Goal: Transaction & Acquisition: Purchase product/service

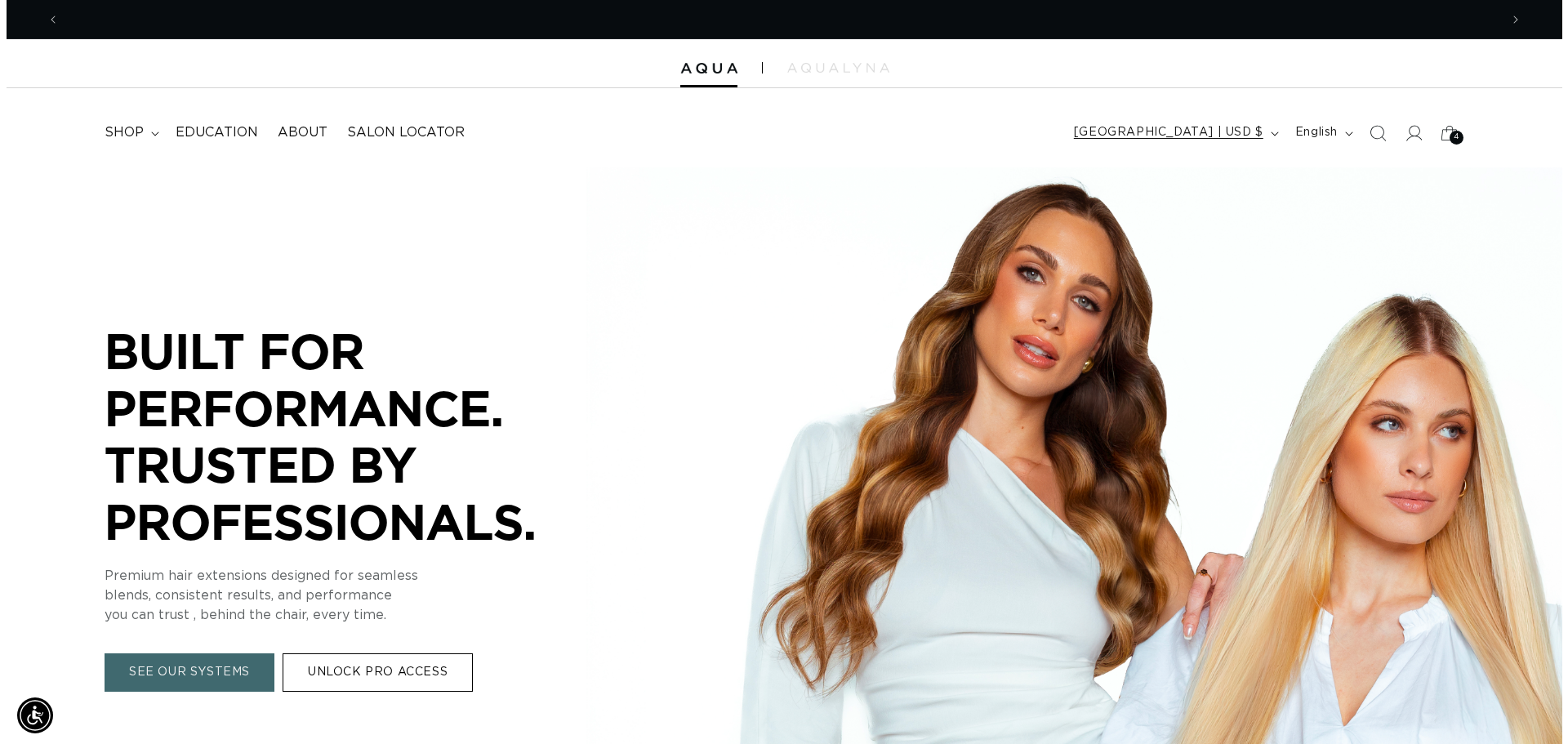
scroll to position [0, 2879]
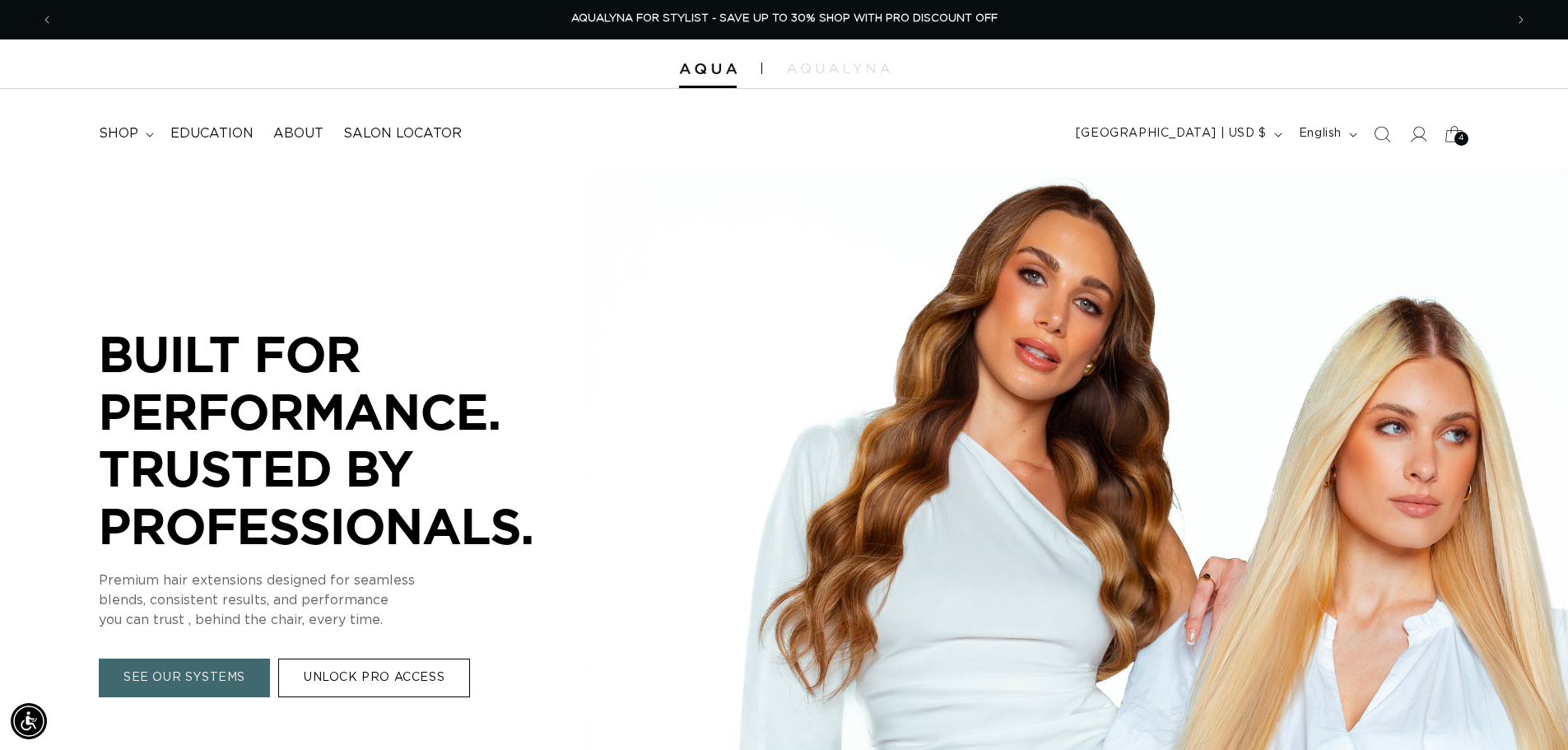
click at [1446, 134] on icon at bounding box center [1454, 134] width 39 height 39
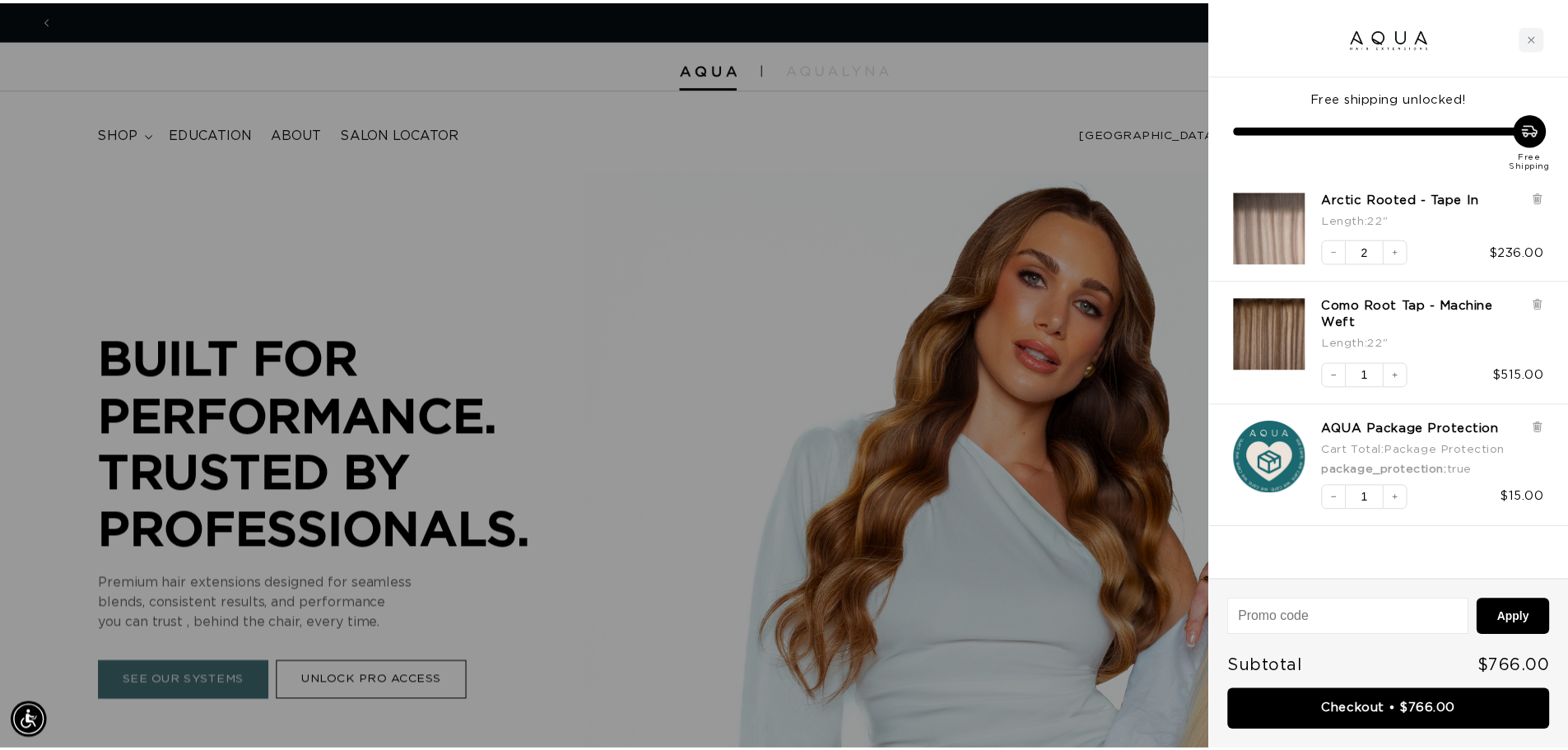
scroll to position [0, 0]
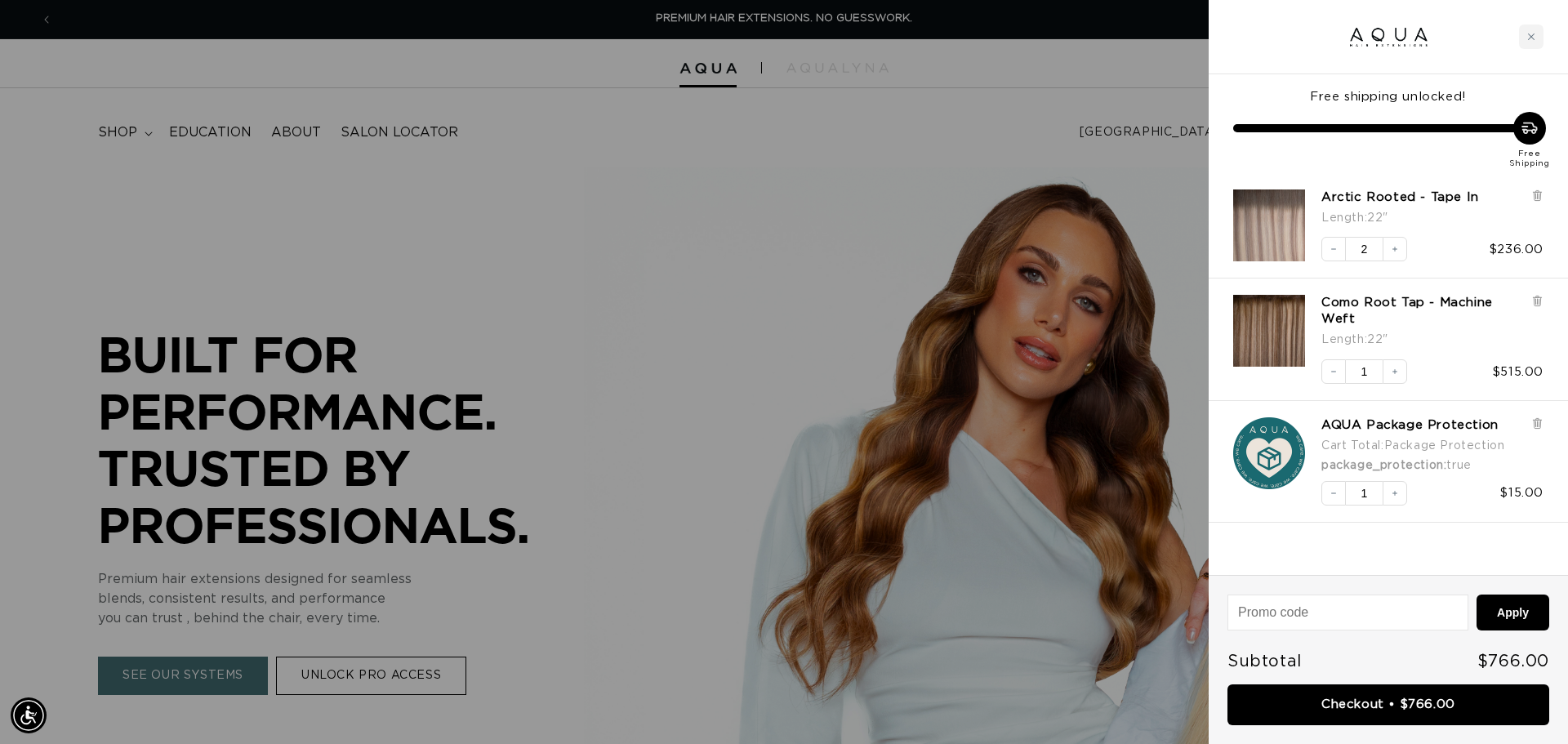
click at [697, 212] on div at bounding box center [784, 372] width 1568 height 744
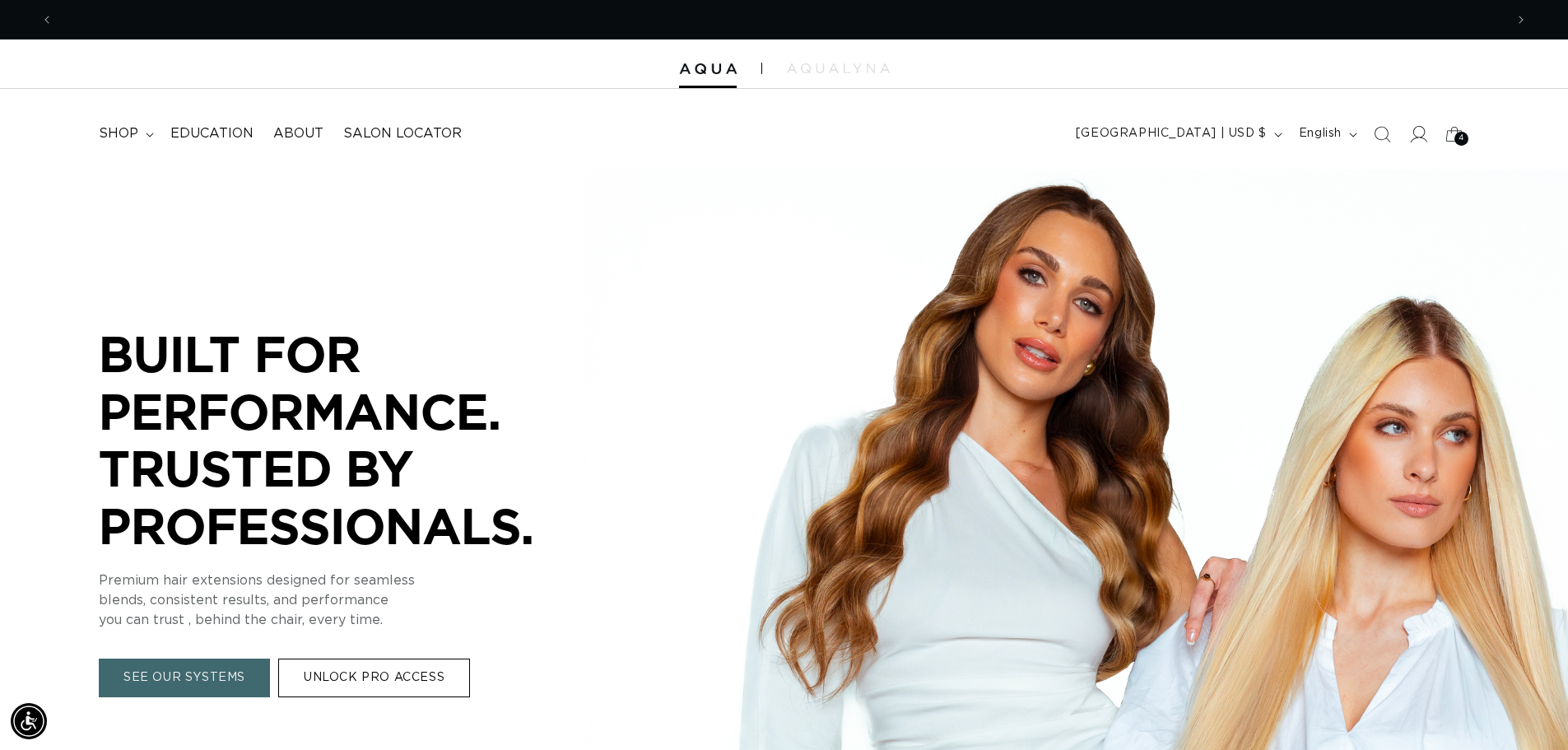
scroll to position [0, 2903]
click at [1417, 139] on icon at bounding box center [1418, 134] width 17 height 17
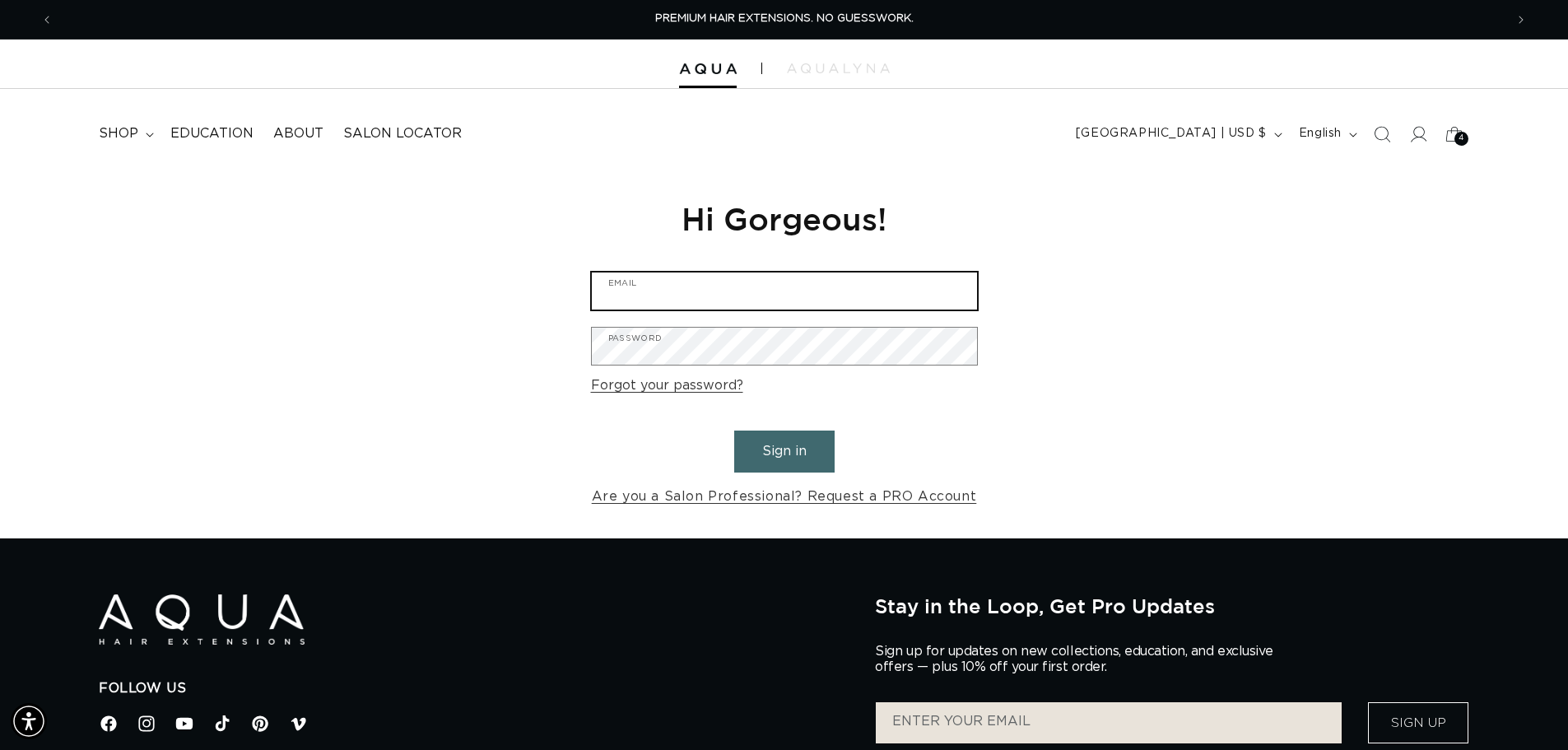
type input "taylor_lantz@yahoo.com"
click at [779, 455] on button "Sign in" at bounding box center [784, 452] width 101 height 42
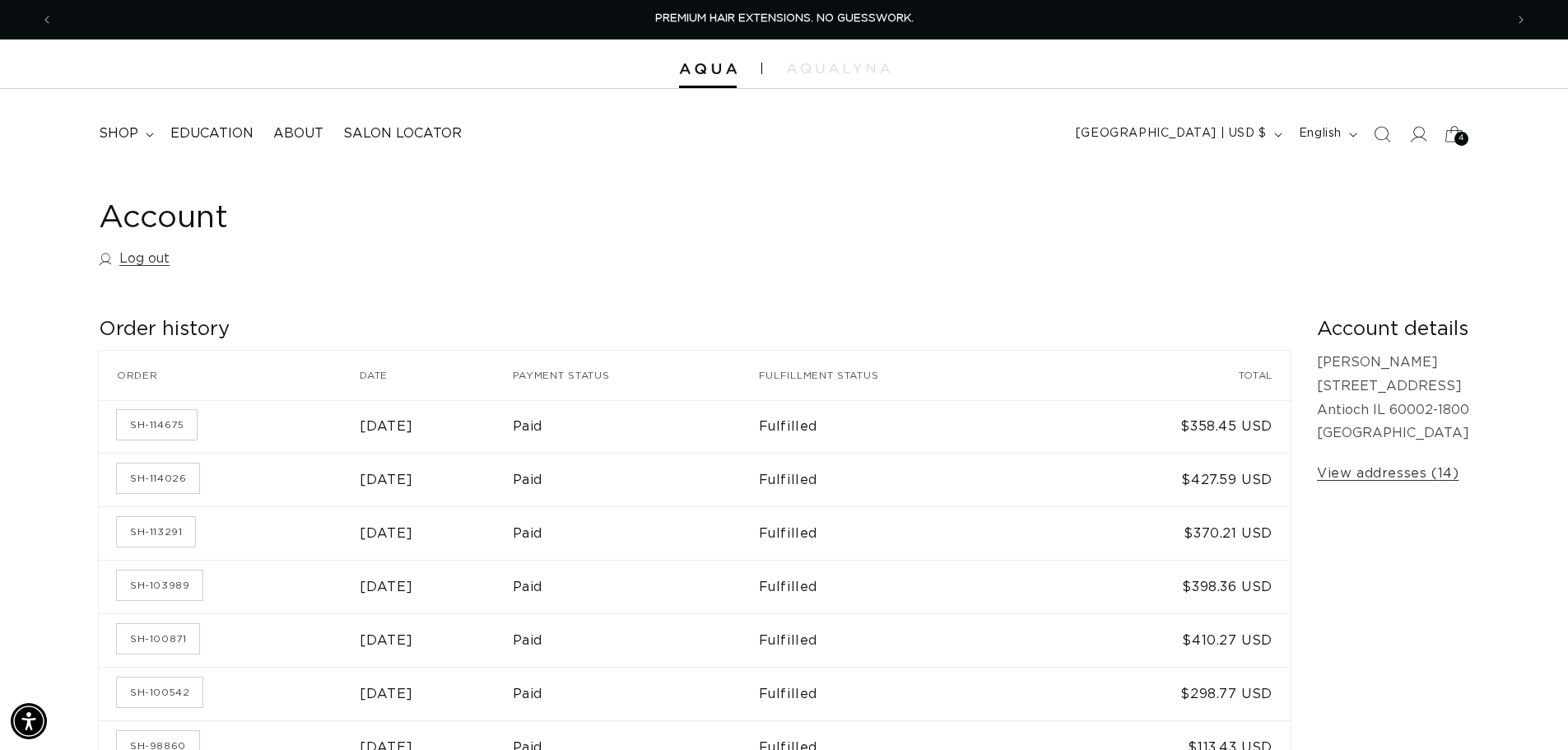
click at [1452, 136] on icon at bounding box center [1454, 134] width 39 height 39
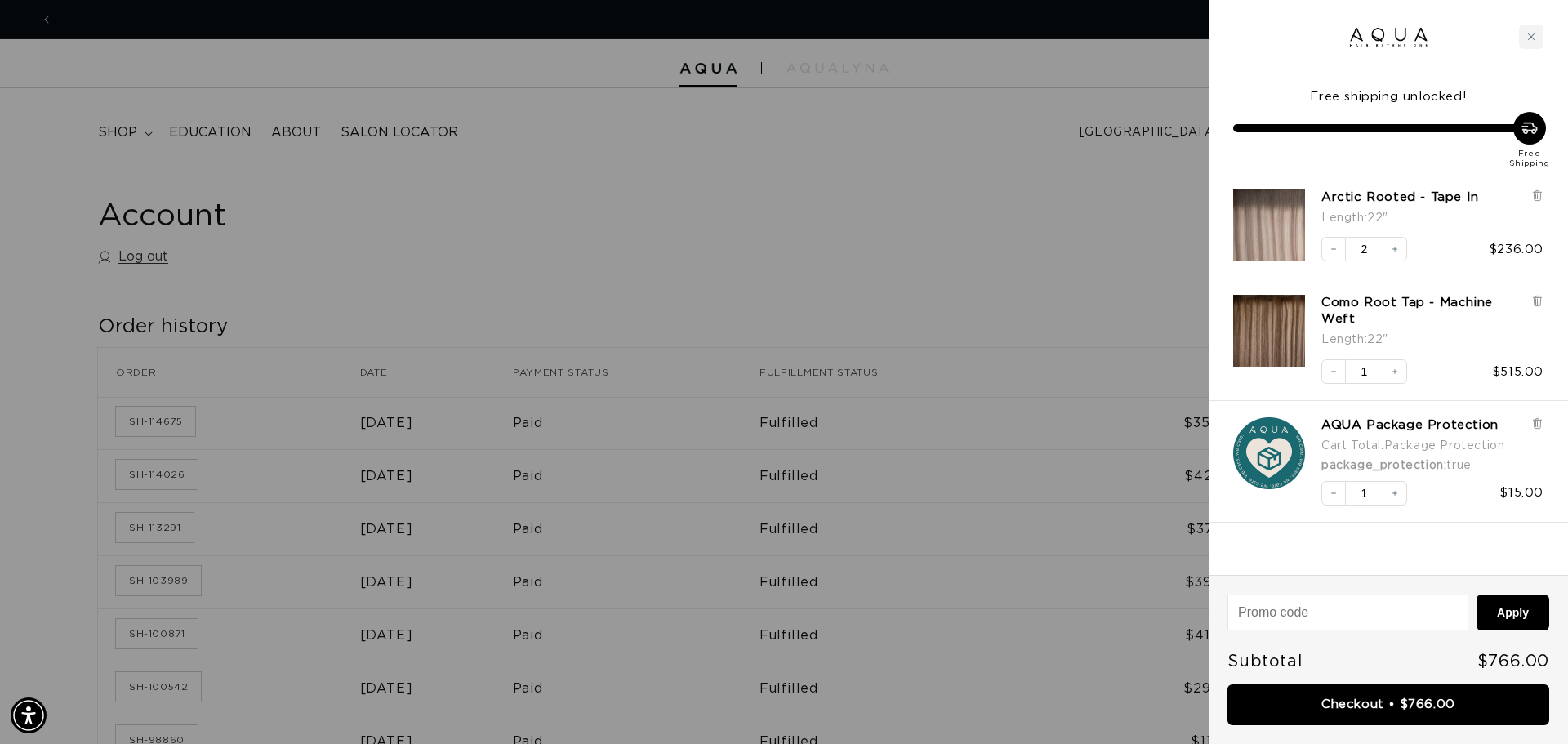
scroll to position [0, 1451]
click at [1540, 419] on icon at bounding box center [1537, 424] width 13 height 13
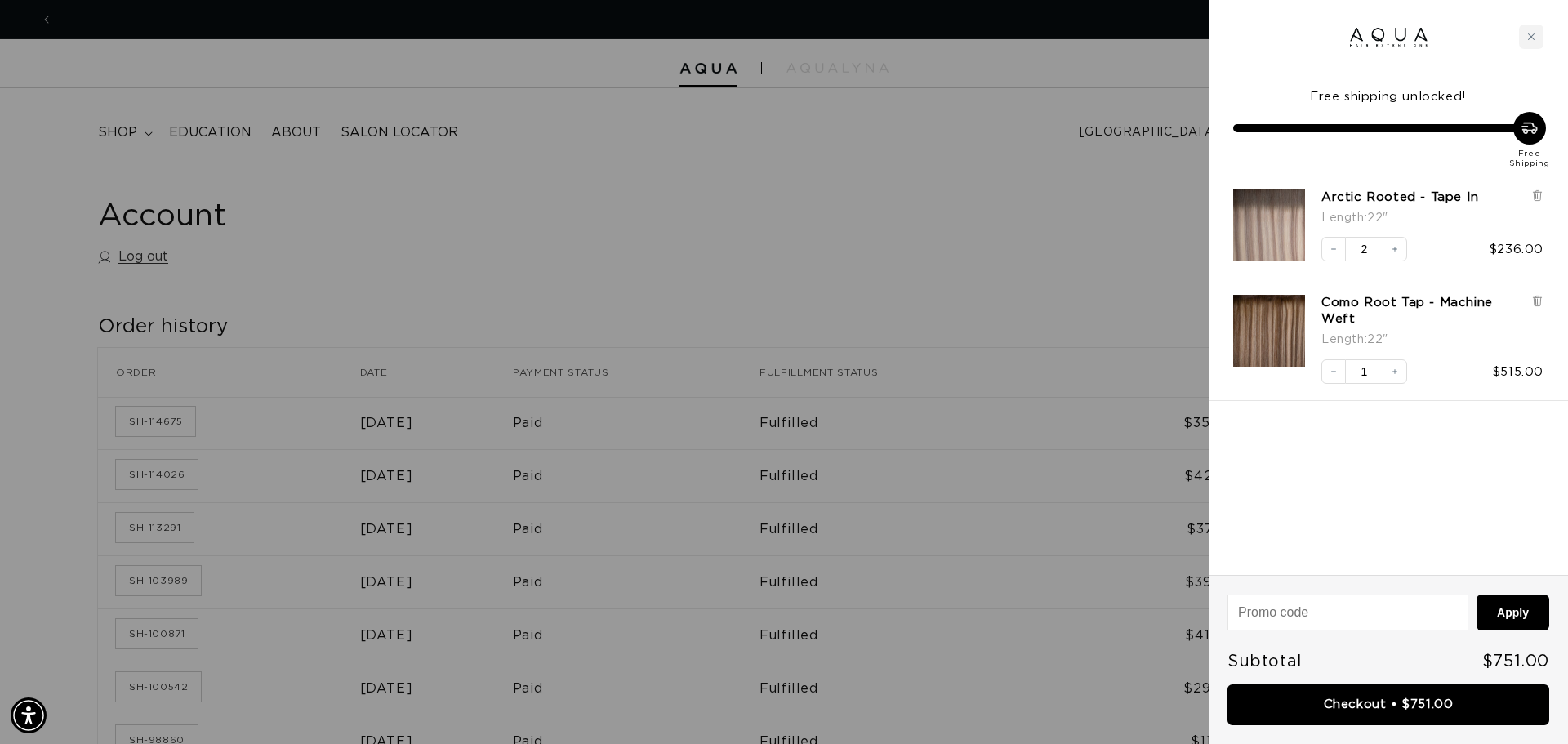
scroll to position [0, 2904]
click at [1292, 229] on img "Arctic Rooted - Tape In - 22&quot;" at bounding box center [1269, 226] width 72 height 72
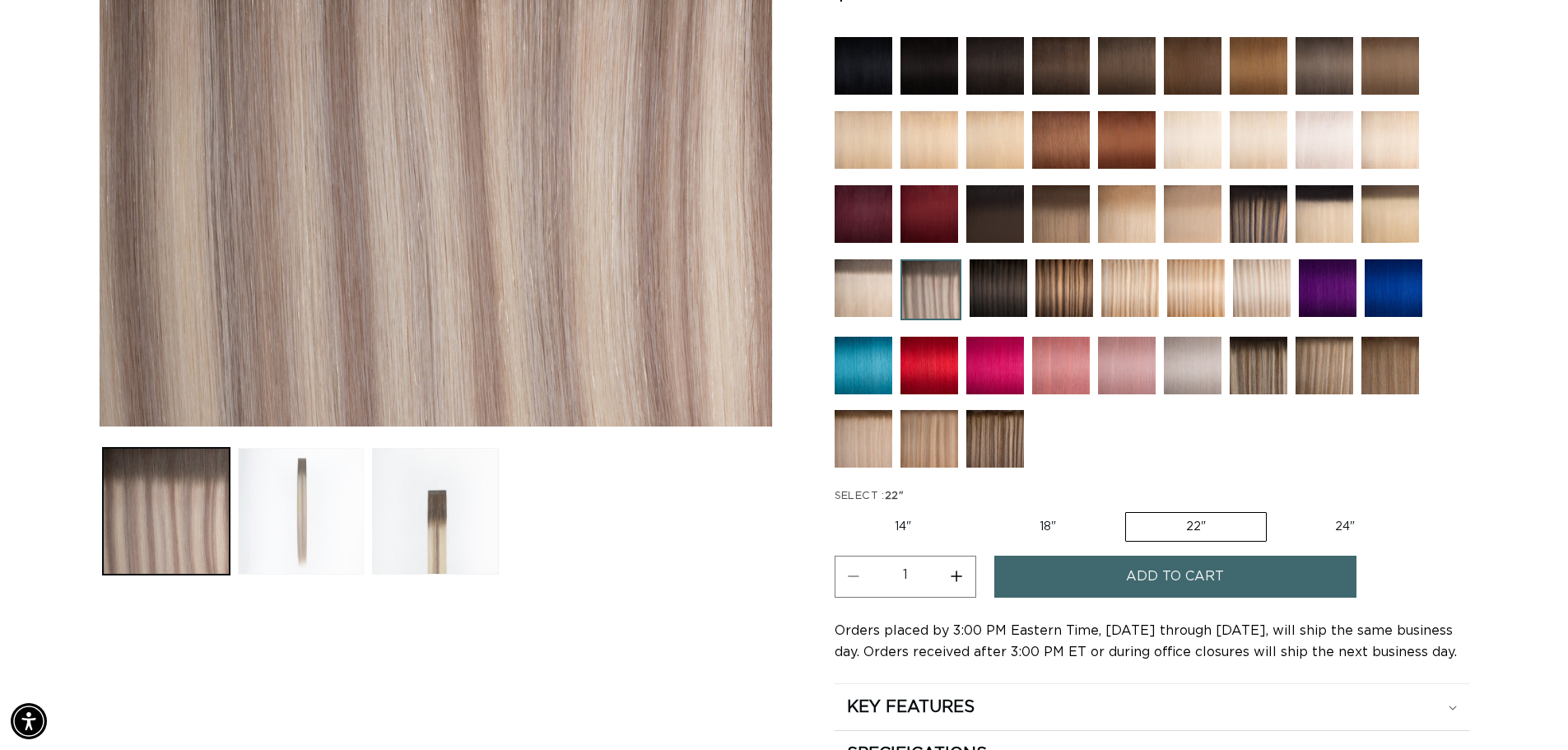
click at [316, 529] on button "Load image 2 in gallery view" at bounding box center [301, 512] width 127 height 127
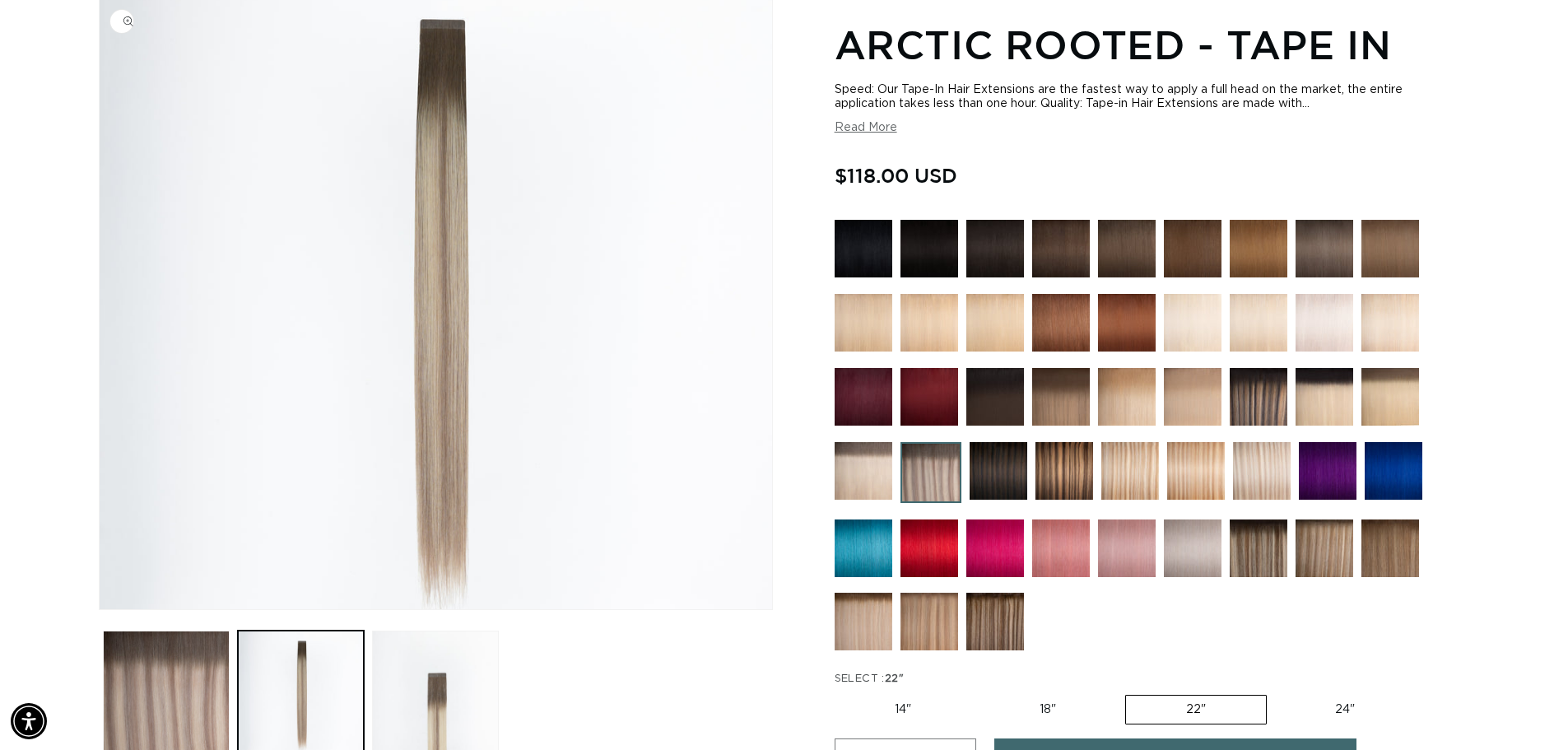
scroll to position [227, 0]
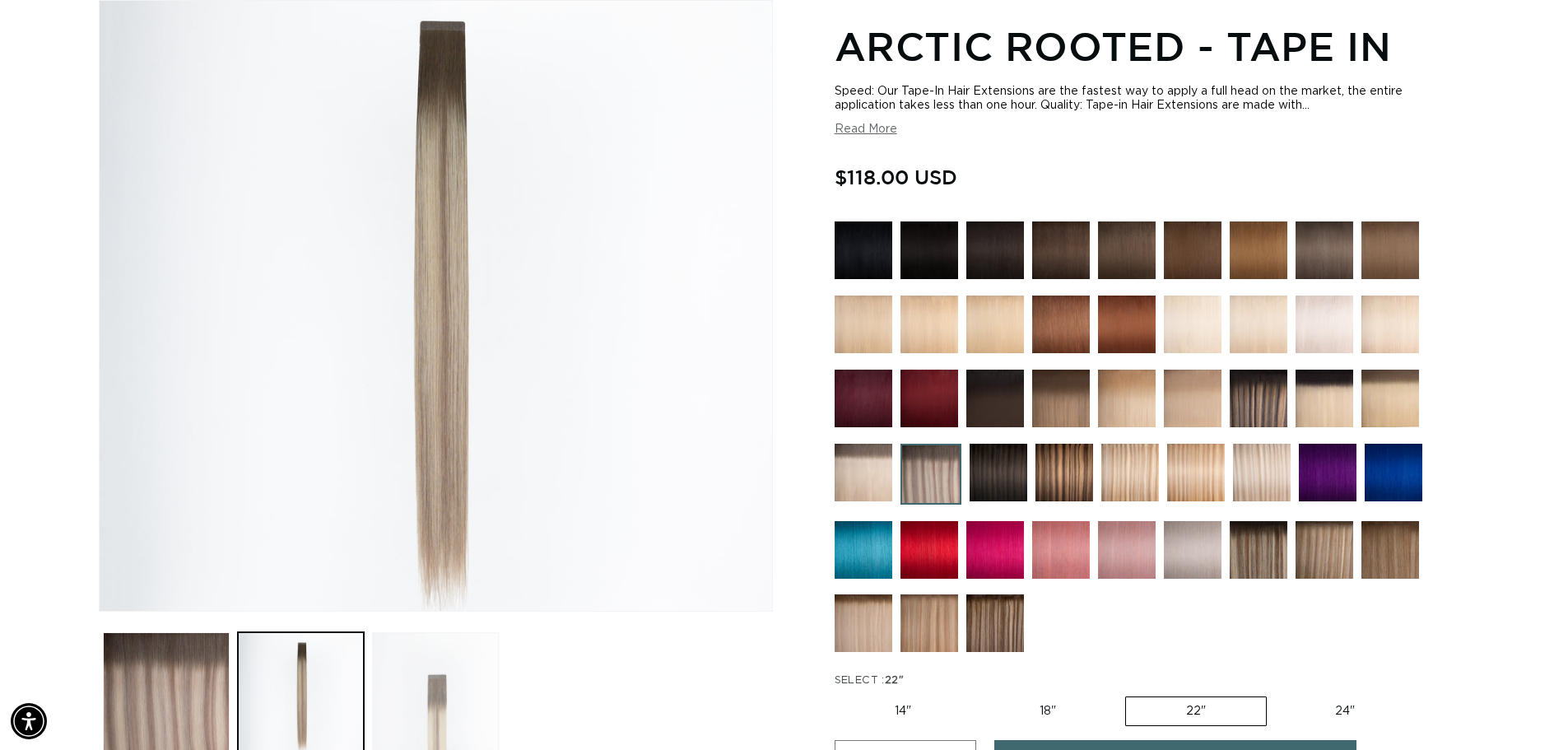
click at [446, 719] on button "Load image 3 in gallery view" at bounding box center [435, 696] width 127 height 127
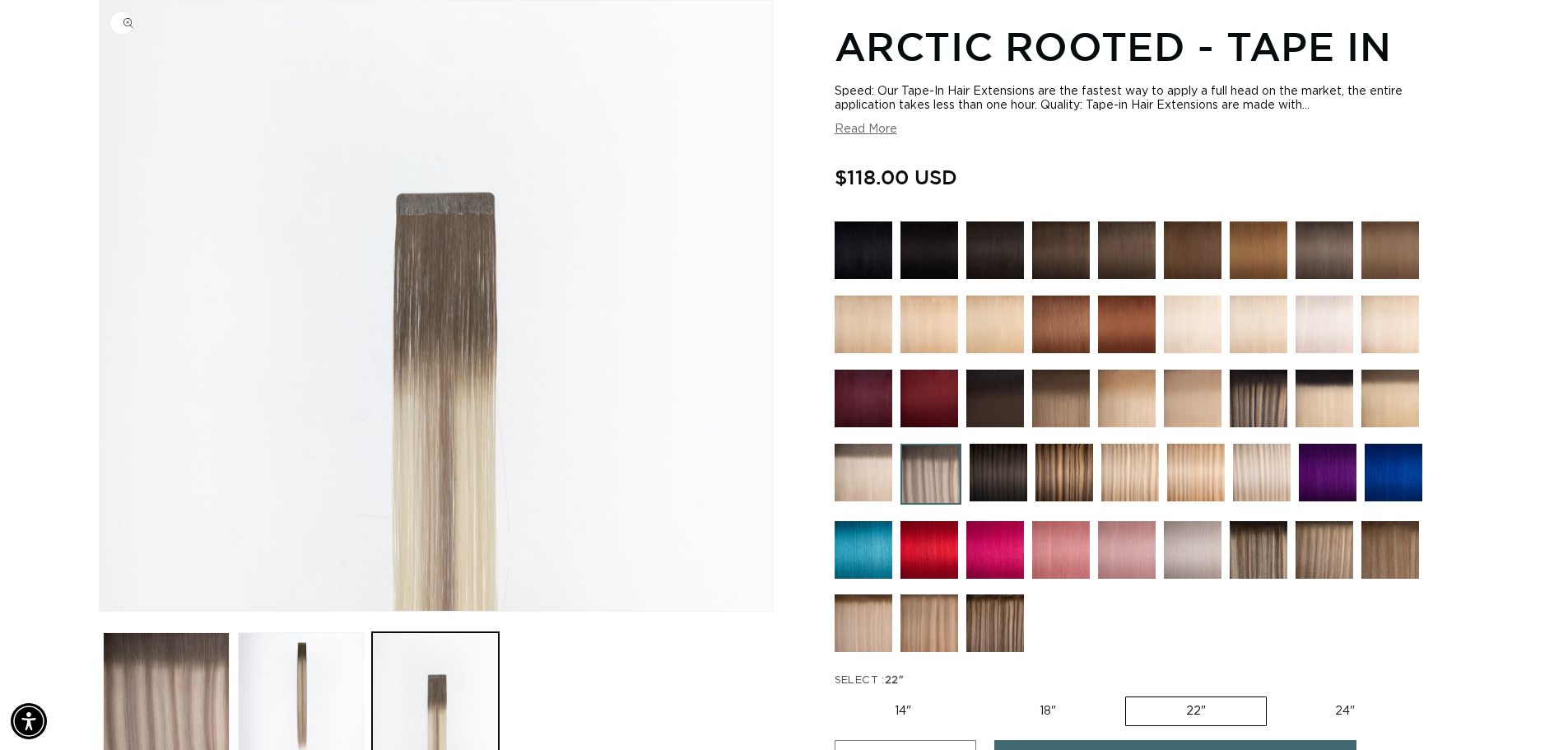
scroll to position [0, 1451]
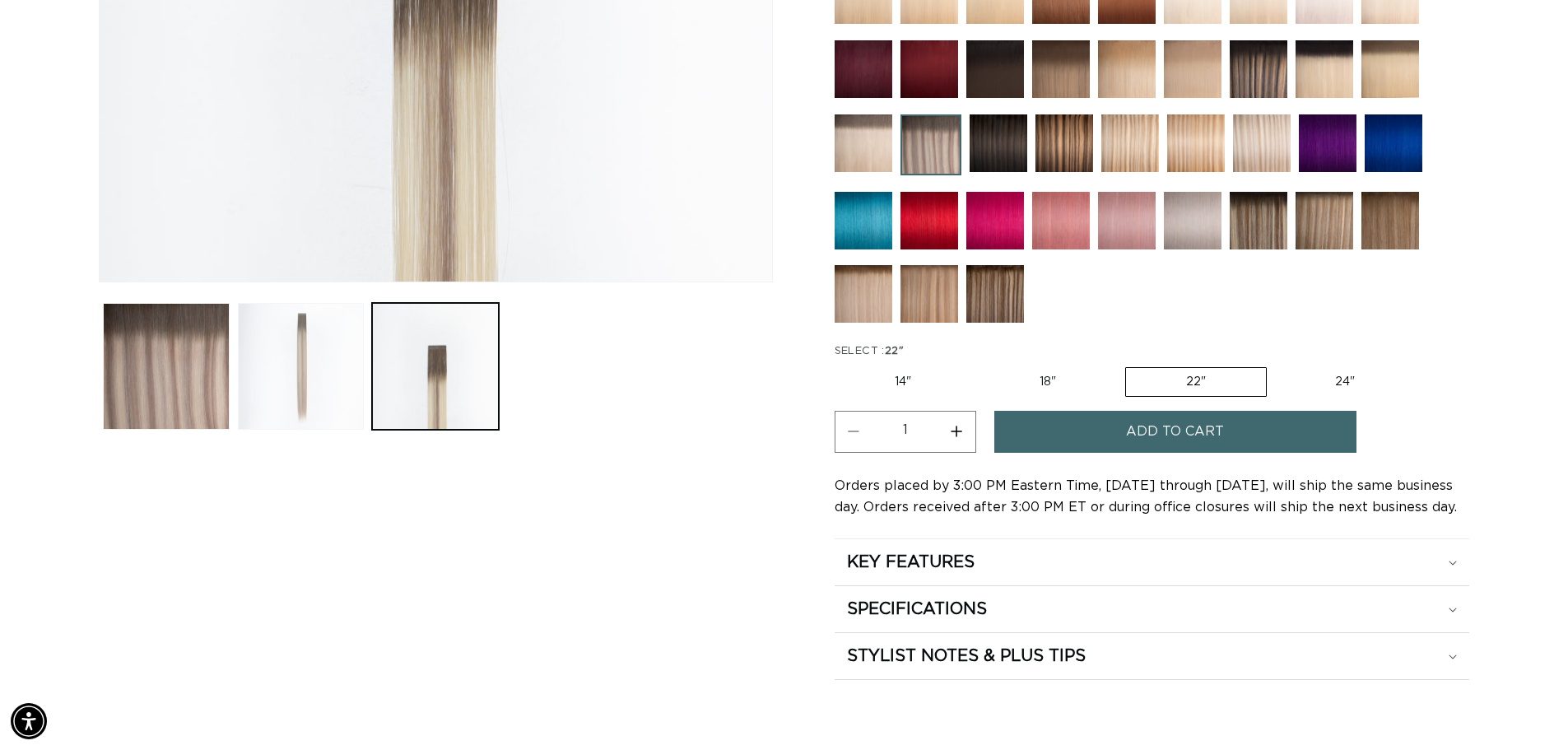
click at [288, 387] on button "Load image 2 in gallery view" at bounding box center [301, 366] width 127 height 127
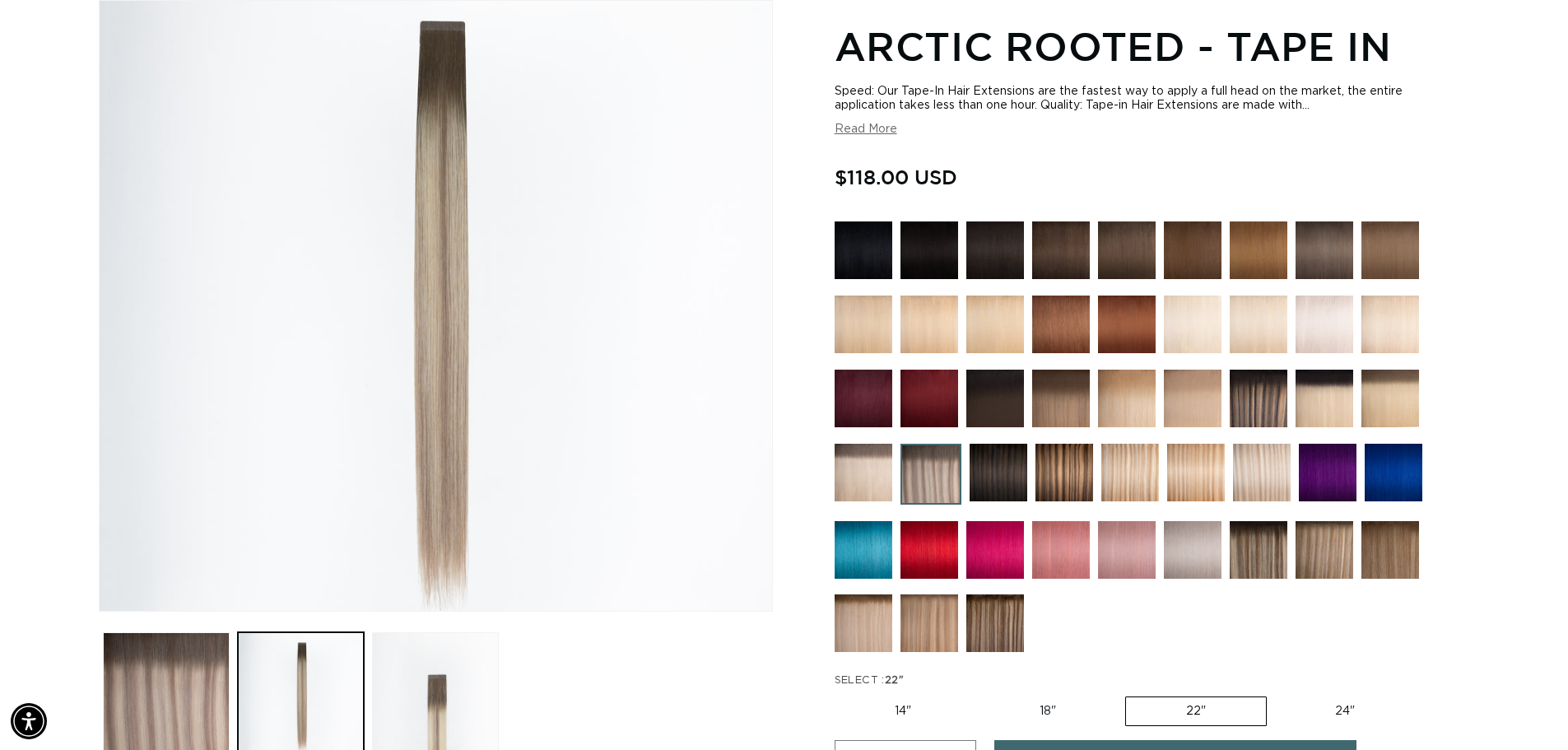
scroll to position [0, 2903]
click at [1064, 460] on img at bounding box center [1064, 473] width 57 height 57
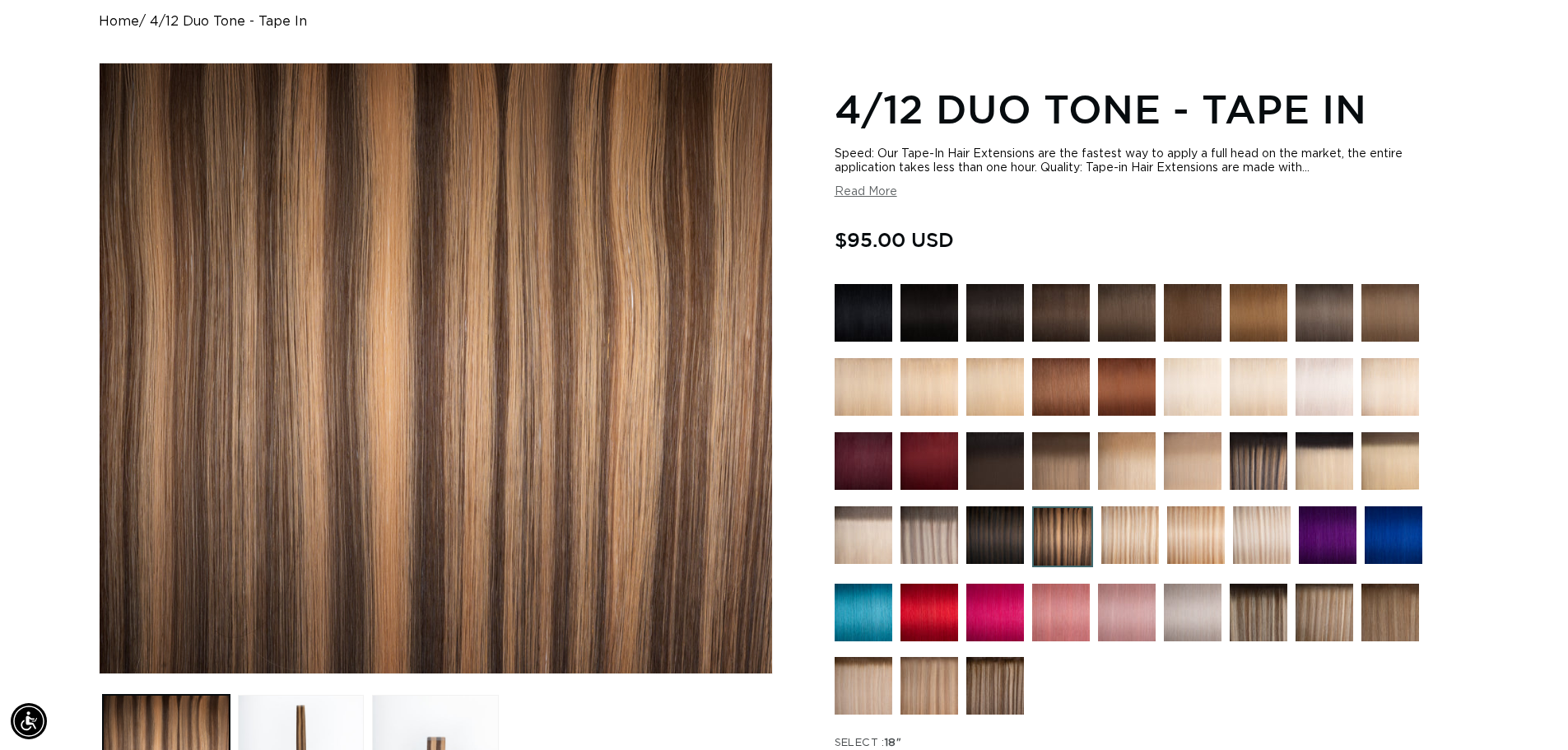
scroll to position [0, 1451]
click at [1270, 459] on img at bounding box center [1259, 461] width 57 height 57
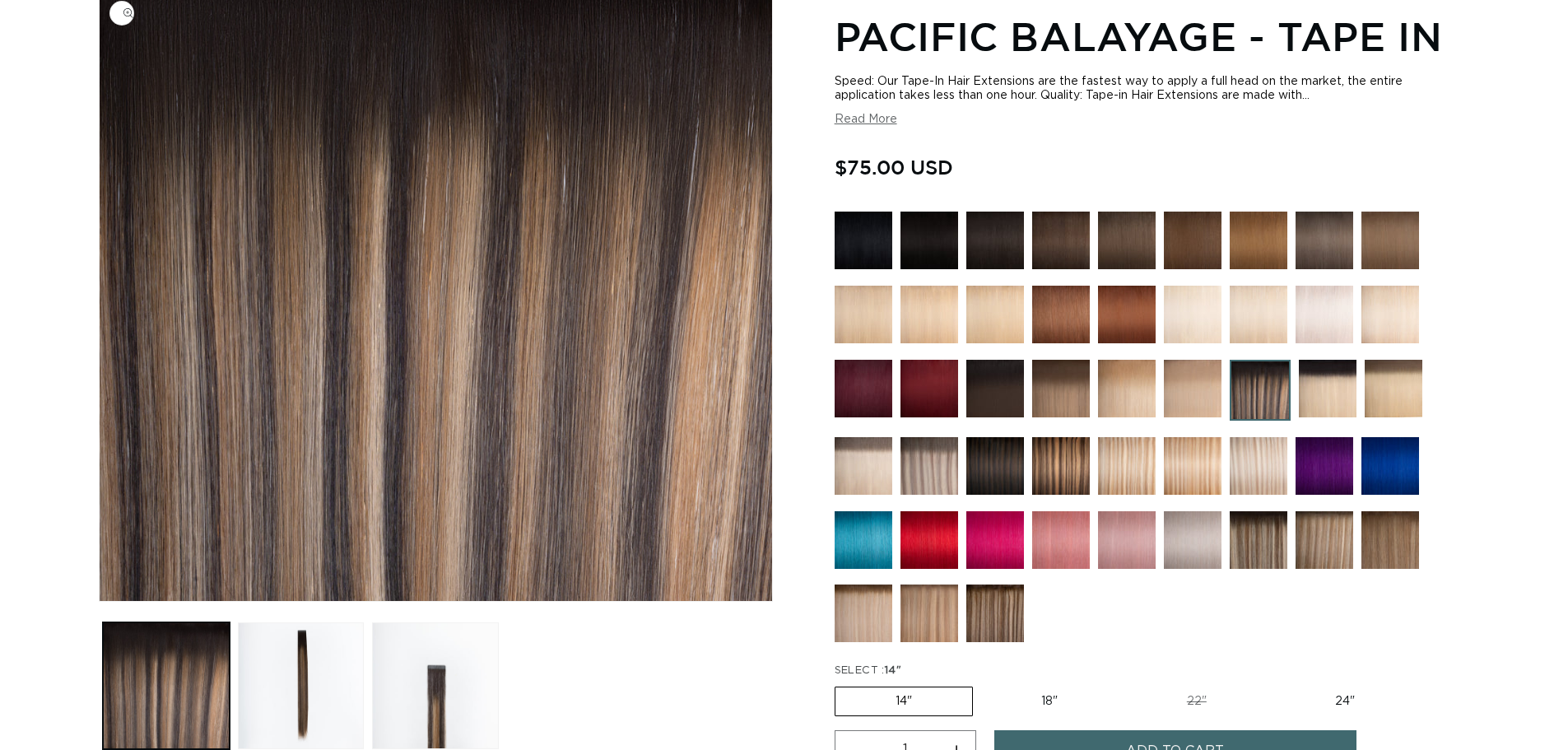
scroll to position [247, 0]
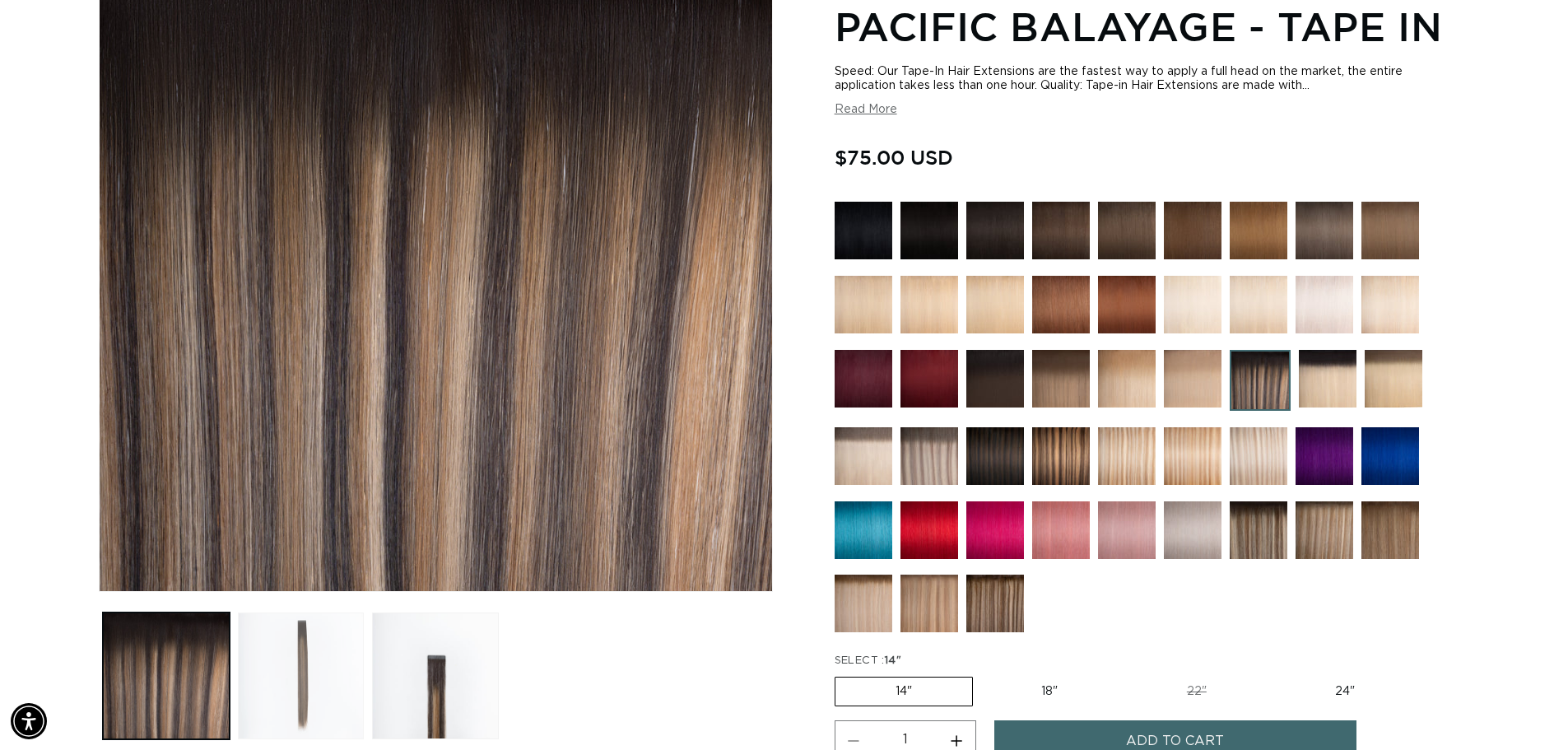
click at [296, 683] on button "Load image 2 in gallery view" at bounding box center [301, 676] width 127 height 127
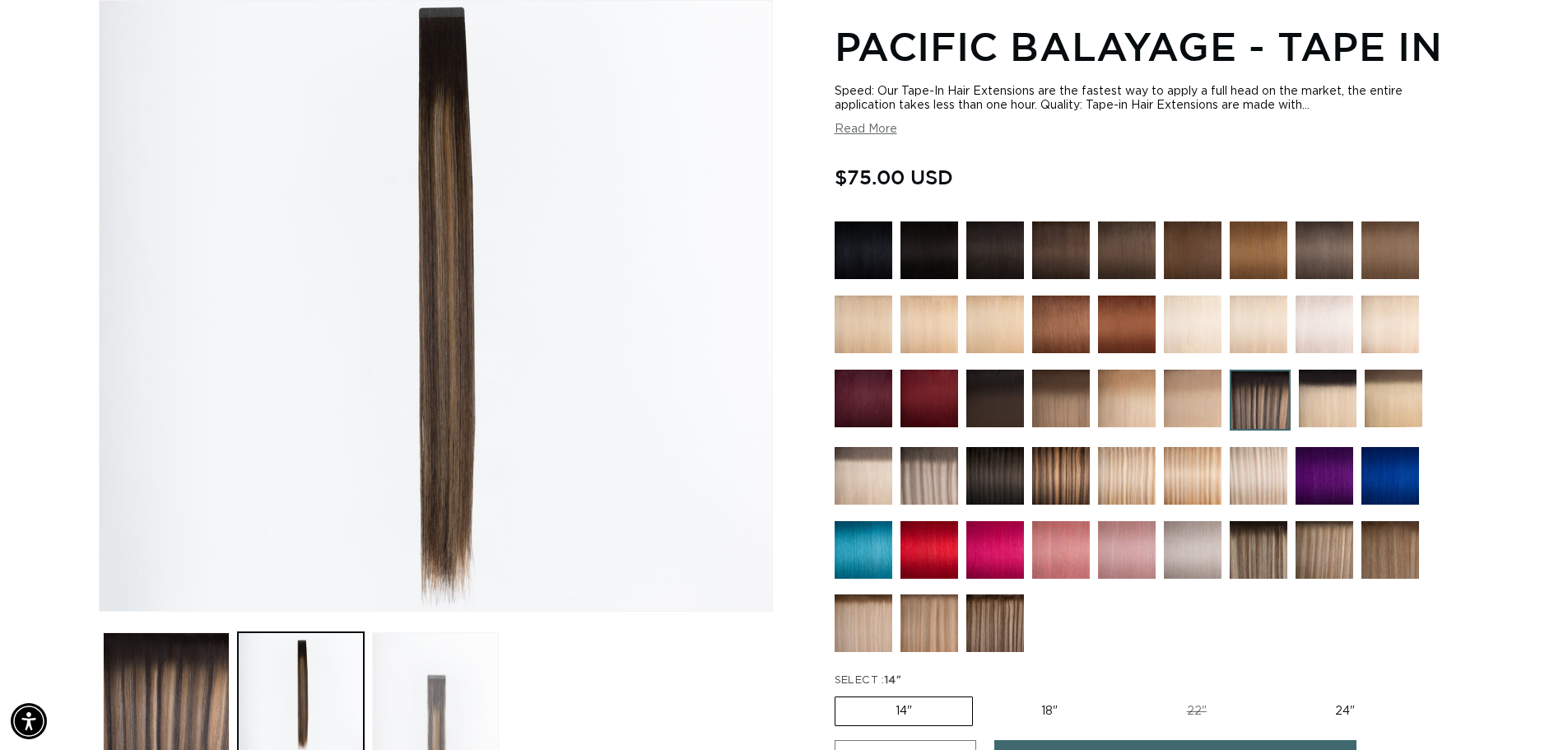
scroll to position [0, 1451]
click at [421, 708] on button "Load image 3 in gallery view" at bounding box center [435, 696] width 127 height 127
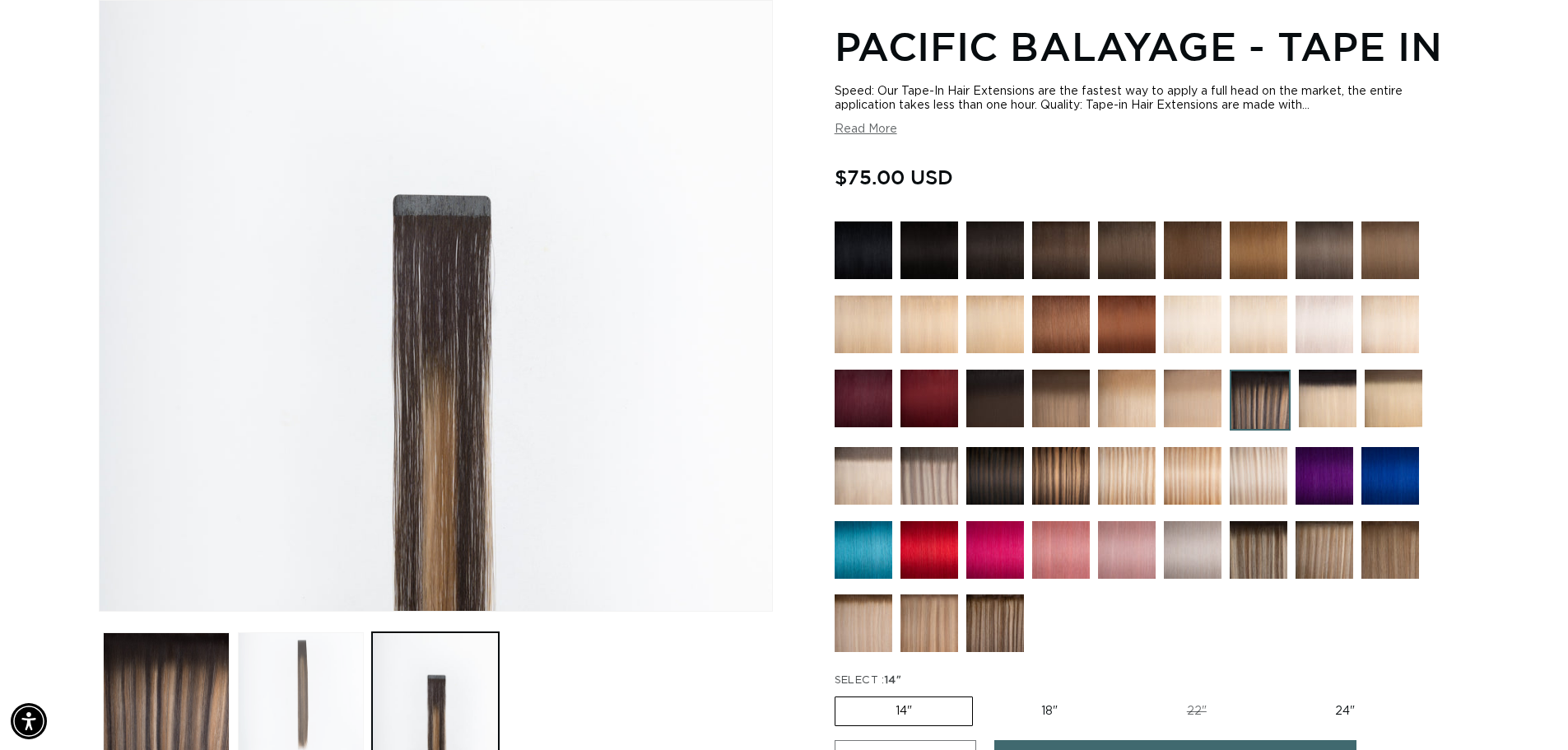
click at [325, 710] on button "Load image 2 in gallery view" at bounding box center [301, 696] width 127 height 127
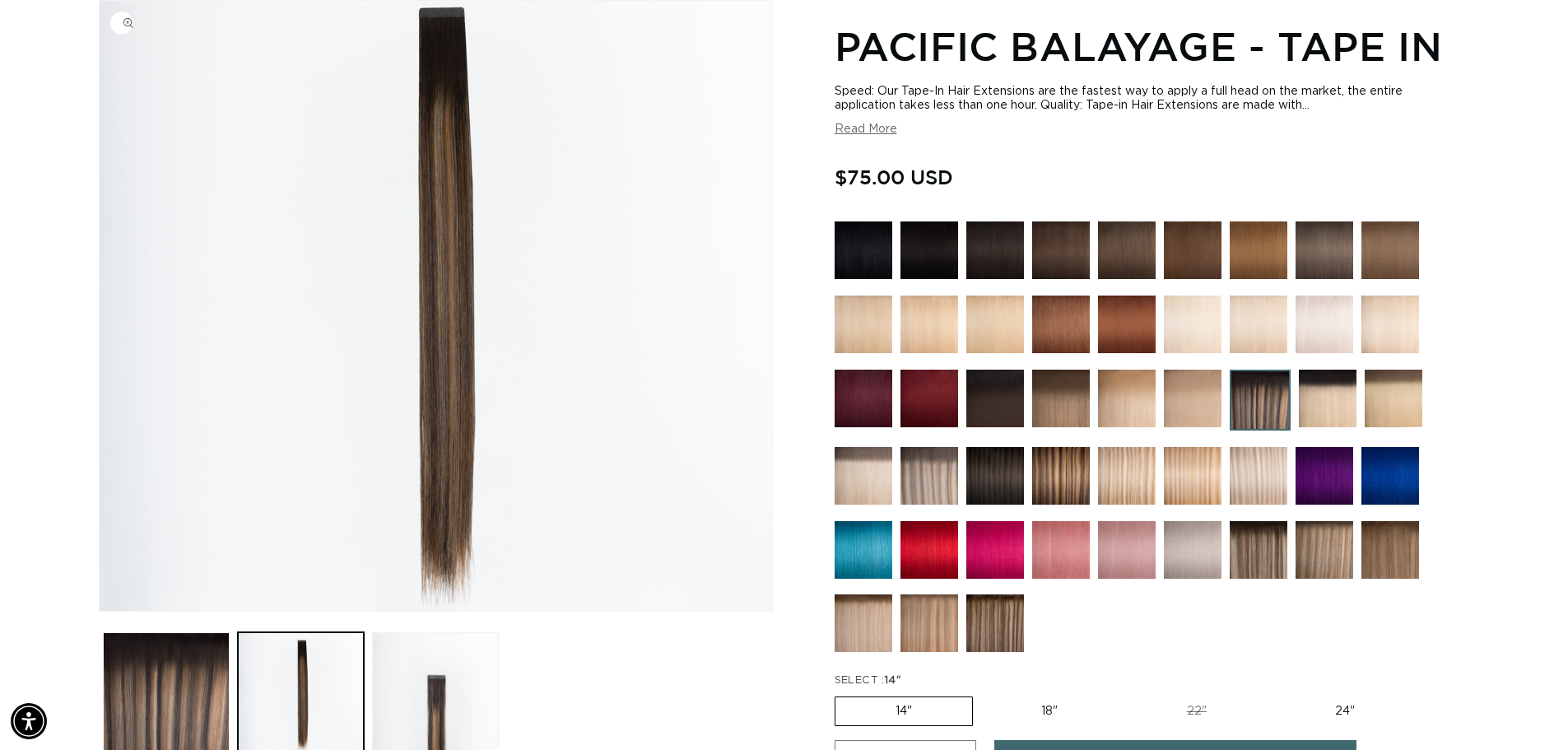
scroll to position [0, 2903]
click at [1263, 560] on img at bounding box center [1259, 550] width 57 height 57
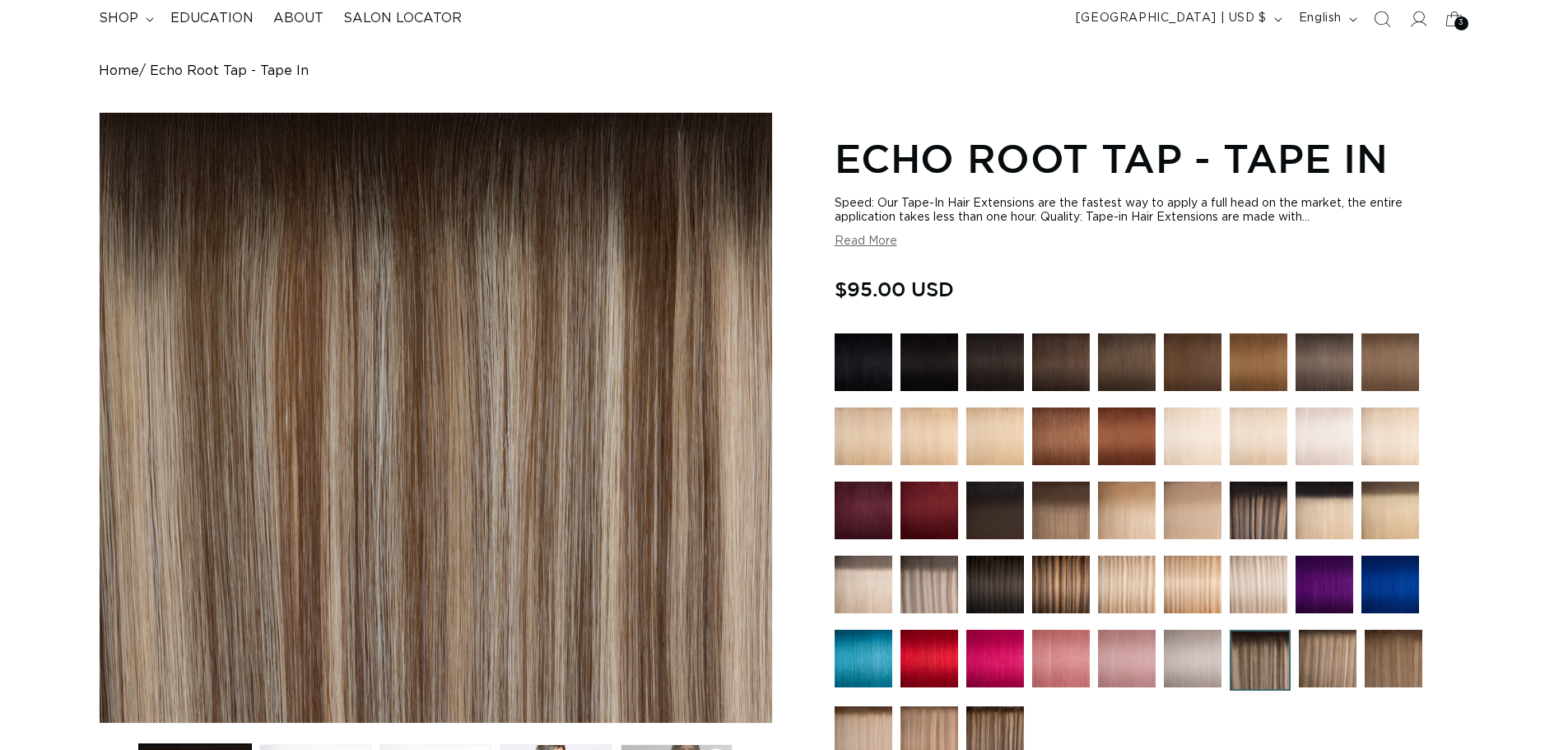
scroll to position [247, 0]
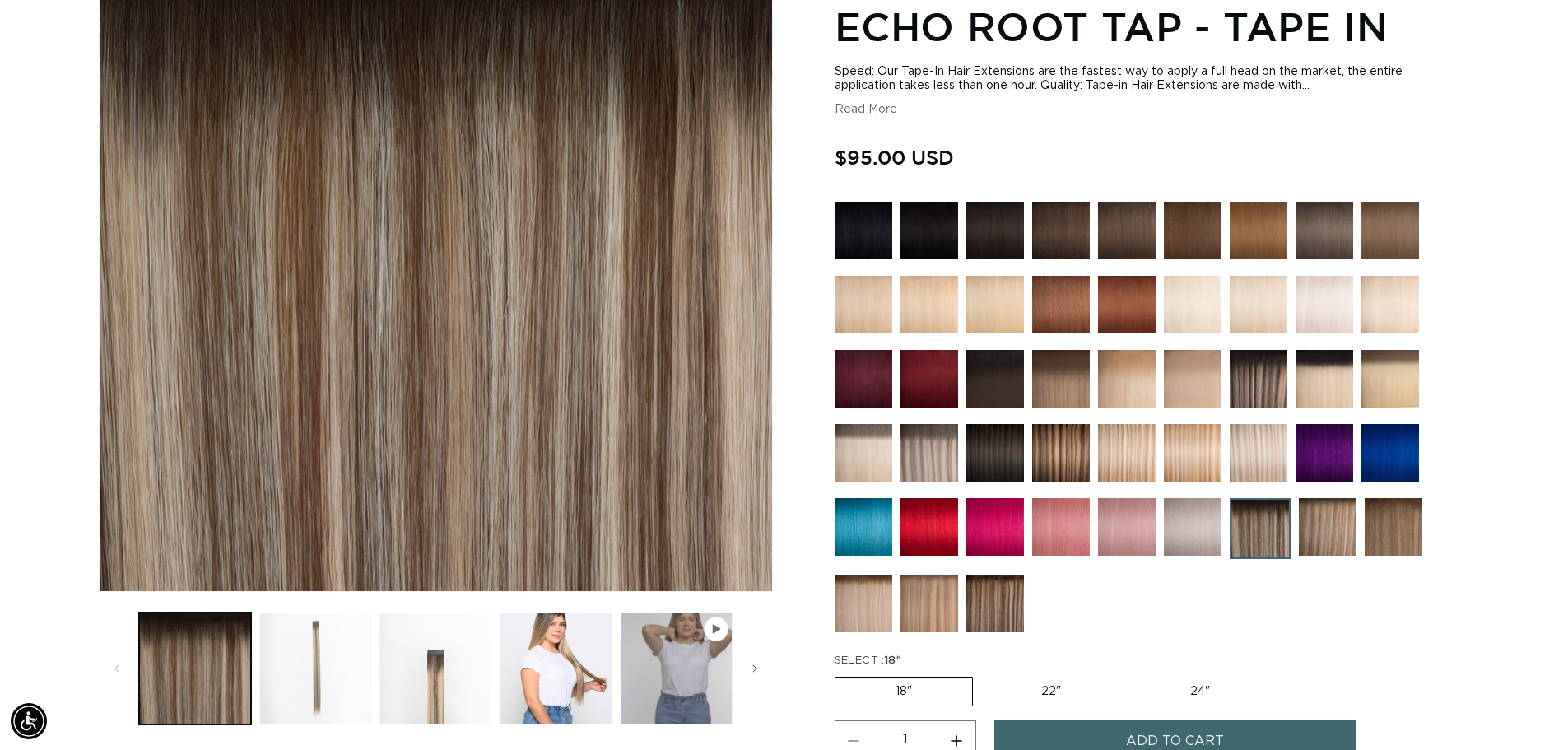
click at [357, 683] on button "Load image 2 in gallery view" at bounding box center [315, 669] width 112 height 112
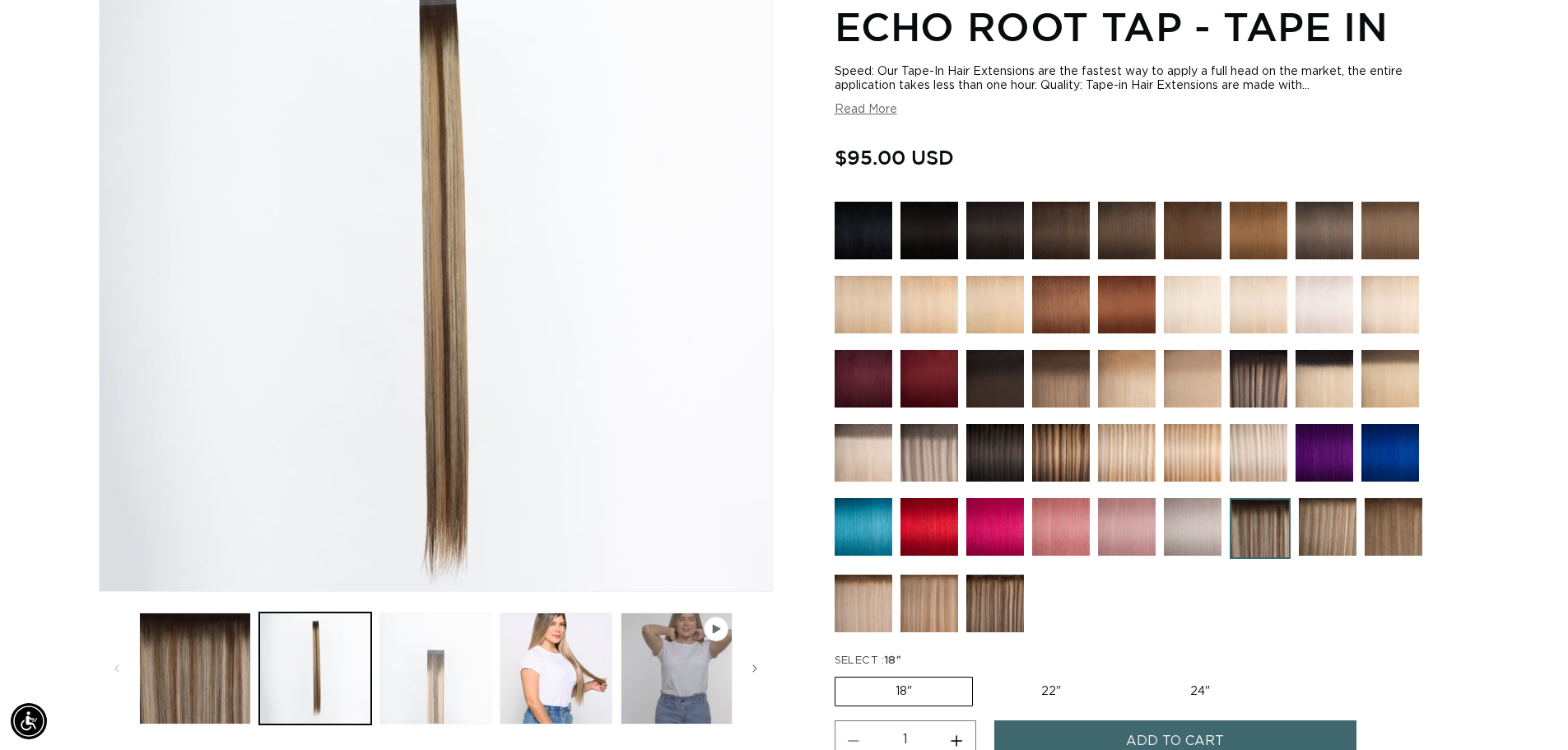
scroll to position [227, 0]
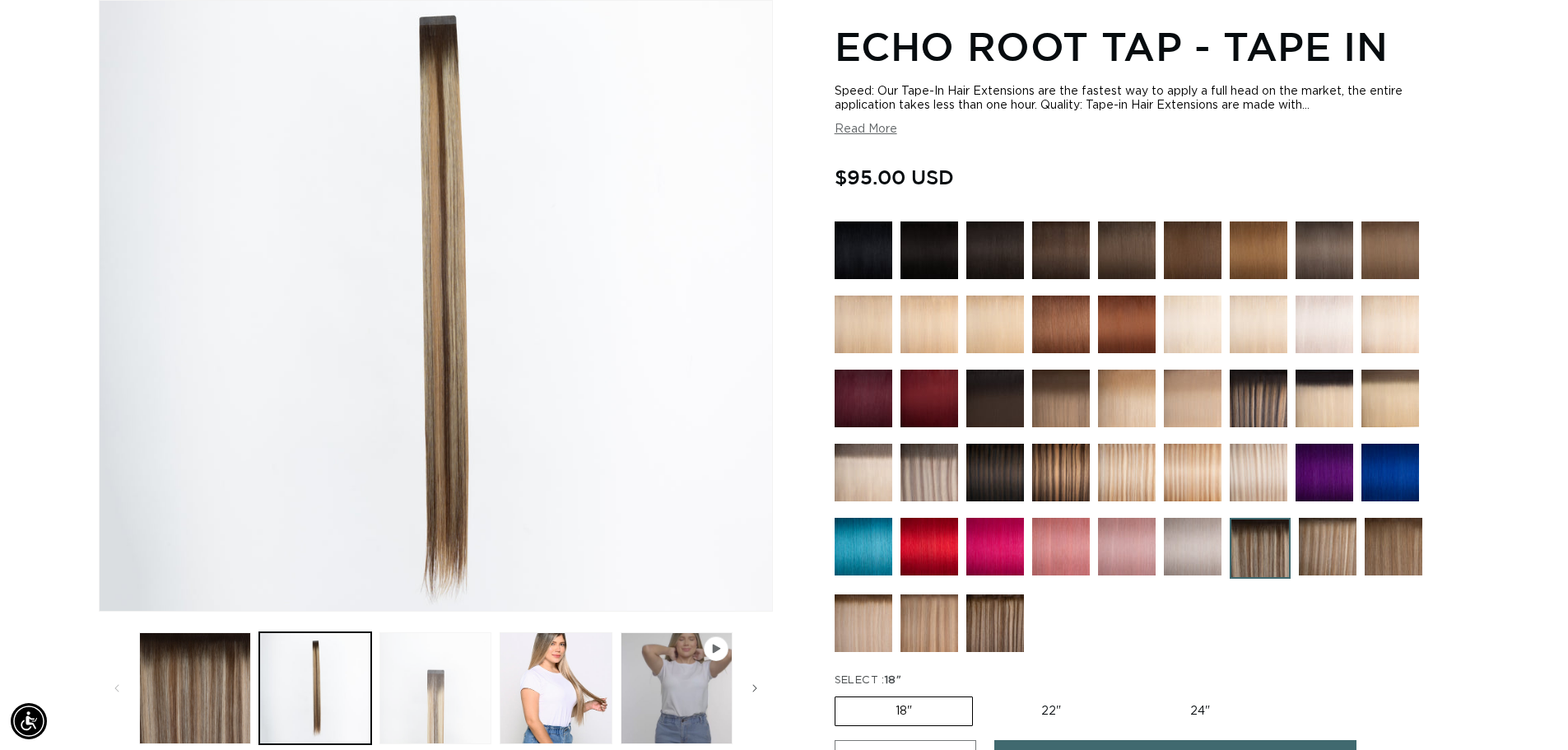
click at [446, 699] on button "Load image 3 in gallery view" at bounding box center [435, 688] width 112 height 112
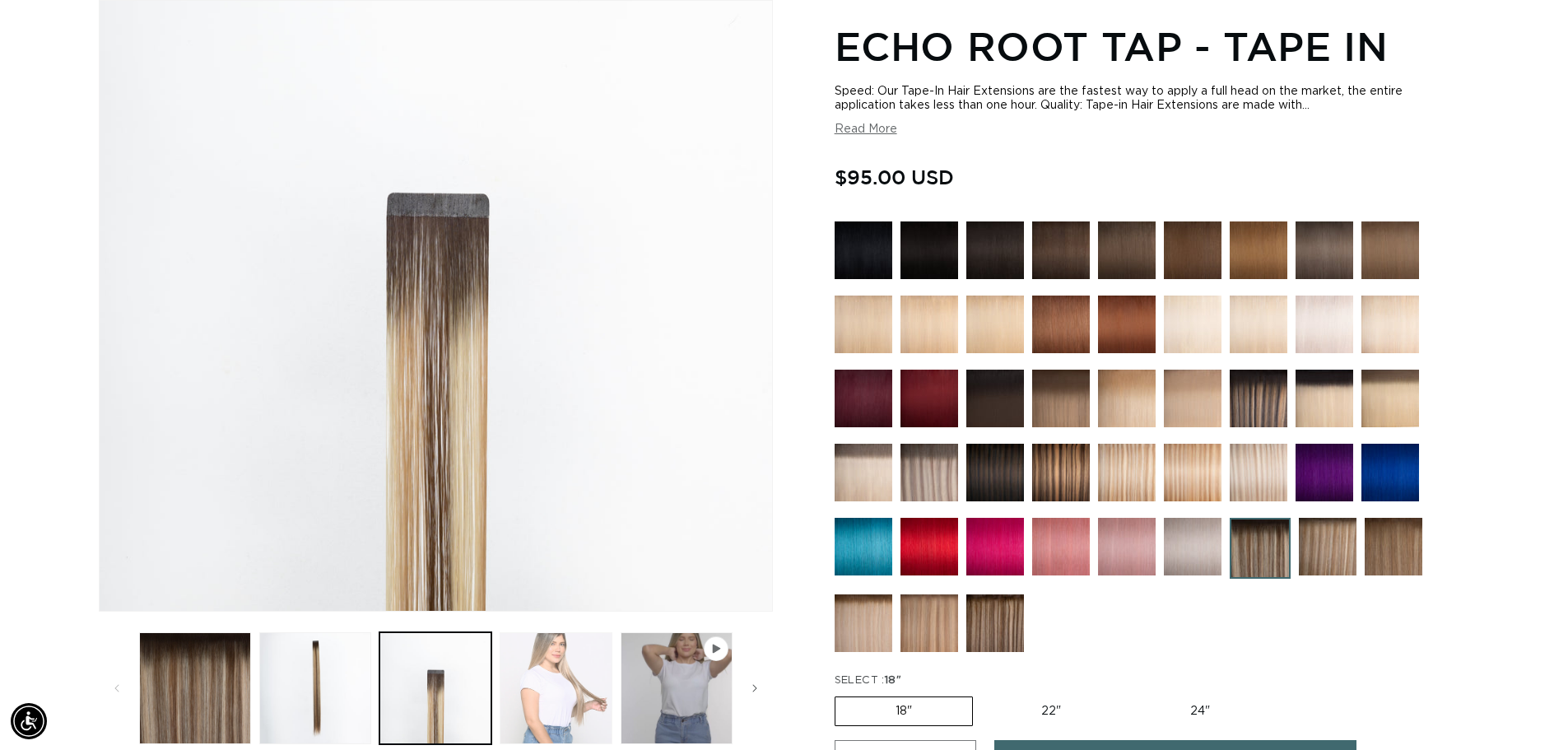
scroll to position [0, 1451]
click at [557, 710] on button "Load image 4 in gallery view" at bounding box center [555, 688] width 112 height 112
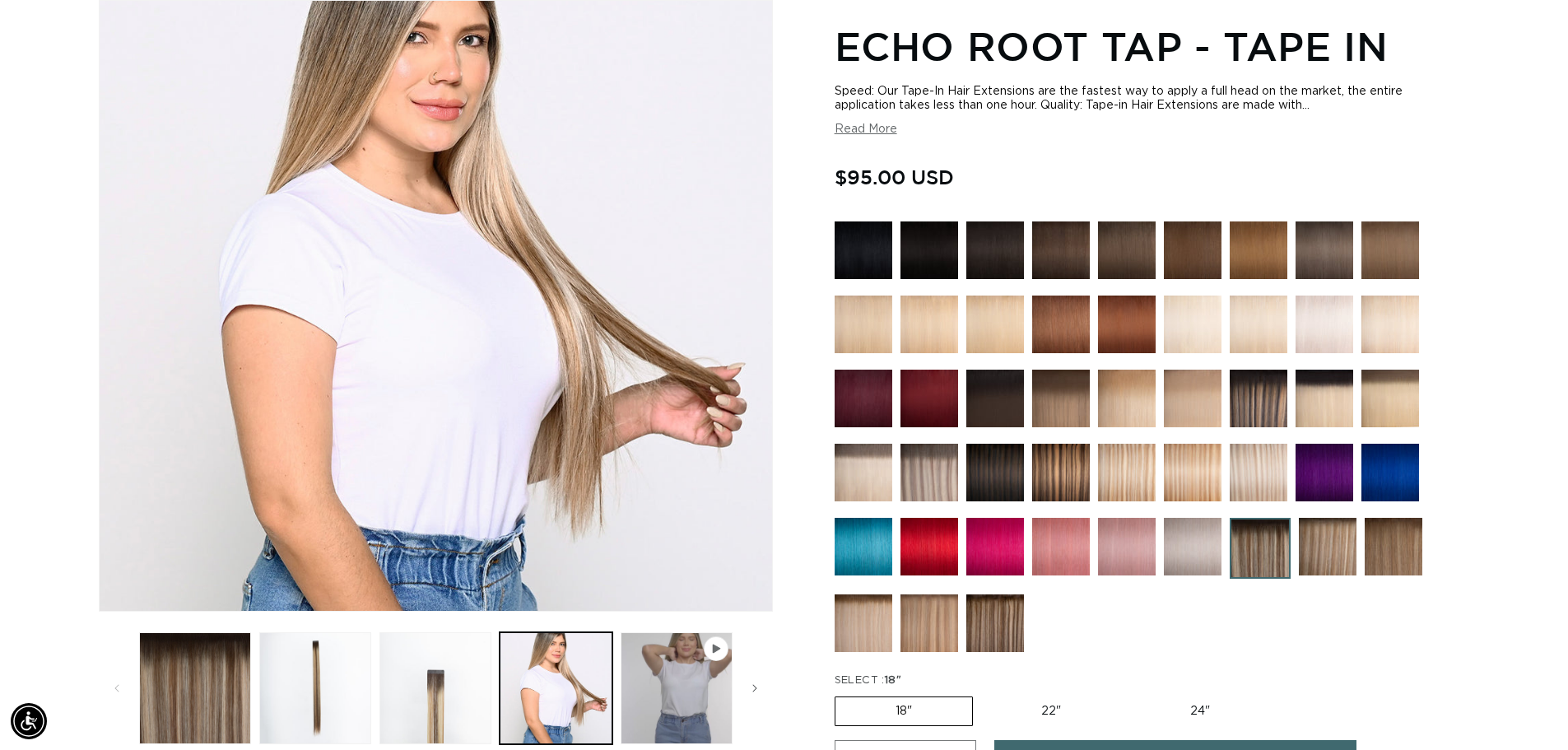
scroll to position [0, 2903]
click at [990, 613] on img at bounding box center [995, 623] width 57 height 57
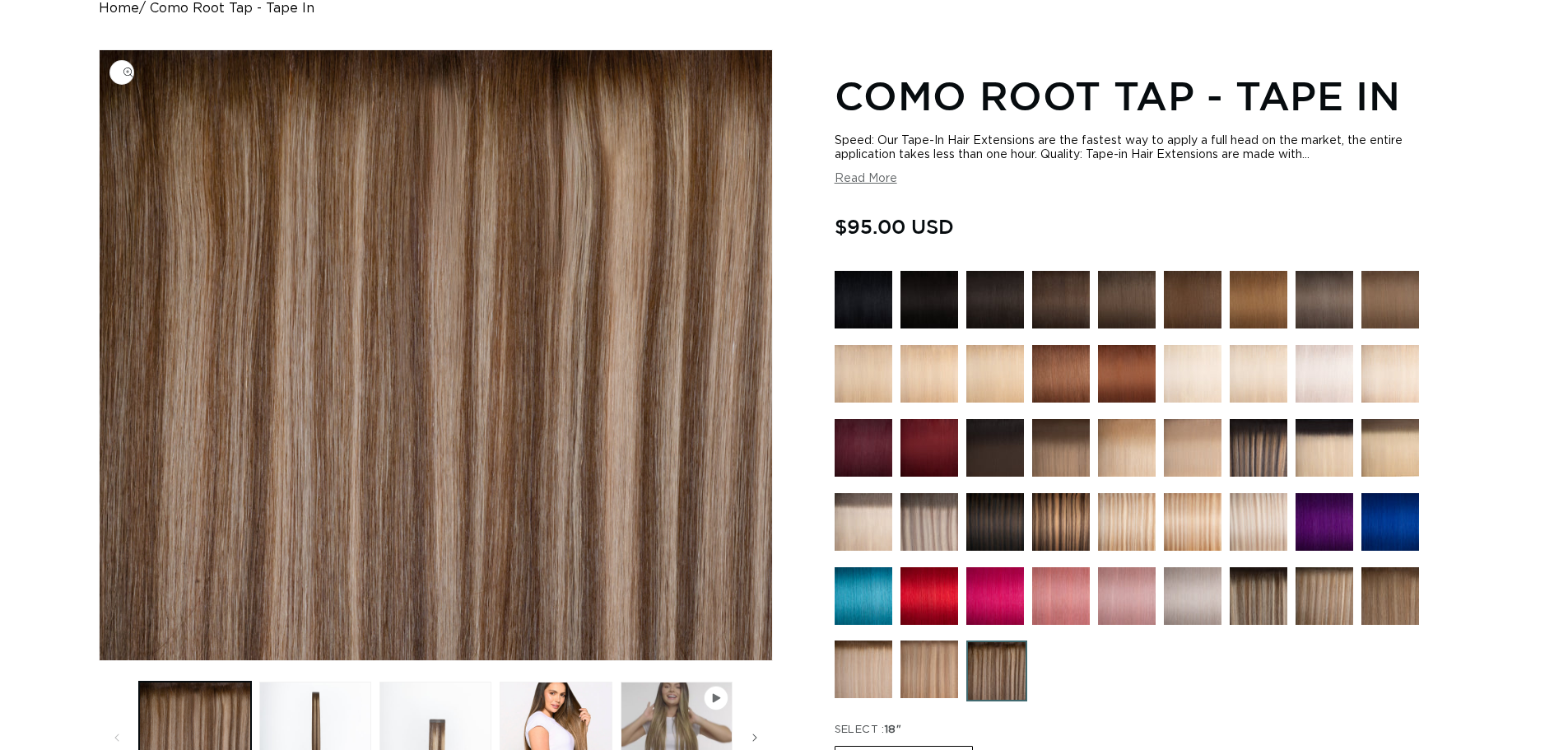
scroll to position [247, 0]
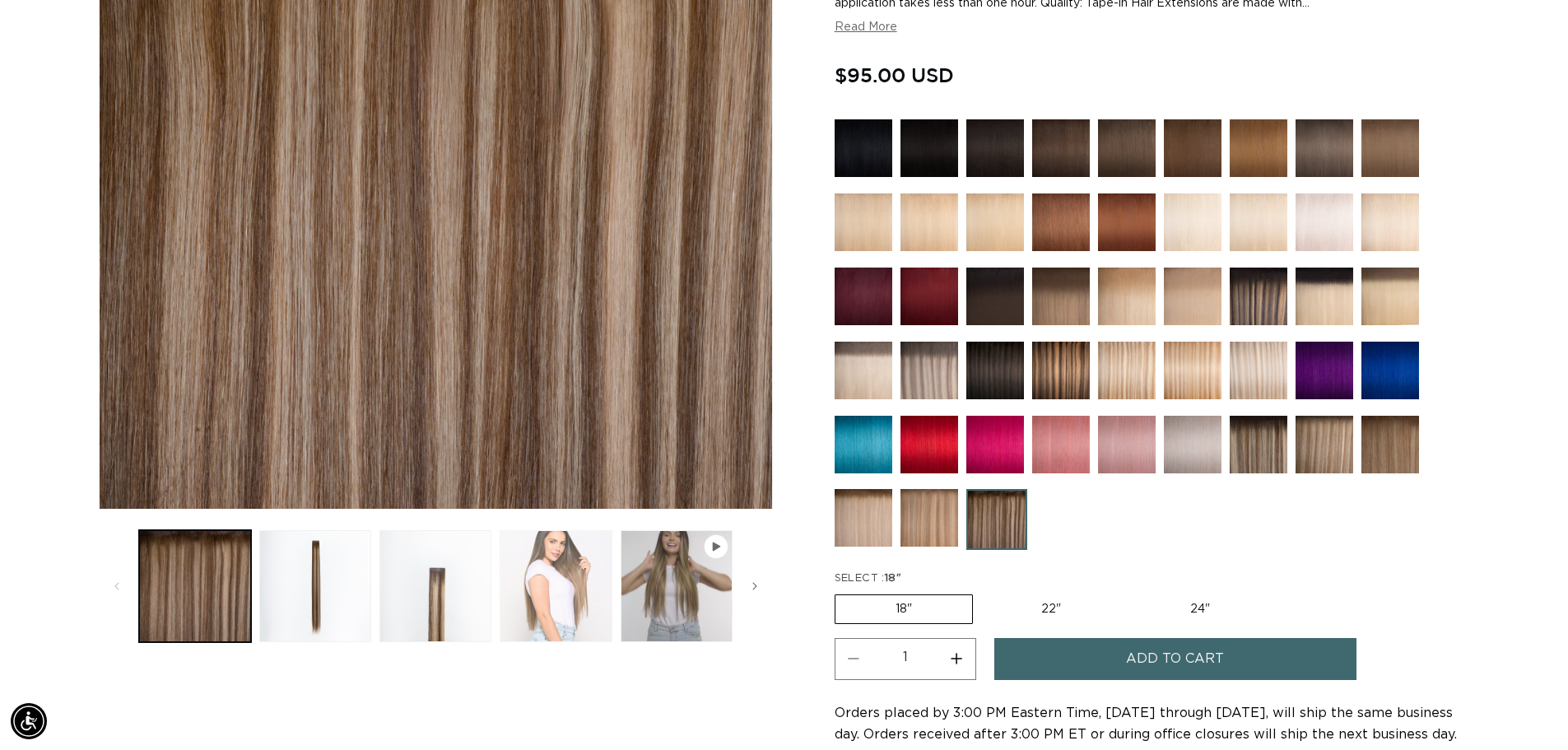
click at [578, 607] on button "Load image 4 in gallery view" at bounding box center [555, 586] width 112 height 112
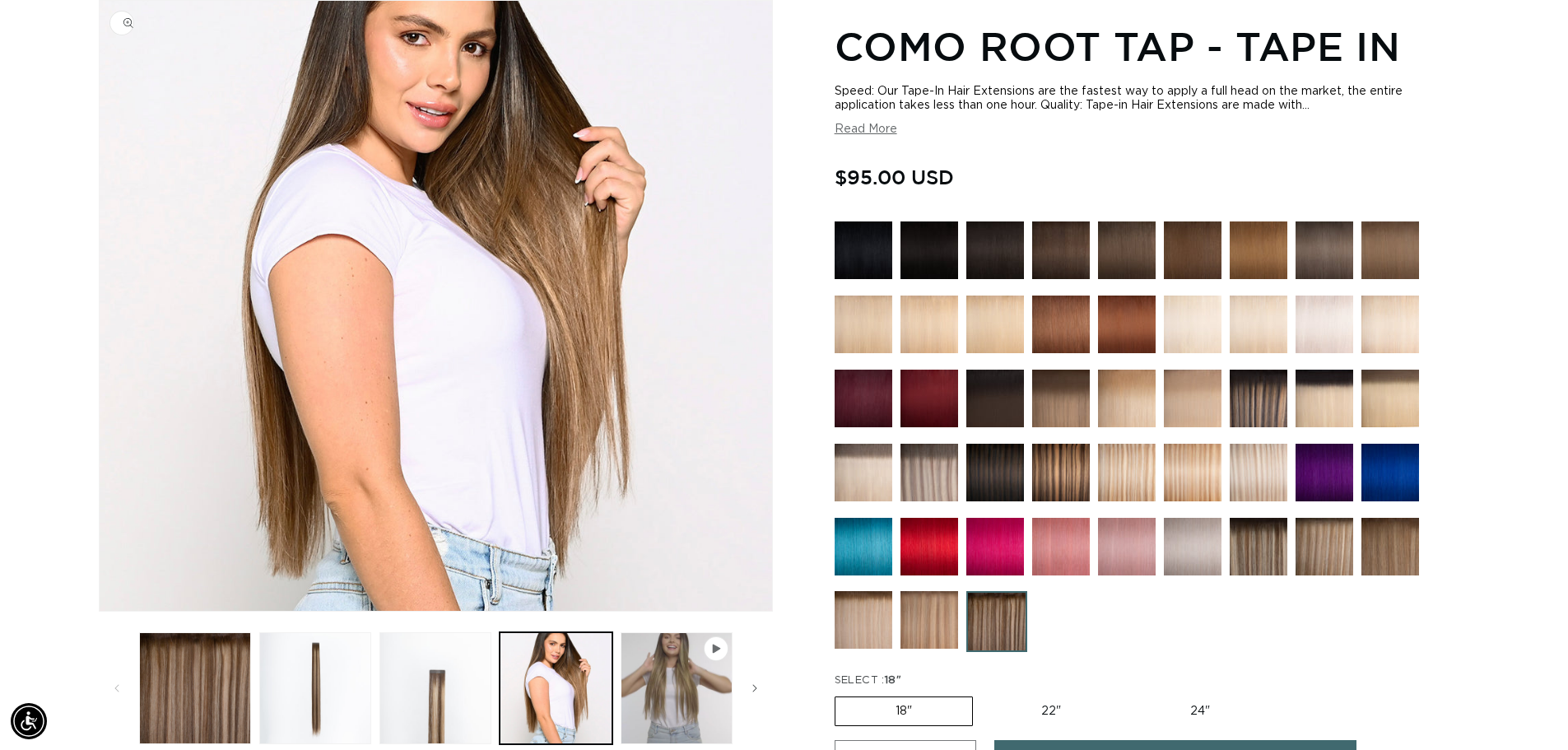
scroll to position [0, 2903]
click at [1057, 469] on img at bounding box center [1061, 473] width 57 height 57
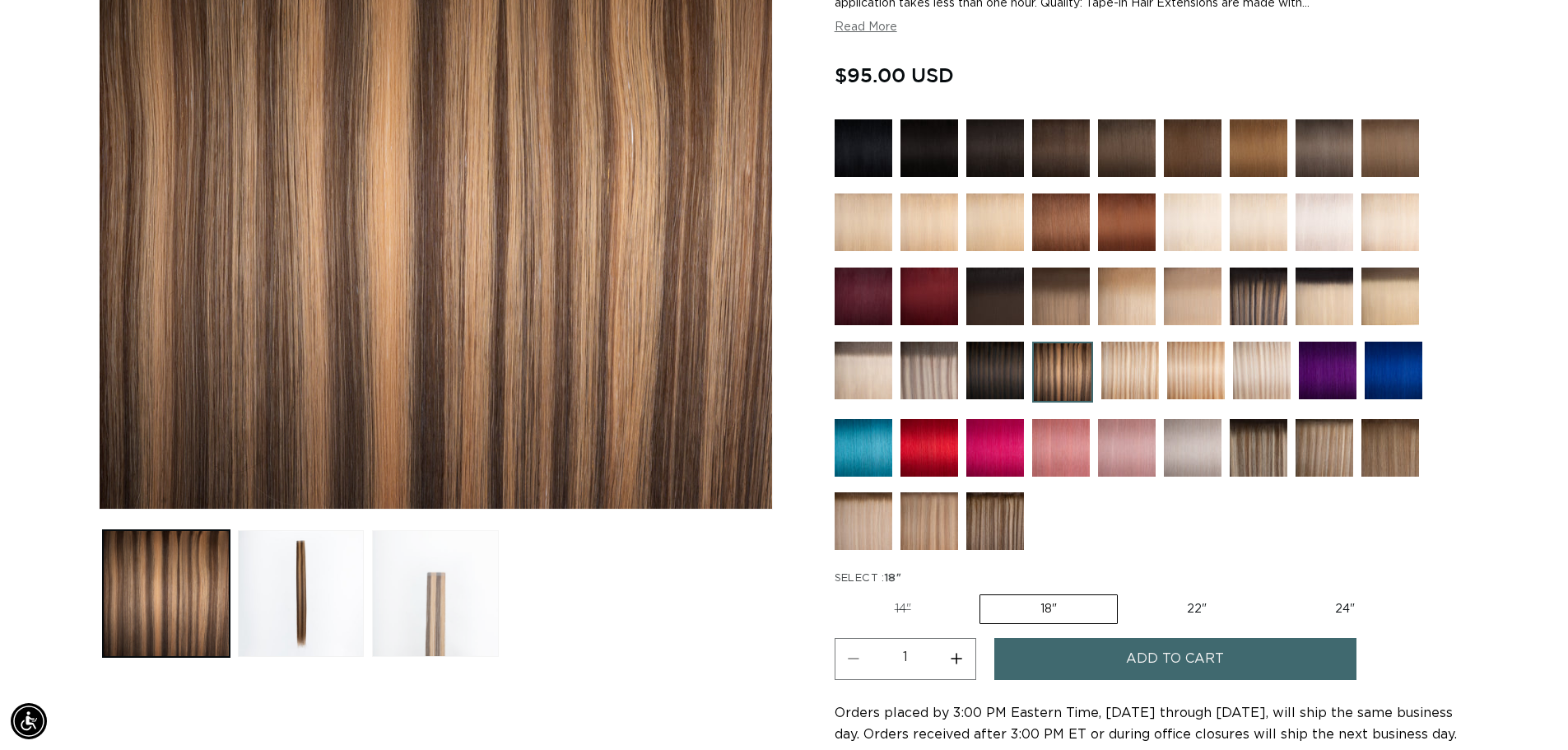
click at [450, 605] on button "Load image 3 in gallery view" at bounding box center [435, 594] width 127 height 127
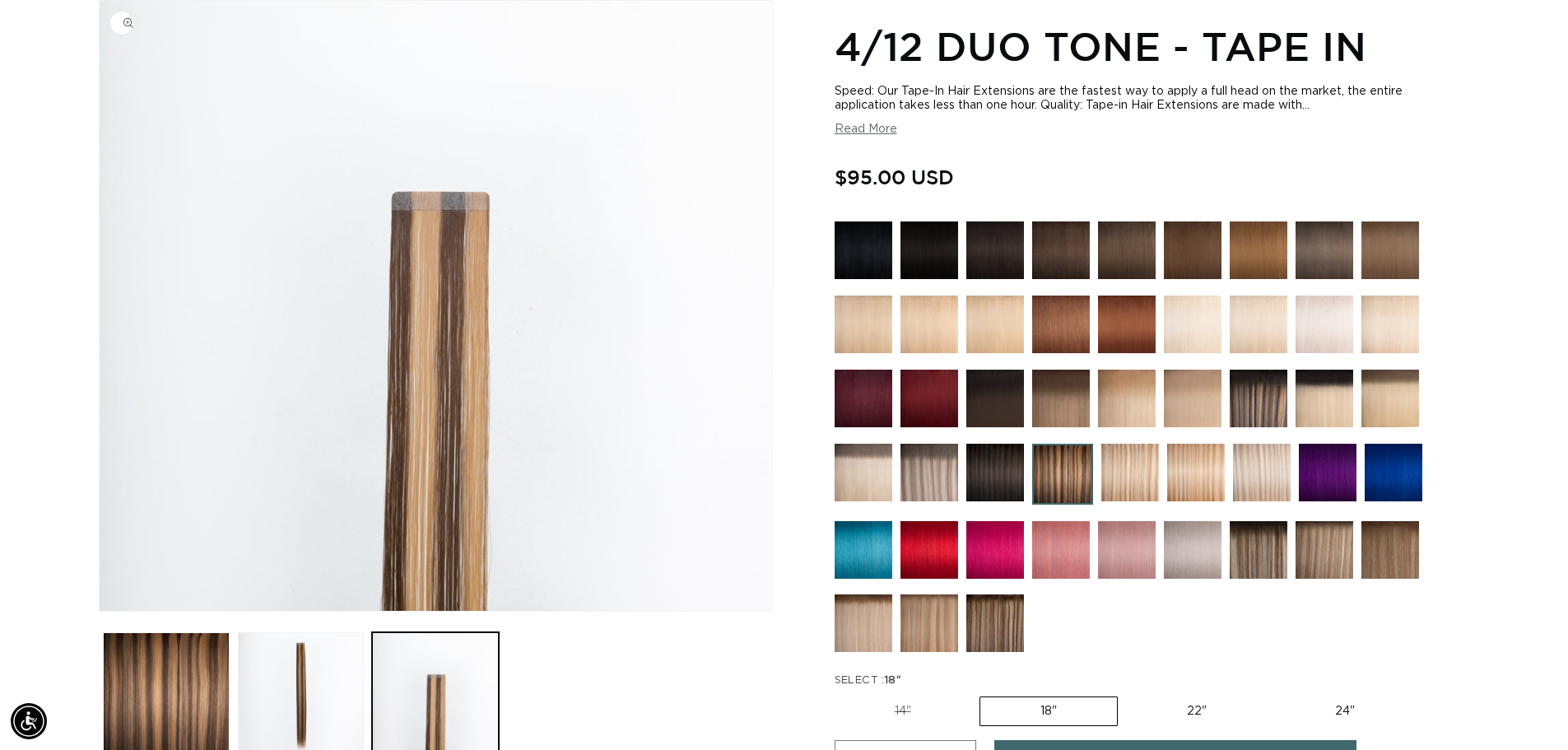
scroll to position [0, 1451]
click at [1258, 397] on img at bounding box center [1259, 398] width 57 height 57
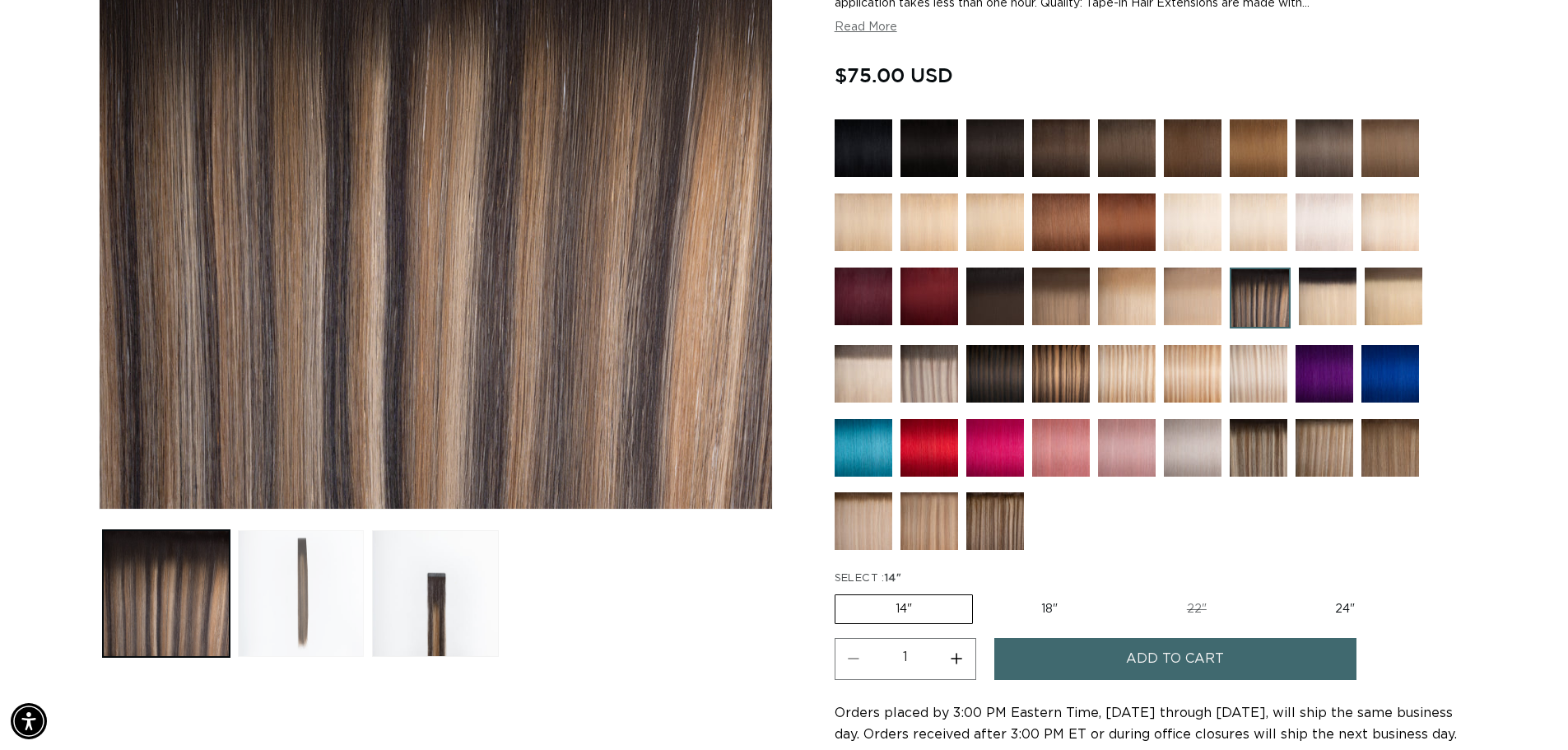
click at [273, 579] on button "Load image 2 in gallery view" at bounding box center [301, 594] width 127 height 127
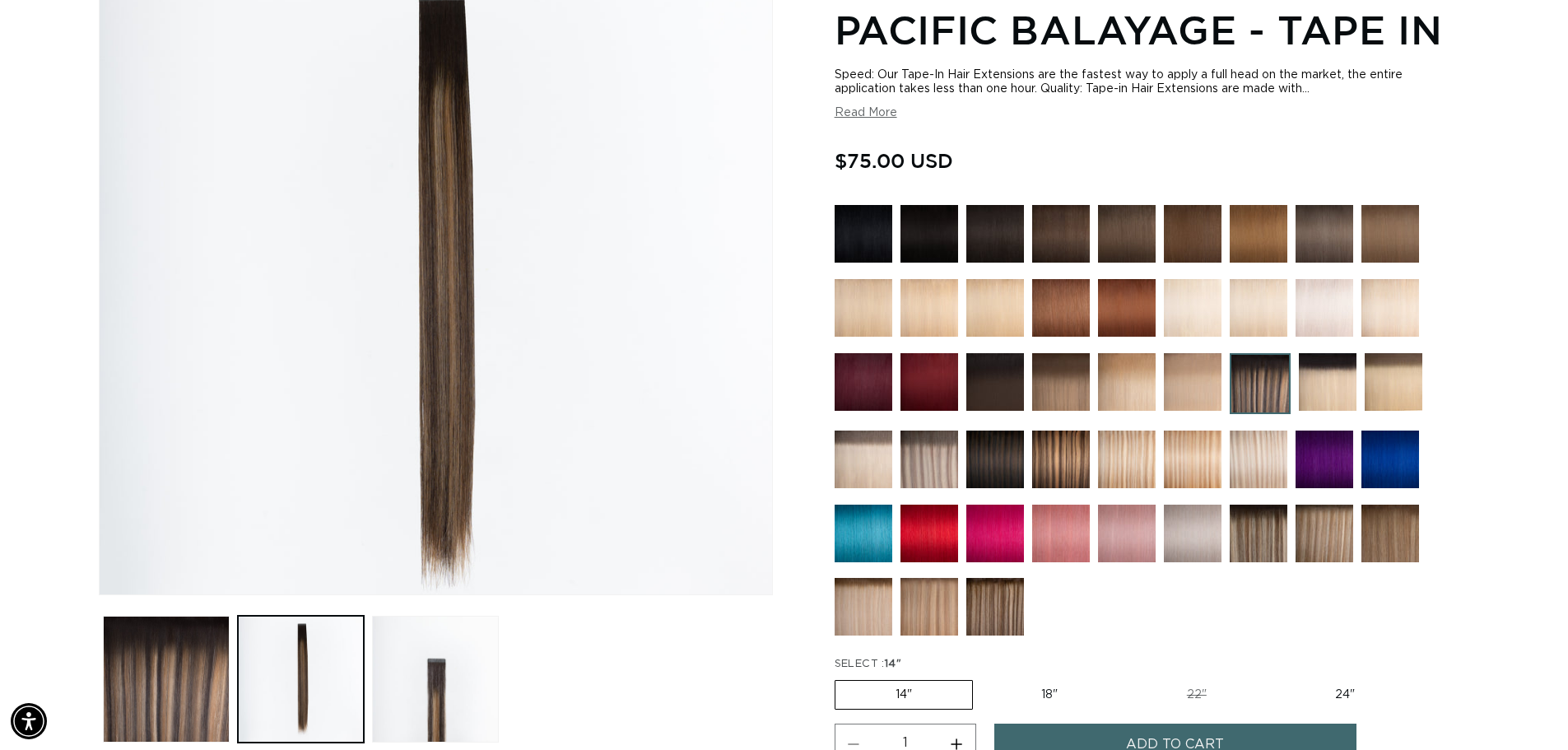
scroll to position [227, 0]
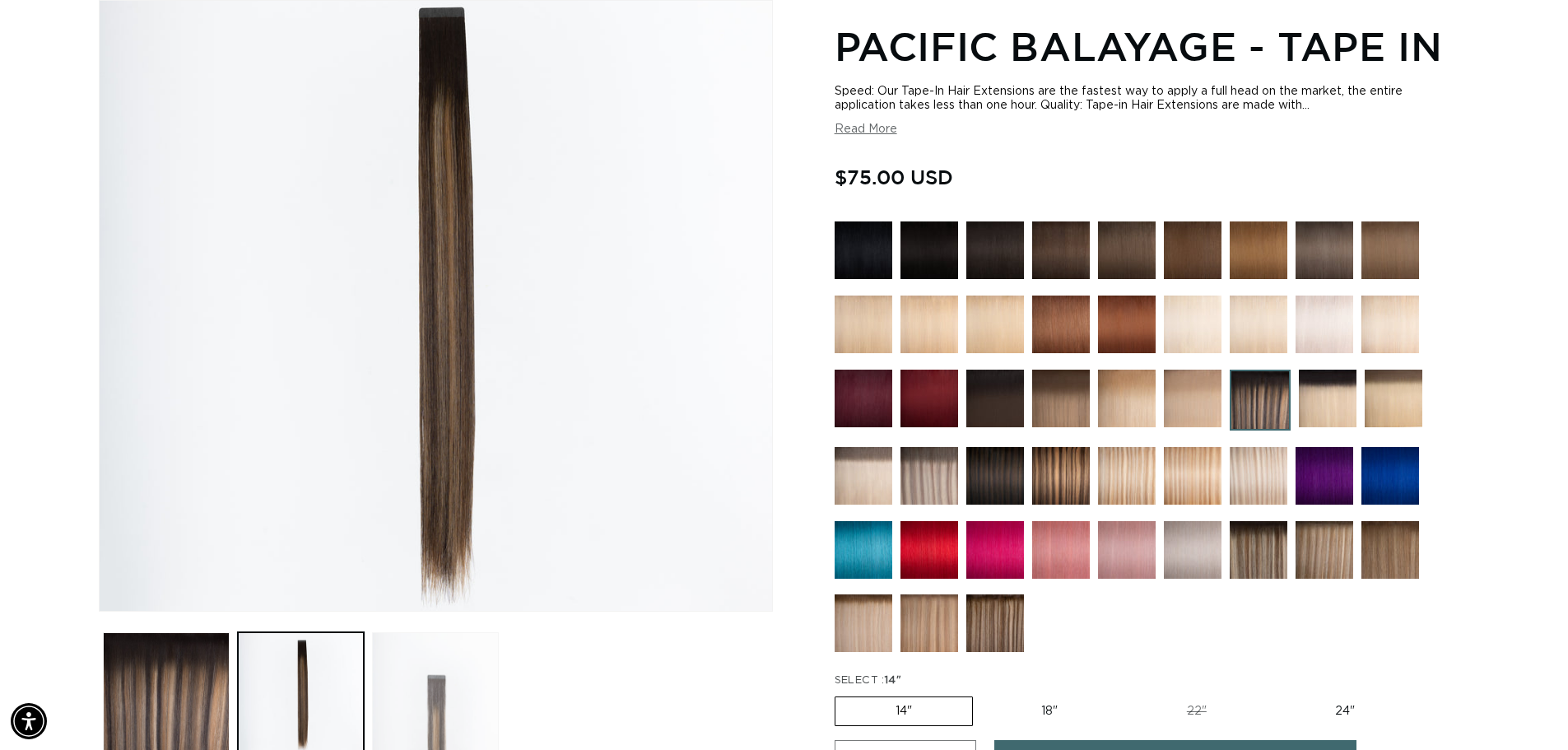
click at [424, 683] on button "Load image 3 in gallery view" at bounding box center [435, 696] width 127 height 127
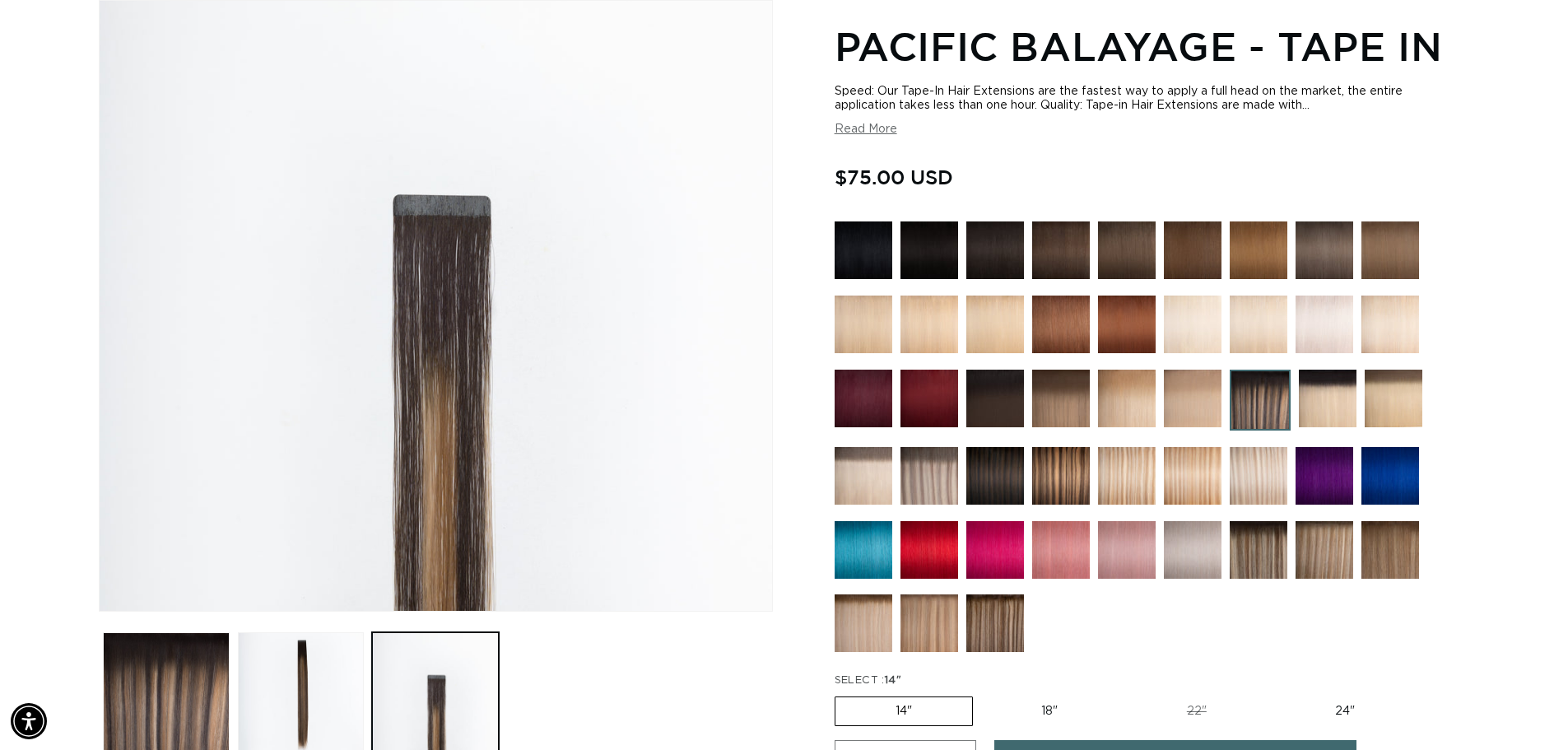
scroll to position [0, 0]
click at [997, 612] on img at bounding box center [995, 623] width 57 height 57
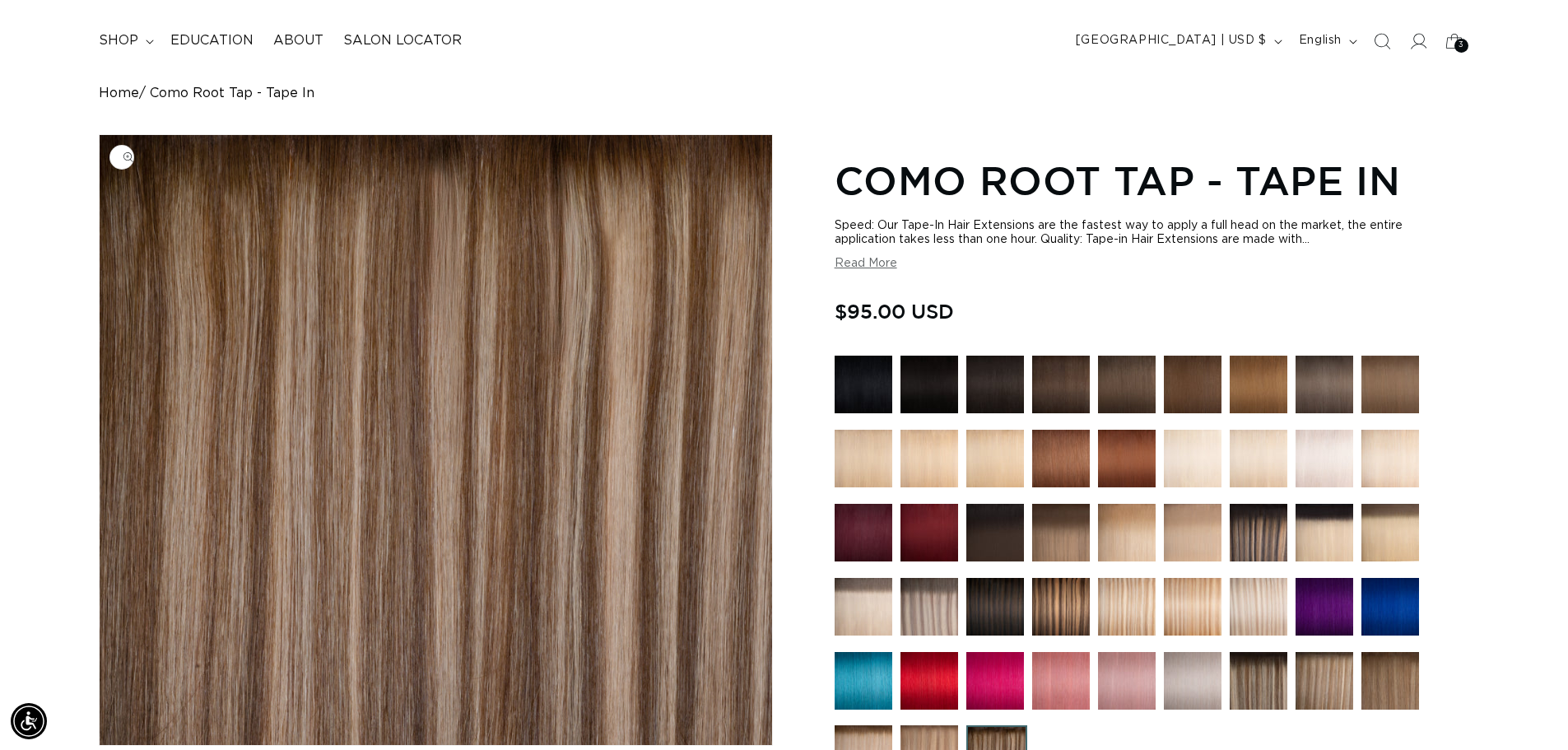
scroll to position [247, 0]
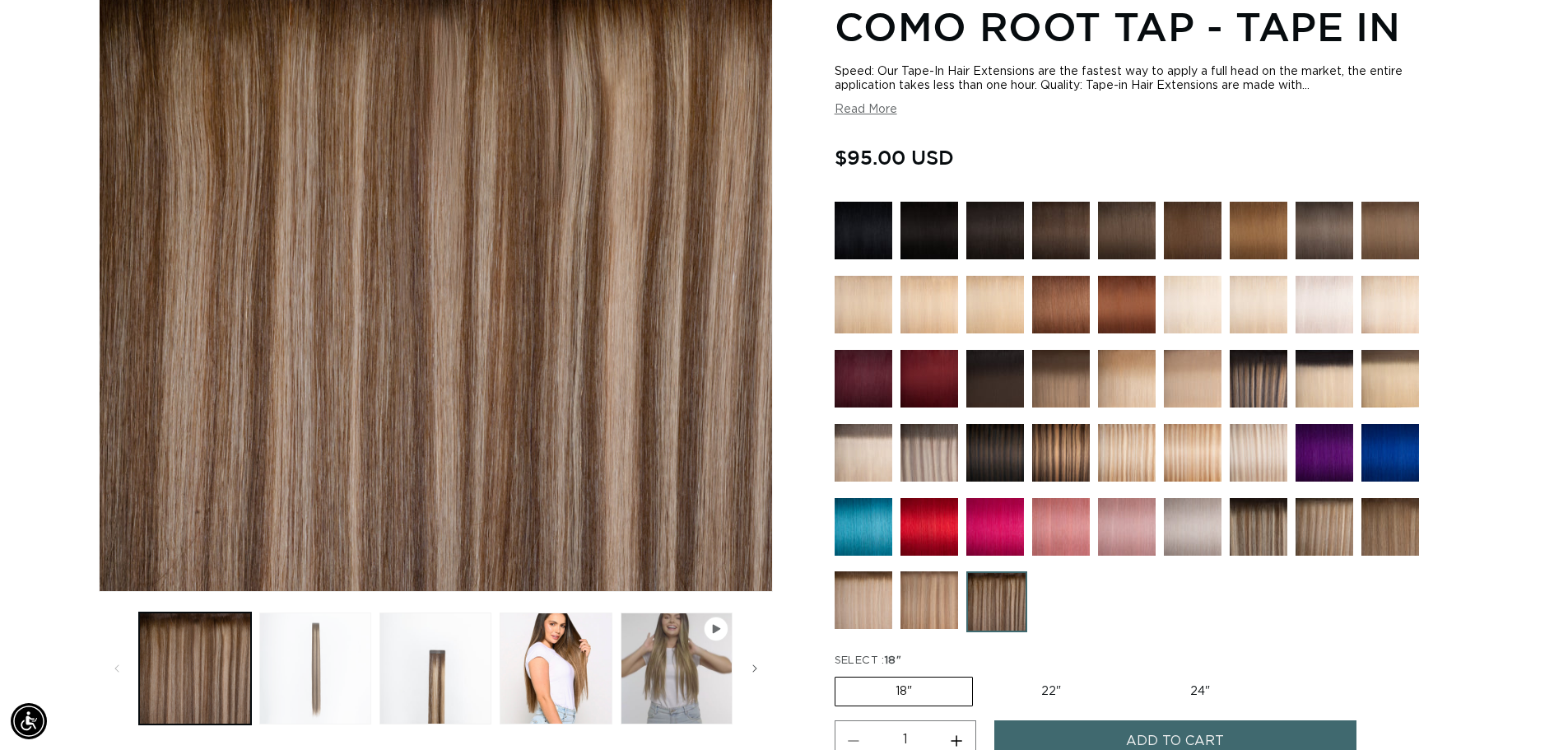
click at [316, 657] on button "Load image 2 in gallery view" at bounding box center [315, 669] width 112 height 112
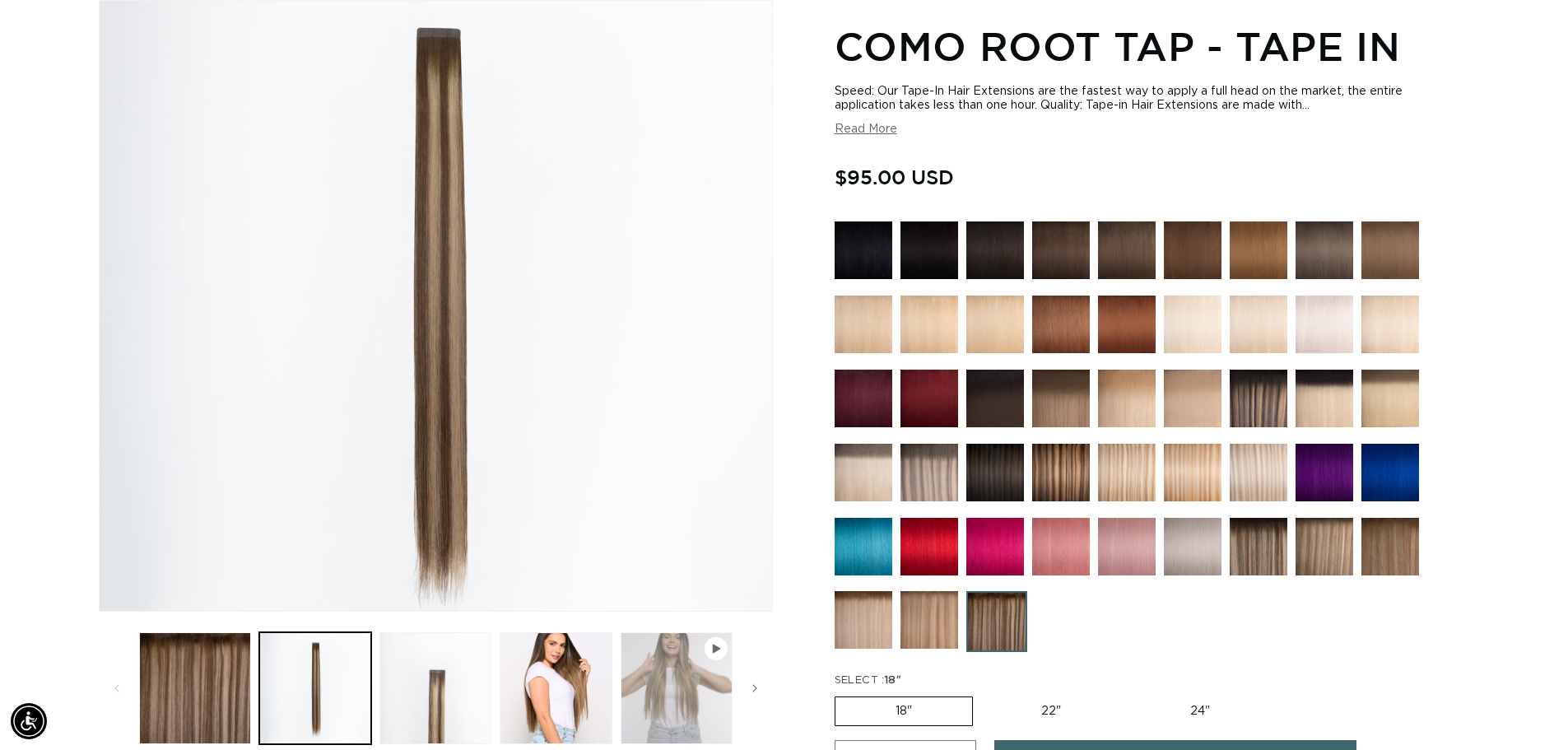
scroll to position [0, 2903]
click at [683, 700] on button "Play video 1 in gallery view" at bounding box center [676, 688] width 112 height 112
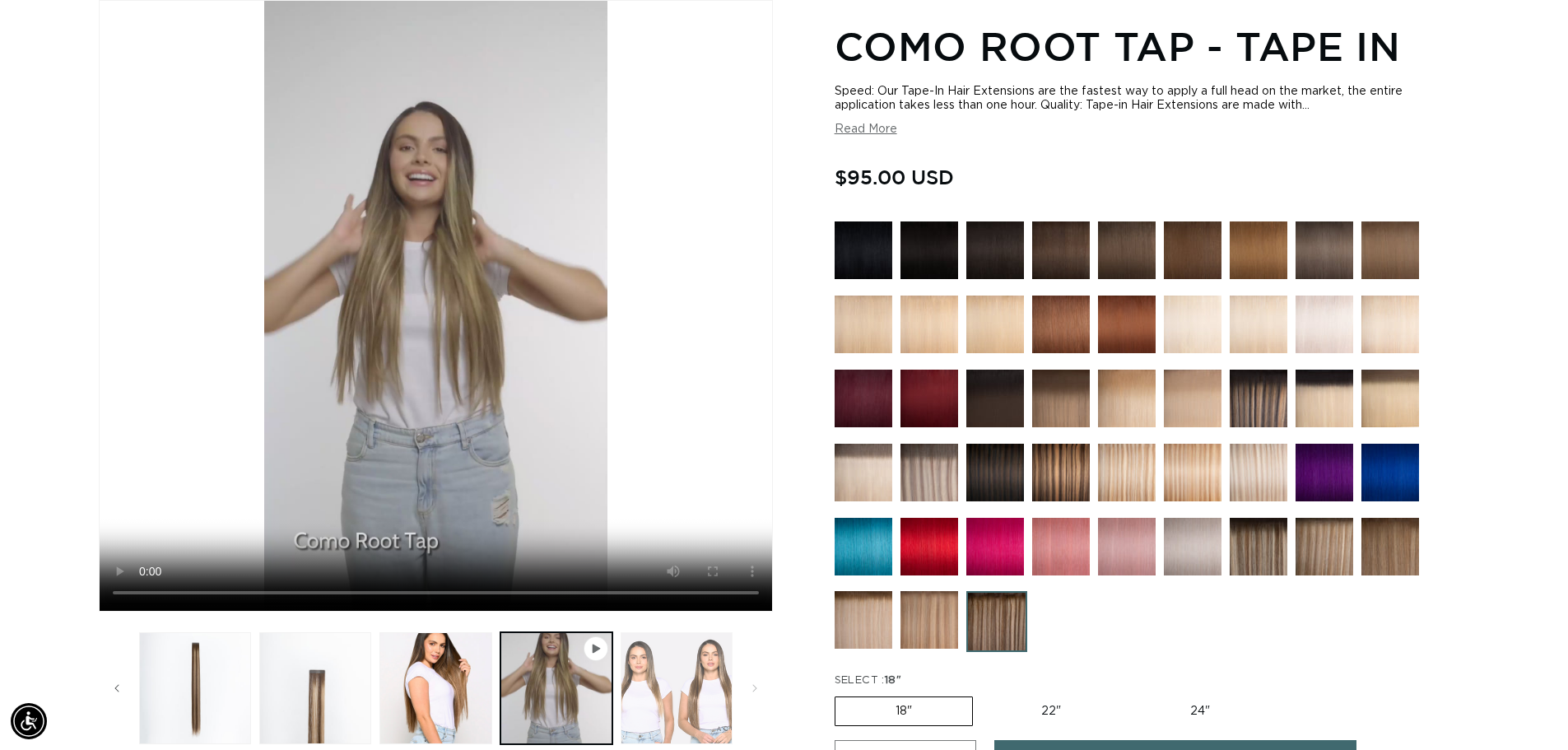
scroll to position [0, 1451]
click at [702, 695] on button "Load image 5 in gallery view" at bounding box center [676, 688] width 112 height 112
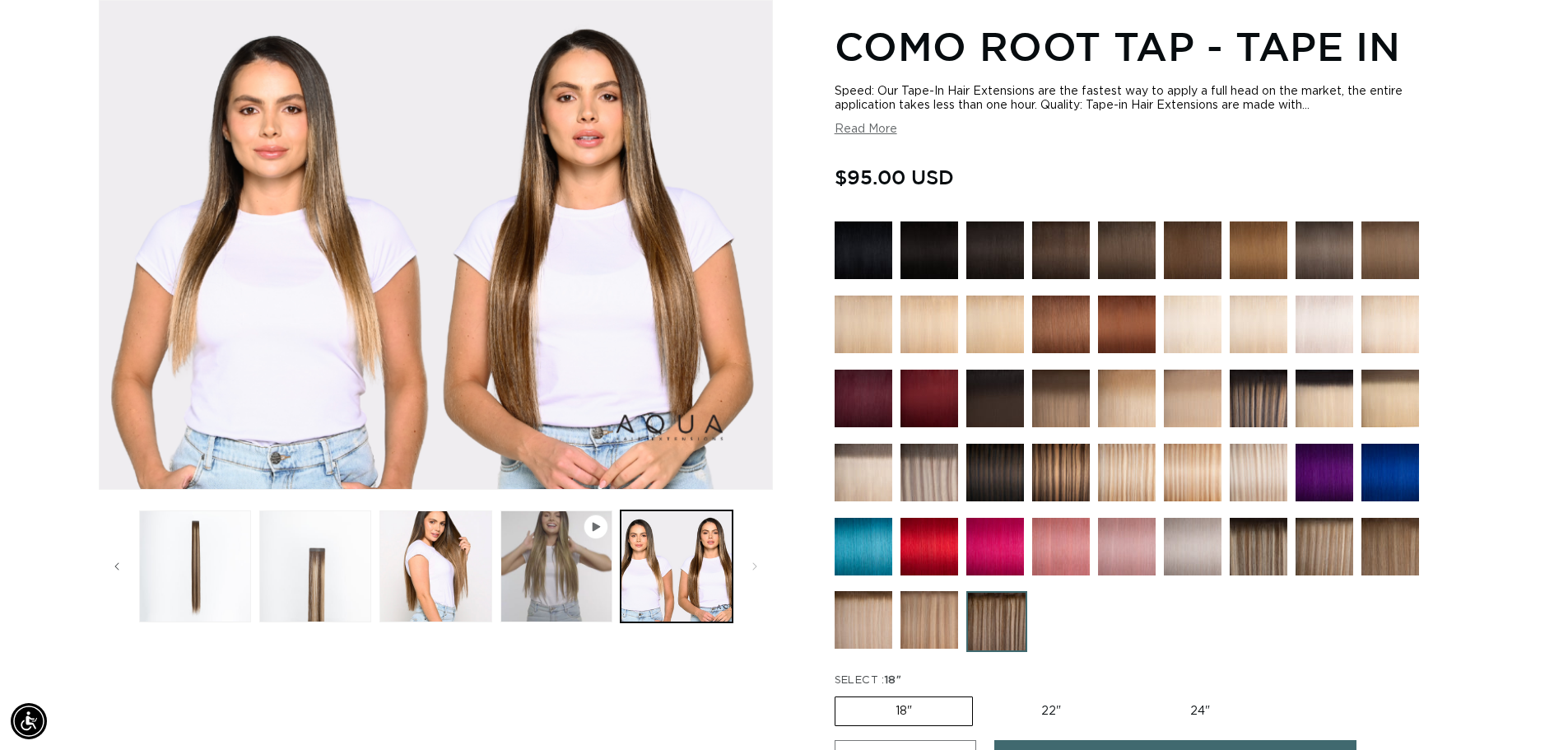
click at [1039, 709] on label "22" Variant sold out or unavailable" at bounding box center [1052, 711] width 140 height 28
click at [982, 694] on input "22" Variant sold out or unavailable" at bounding box center [981, 693] width 1 height 1
radio input "true"
click at [1058, 479] on img at bounding box center [1061, 473] width 57 height 57
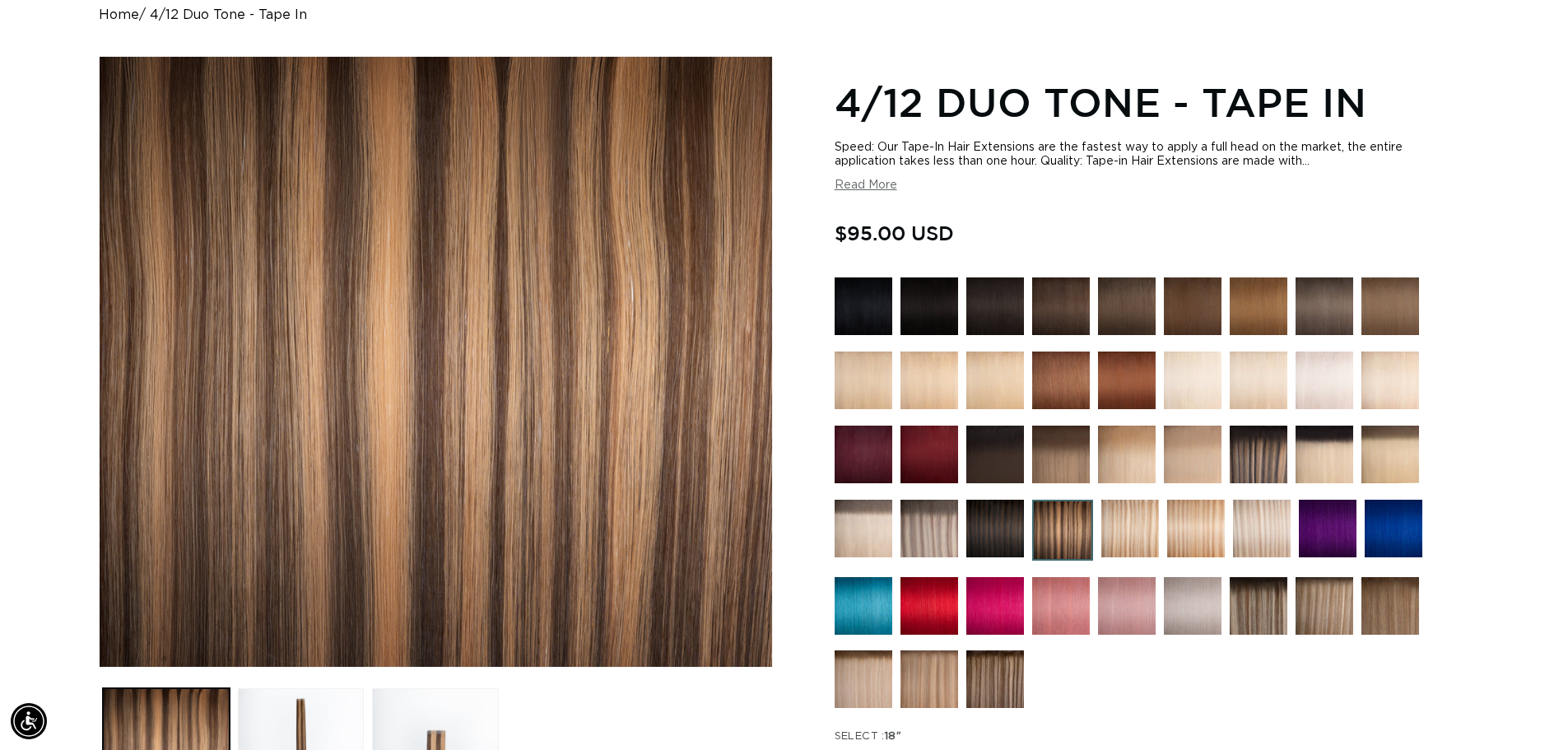
scroll to position [165, 0]
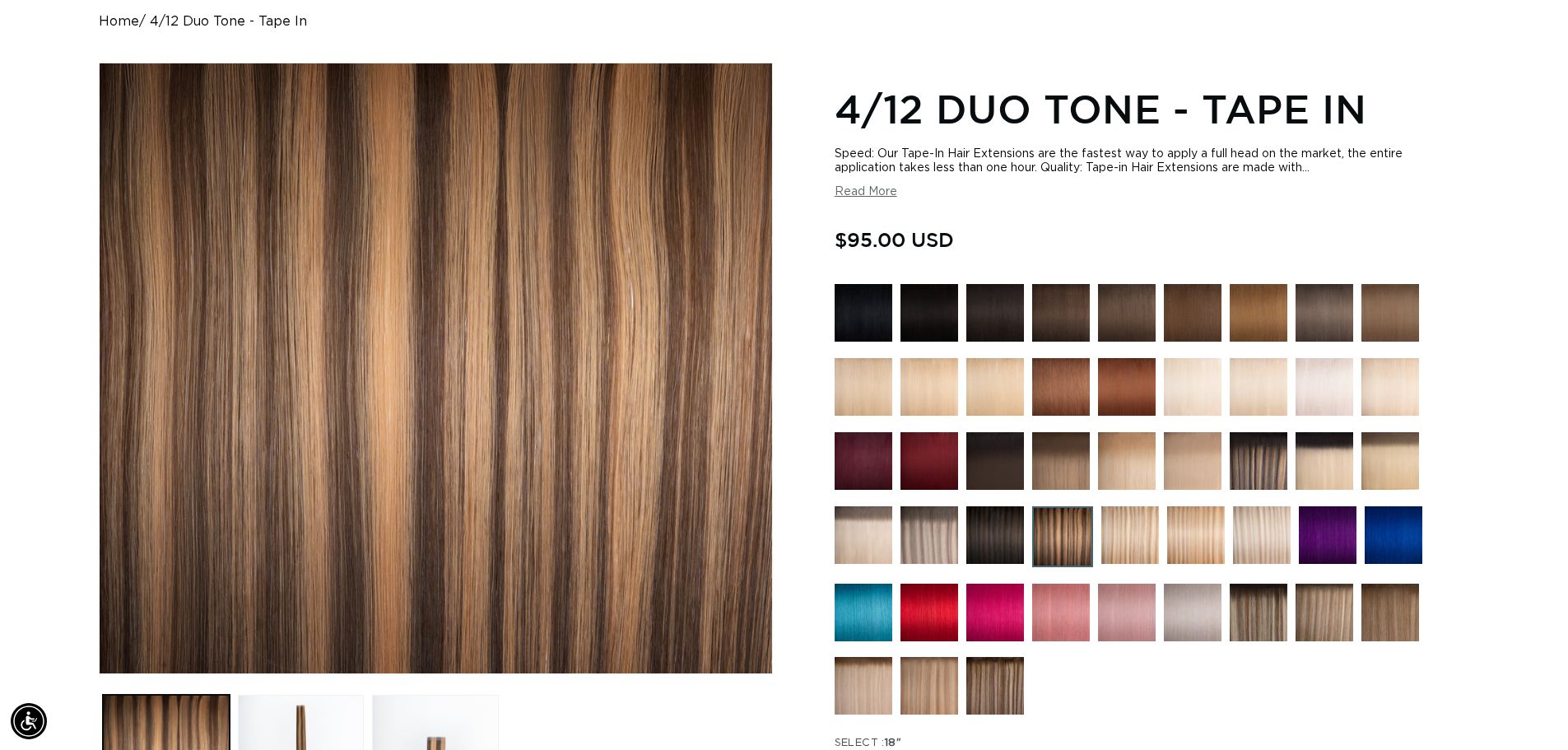
drag, startPoint x: 1270, startPoint y: 465, endPoint x: 1049, endPoint y: 493, distance: 222.8
click at [1268, 465] on img at bounding box center [1259, 461] width 57 height 57
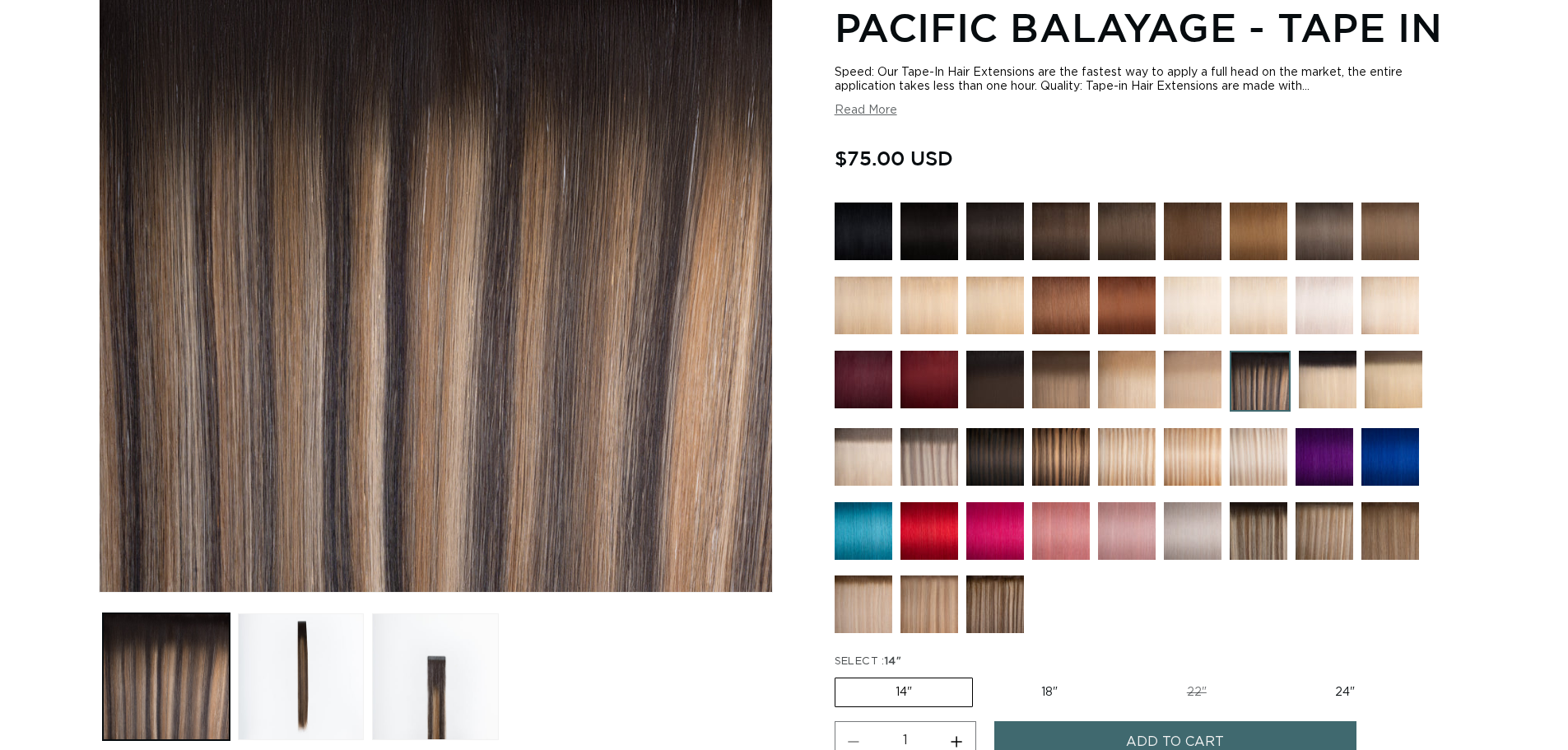
scroll to position [247, 0]
click at [1046, 687] on label "18" Variant sold out or unavailable" at bounding box center [1050, 691] width 137 height 28
click at [982, 675] on input "18" Variant sold out or unavailable" at bounding box center [981, 674] width 1 height 1
radio input "true"
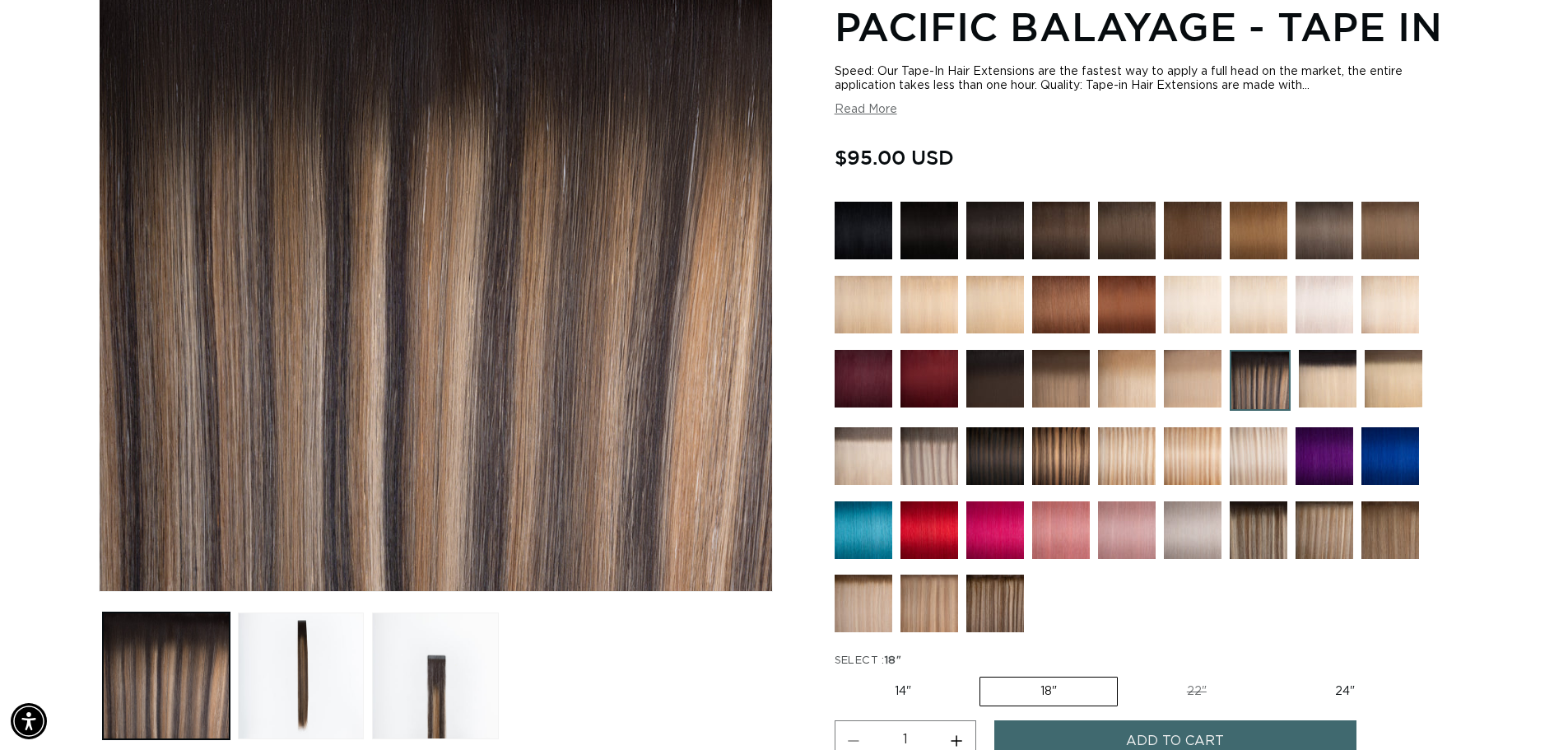
scroll to position [0, 2903]
click at [1210, 694] on label "22" Variant sold out or unavailable" at bounding box center [1197, 691] width 140 height 28
click at [1127, 675] on input "22" Variant sold out or unavailable" at bounding box center [1126, 674] width 1 height 1
radio input "true"
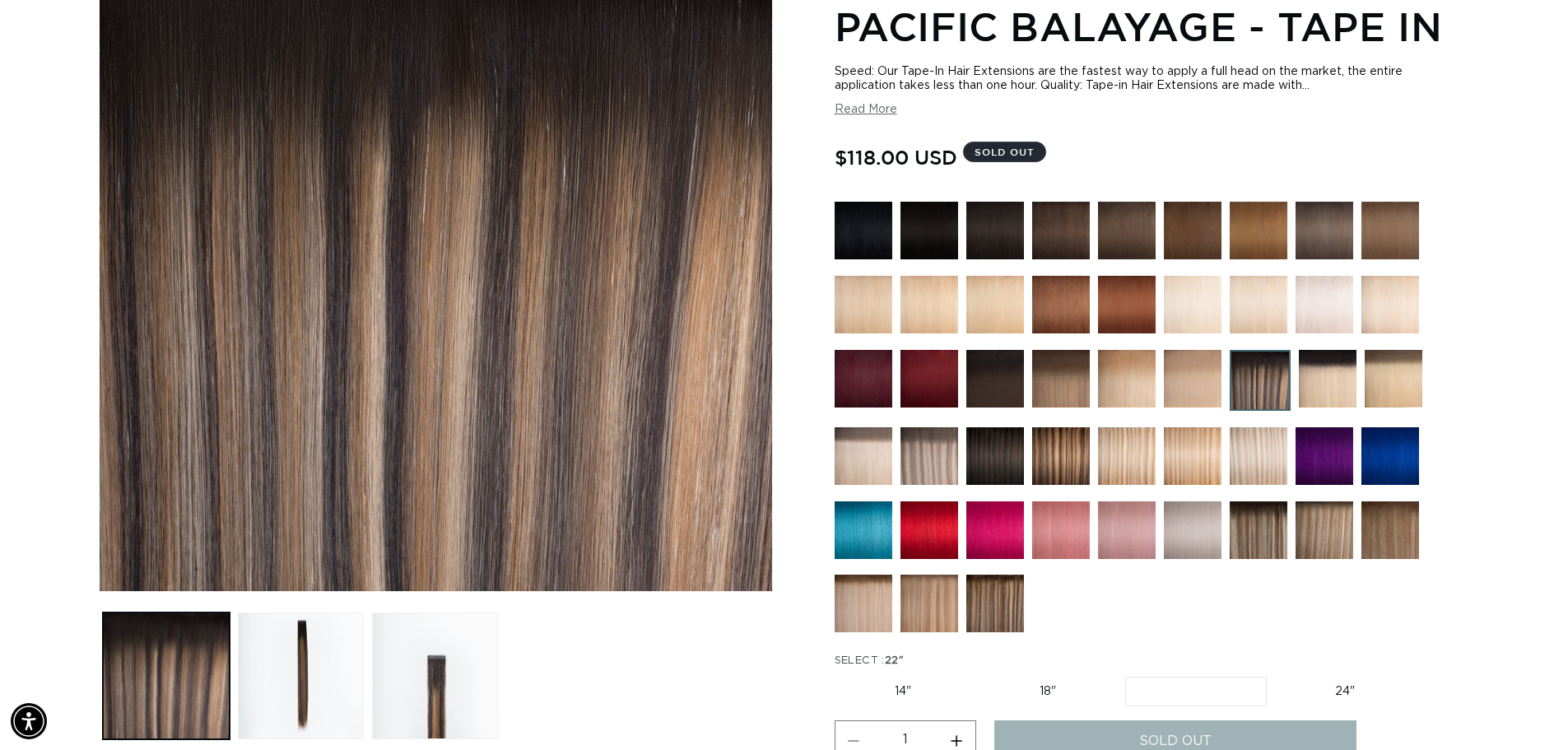
click at [1358, 693] on label "24" Variant sold out or unavailable" at bounding box center [1345, 691] width 140 height 28
click at [1276, 675] on input "24" Variant sold out or unavailable" at bounding box center [1275, 674] width 1 height 1
radio input "true"
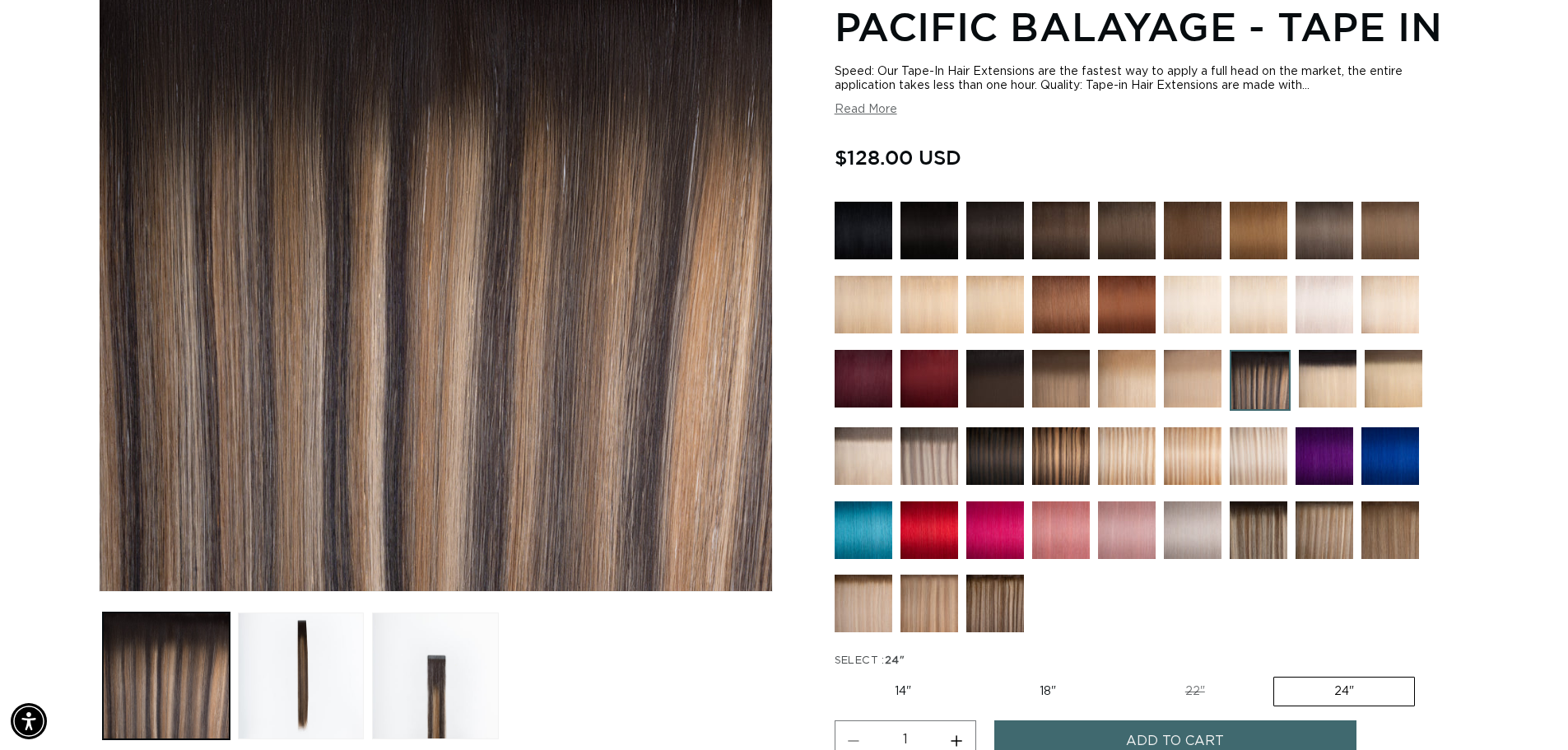
click at [1004, 609] on img at bounding box center [995, 604] width 57 height 57
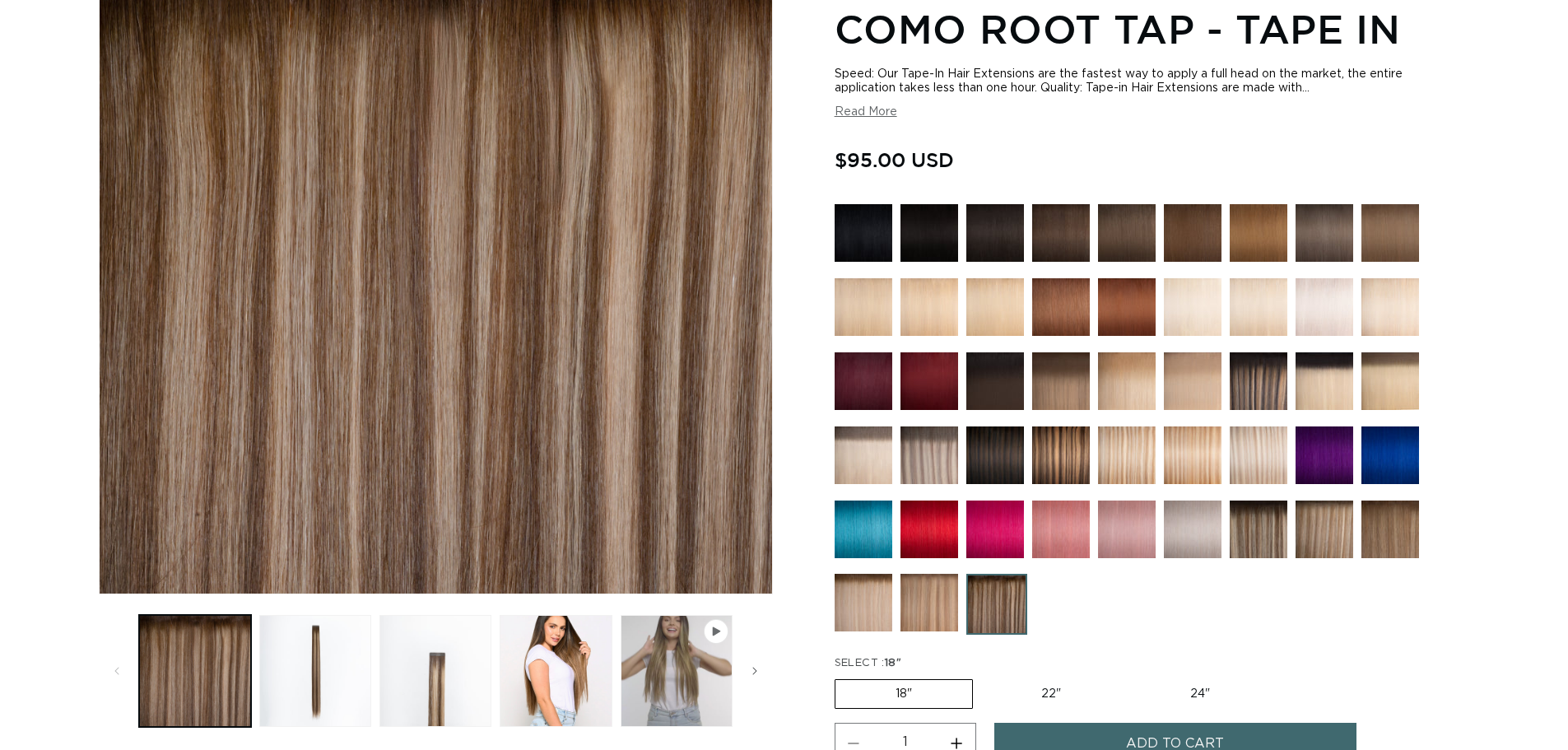
scroll to position [247, 0]
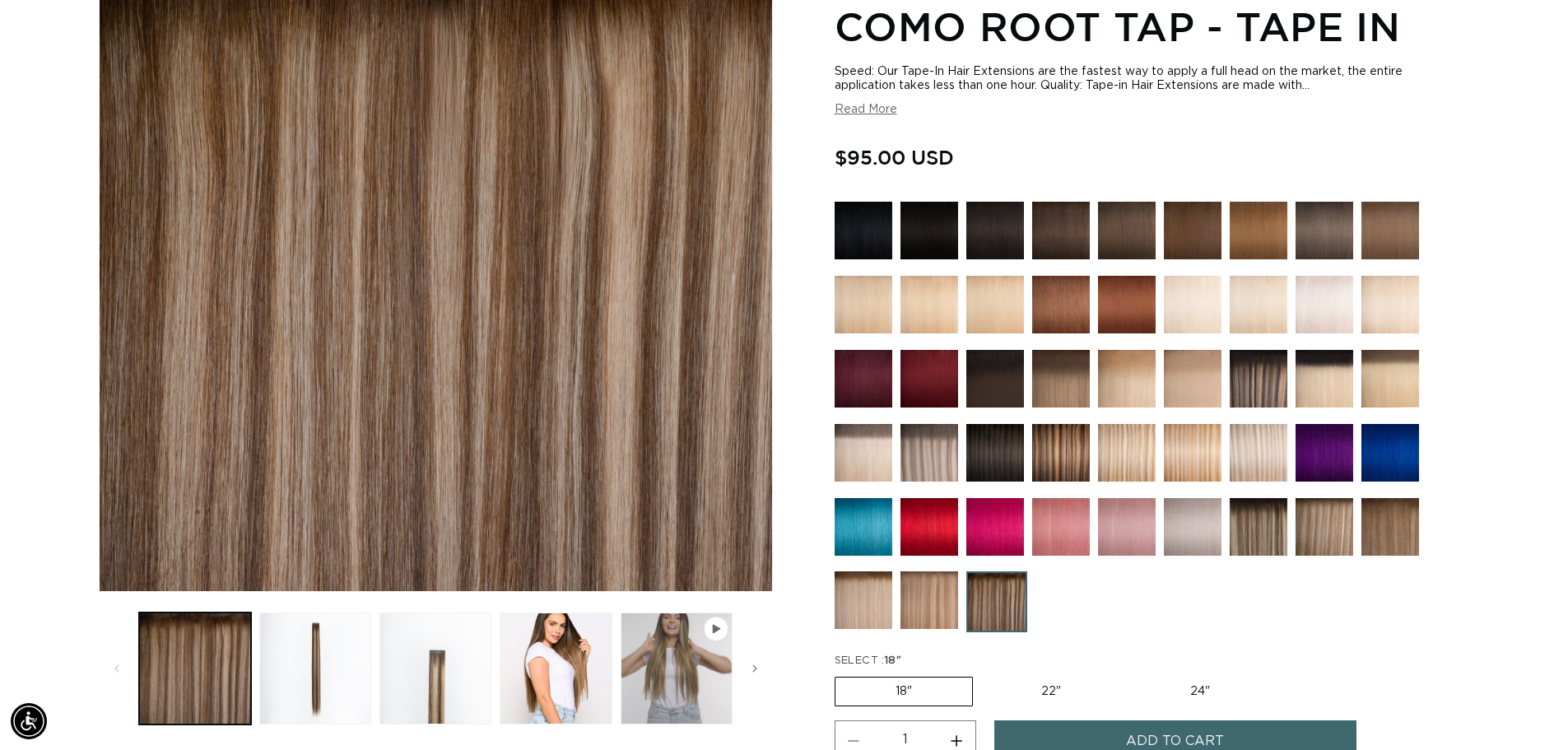
click at [1076, 693] on label "22" Variant sold out or unavailable" at bounding box center [1052, 691] width 140 height 28
click at [982, 675] on input "22" Variant sold out or unavailable" at bounding box center [981, 674] width 1 height 1
radio input "true"
click at [990, 440] on img at bounding box center [995, 453] width 57 height 57
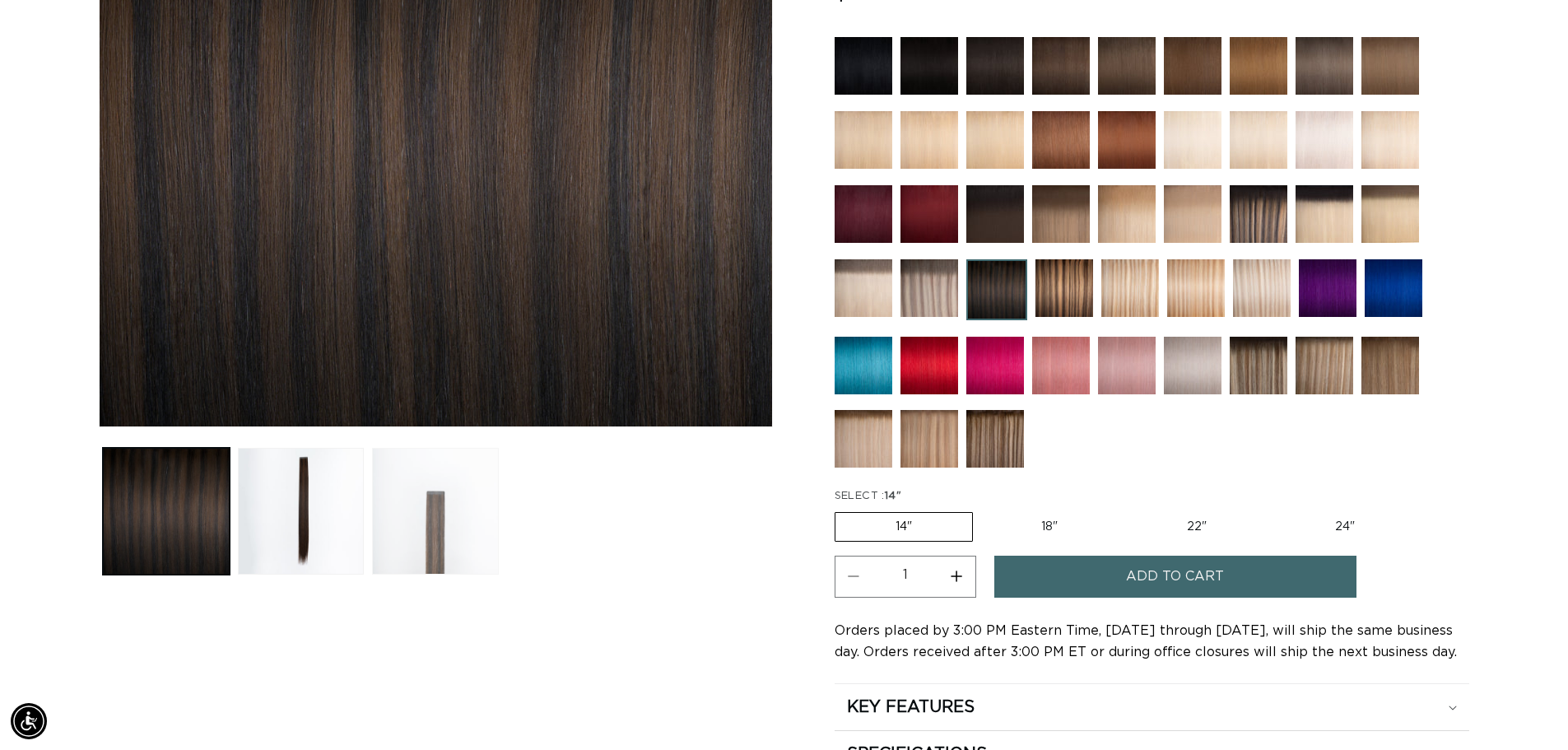
click at [441, 532] on button "Load image 3 in gallery view" at bounding box center [435, 512] width 127 height 127
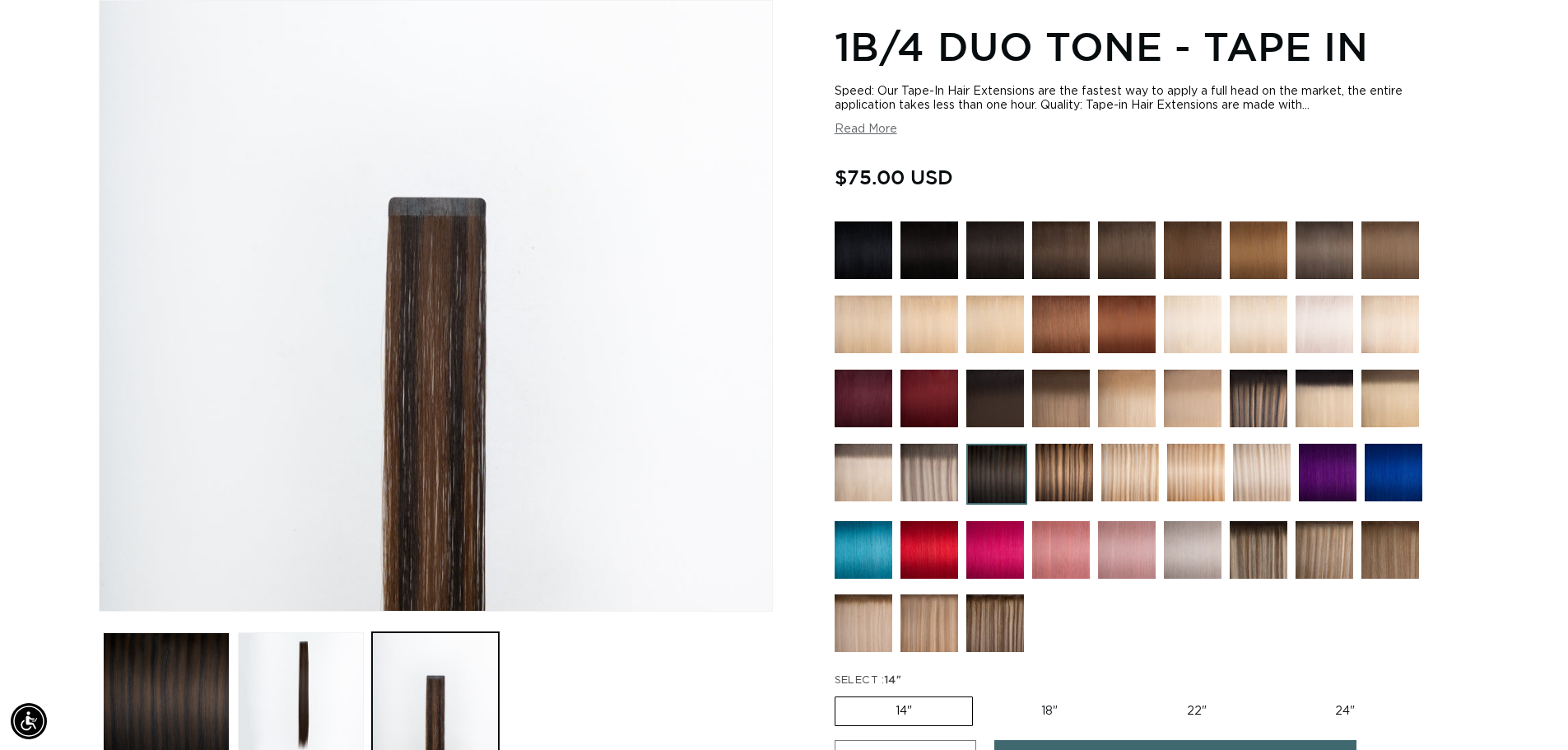
scroll to position [0, 1451]
click at [1255, 415] on img at bounding box center [1259, 398] width 57 height 57
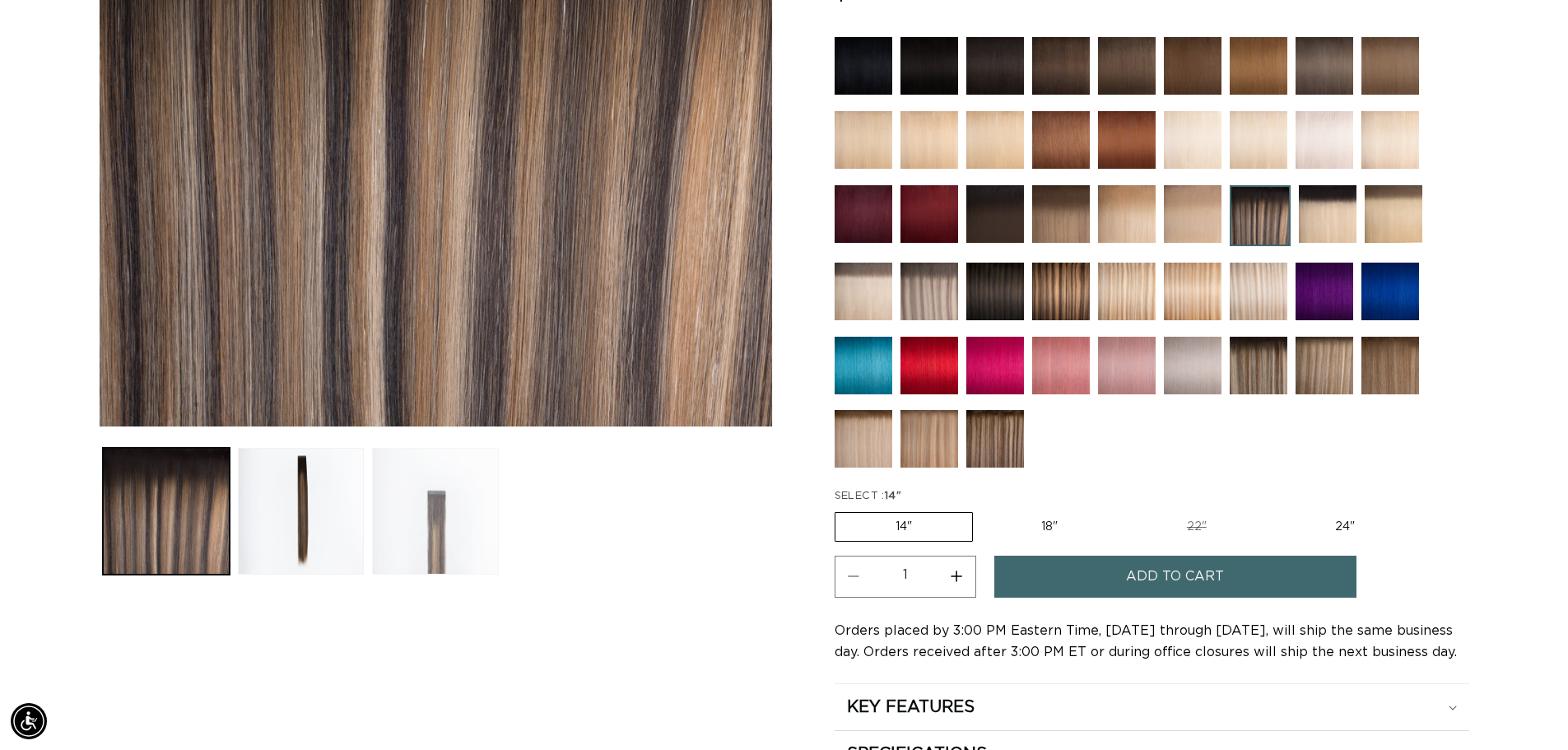
scroll to position [0, 1451]
click at [434, 534] on button "Load image 3 in gallery view" at bounding box center [435, 512] width 127 height 127
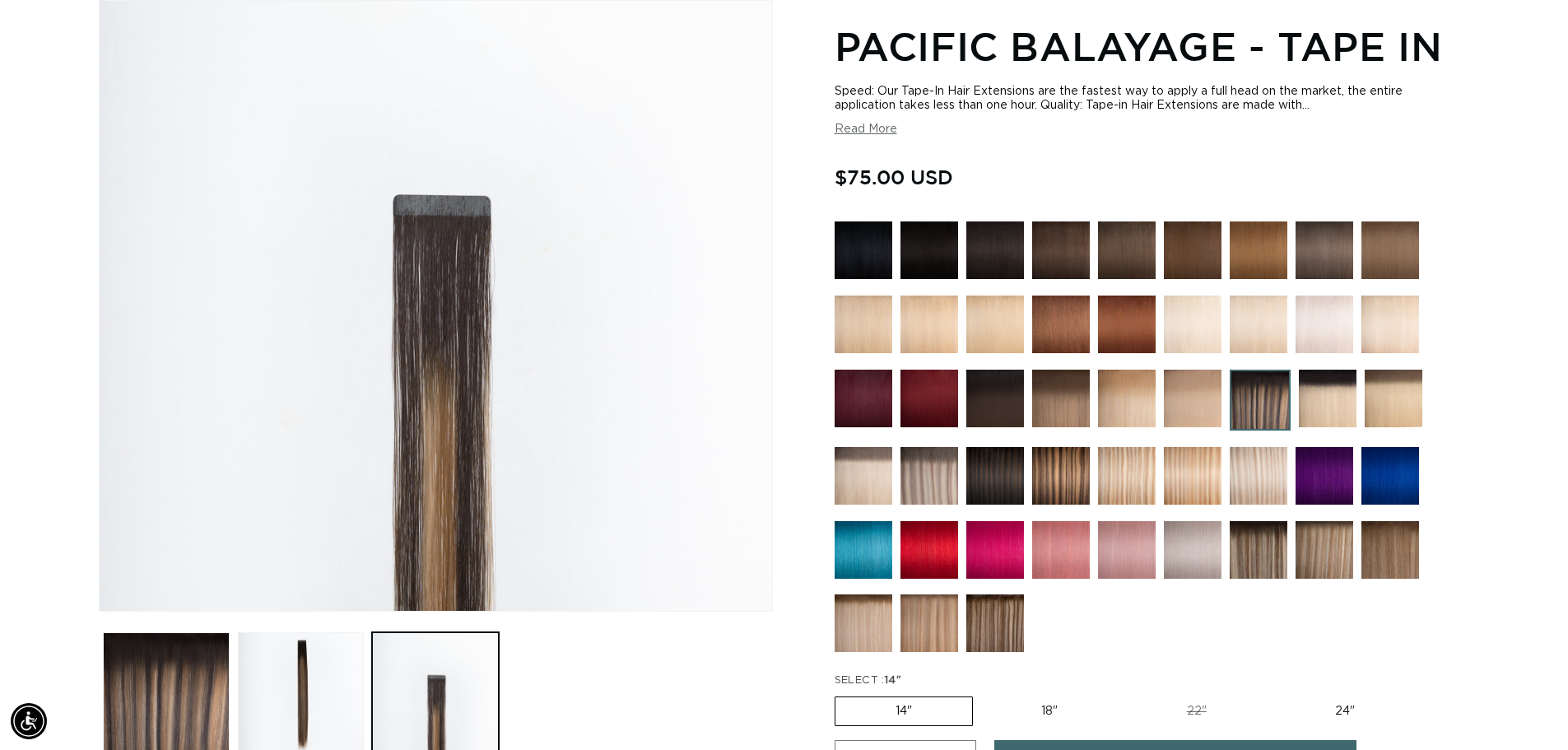
scroll to position [0, 0]
click at [272, 680] on button "Load image 2 in gallery view" at bounding box center [301, 696] width 127 height 127
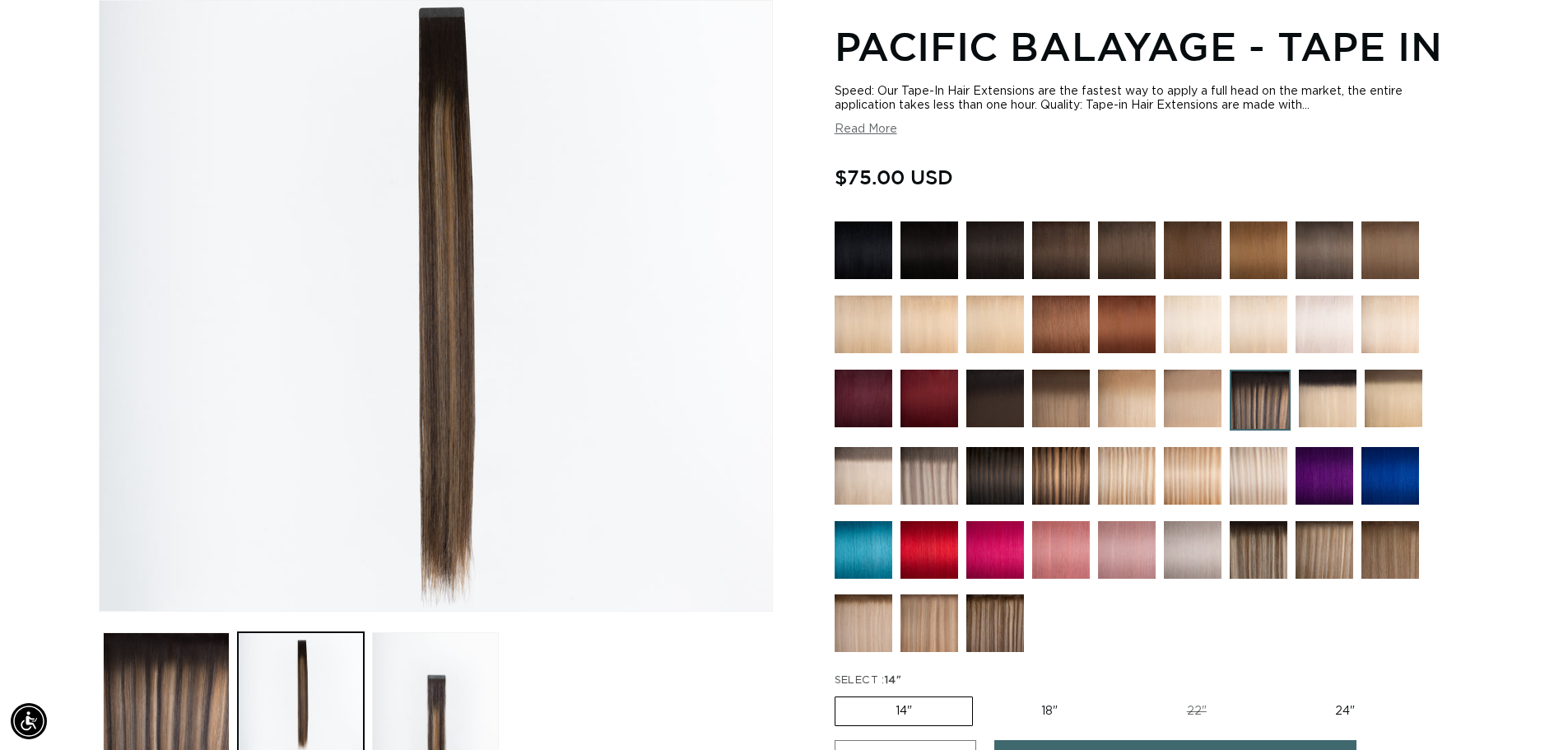
click at [1008, 628] on img at bounding box center [995, 623] width 57 height 57
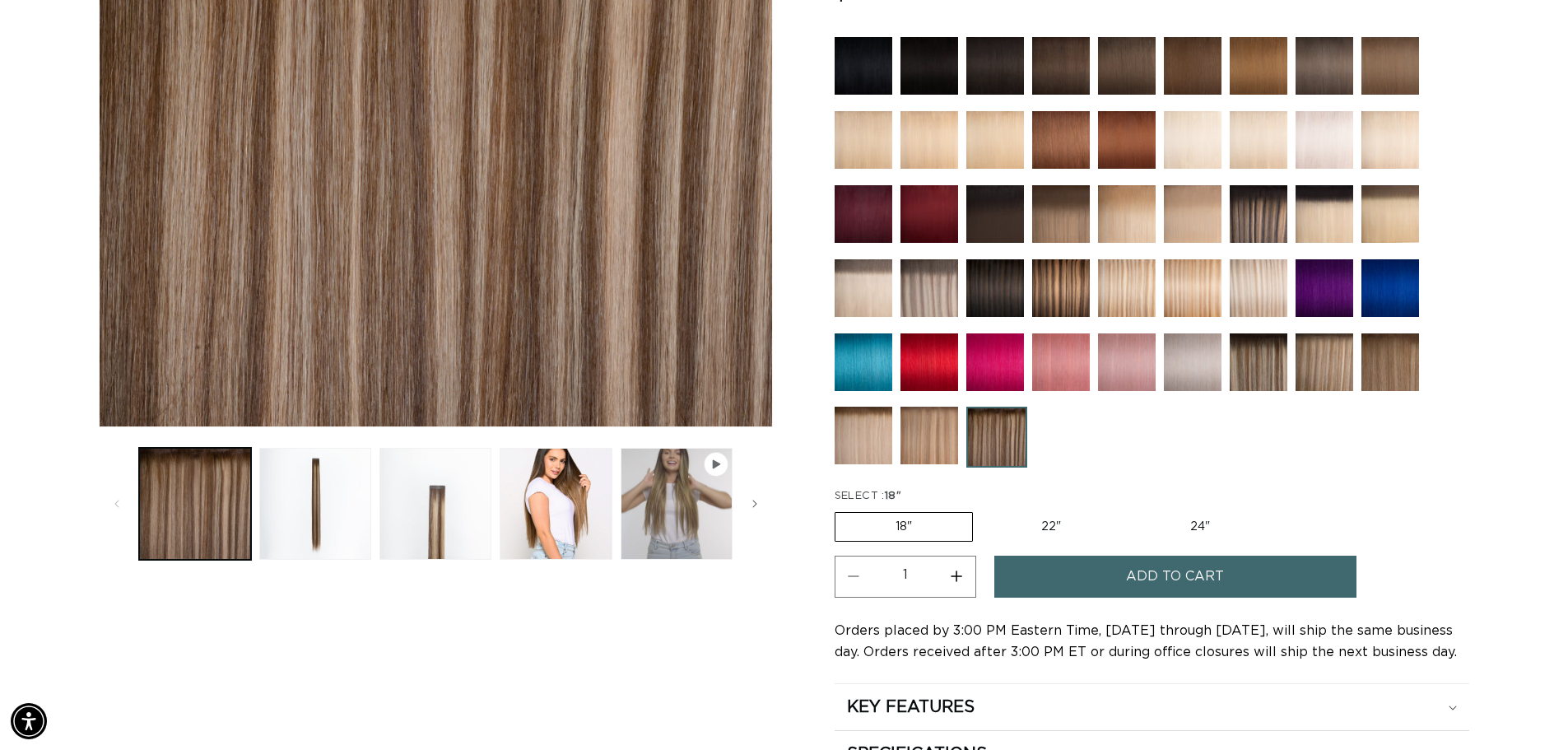
scroll to position [0, 1451]
click at [1057, 526] on label "22" Variant sold out or unavailable" at bounding box center [1052, 527] width 140 height 28
click at [982, 510] on input "22" Variant sold out or unavailable" at bounding box center [981, 509] width 1 height 1
radio input "true"
click at [961, 578] on button "Increase quantity for Como Root Tap - Tape In" at bounding box center [957, 577] width 37 height 42
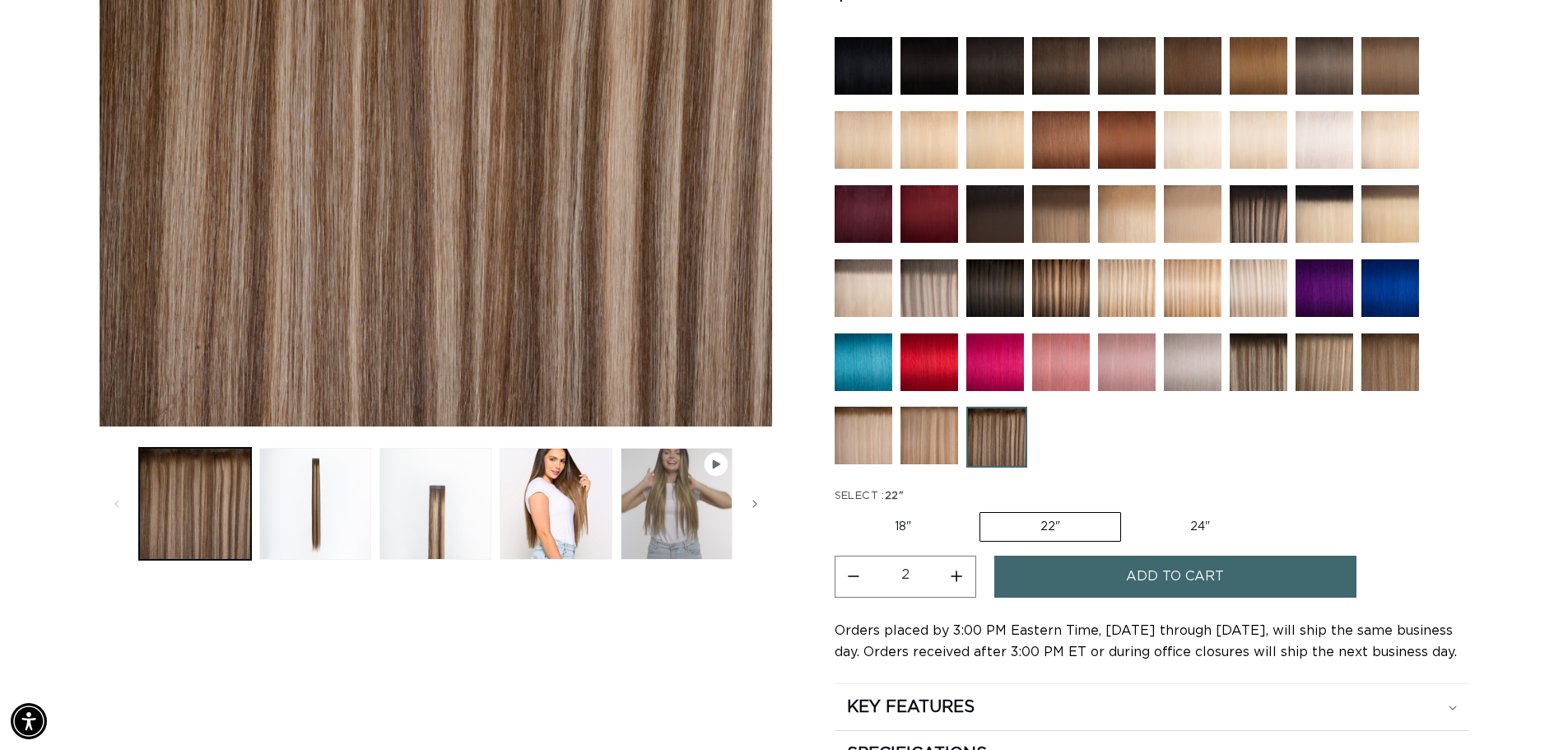
click at [961, 578] on button "Increase quantity for Como Root Tap - Tape In" at bounding box center [957, 577] width 37 height 42
type input "4"
drag, startPoint x: 1396, startPoint y: 502, endPoint x: 1478, endPoint y: 521, distance: 84.2
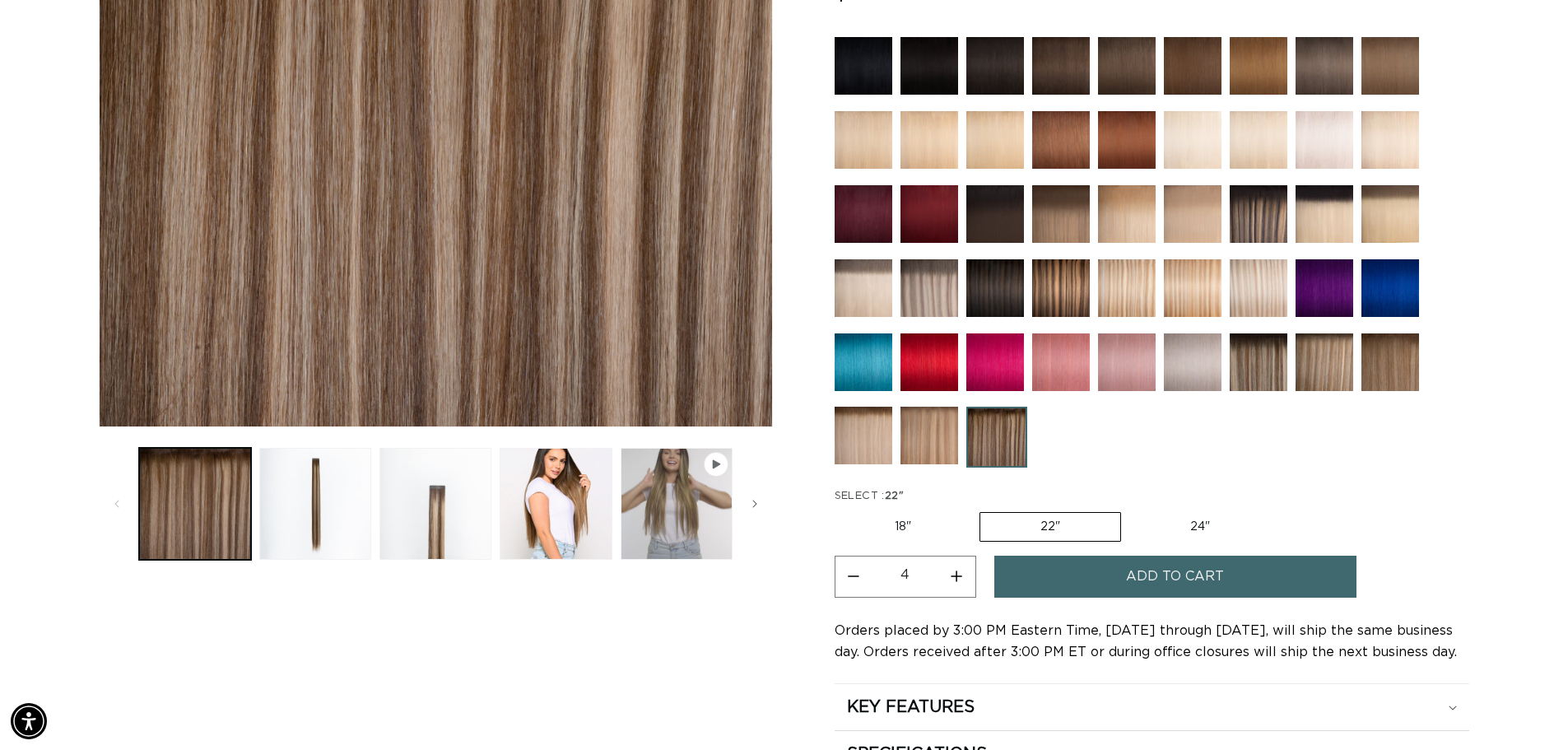
click at [1432, 513] on variant-selects "SELECT : 22" 18" Variant sold out or unavailable 22" Variant sold out or unavai…" at bounding box center [1151, 515] width 635 height 55
click at [1493, 500] on div "Home Como Root Tap - Tape In Skip to product information Open media 1 in modal …" at bounding box center [784, 295] width 1568 height 1058
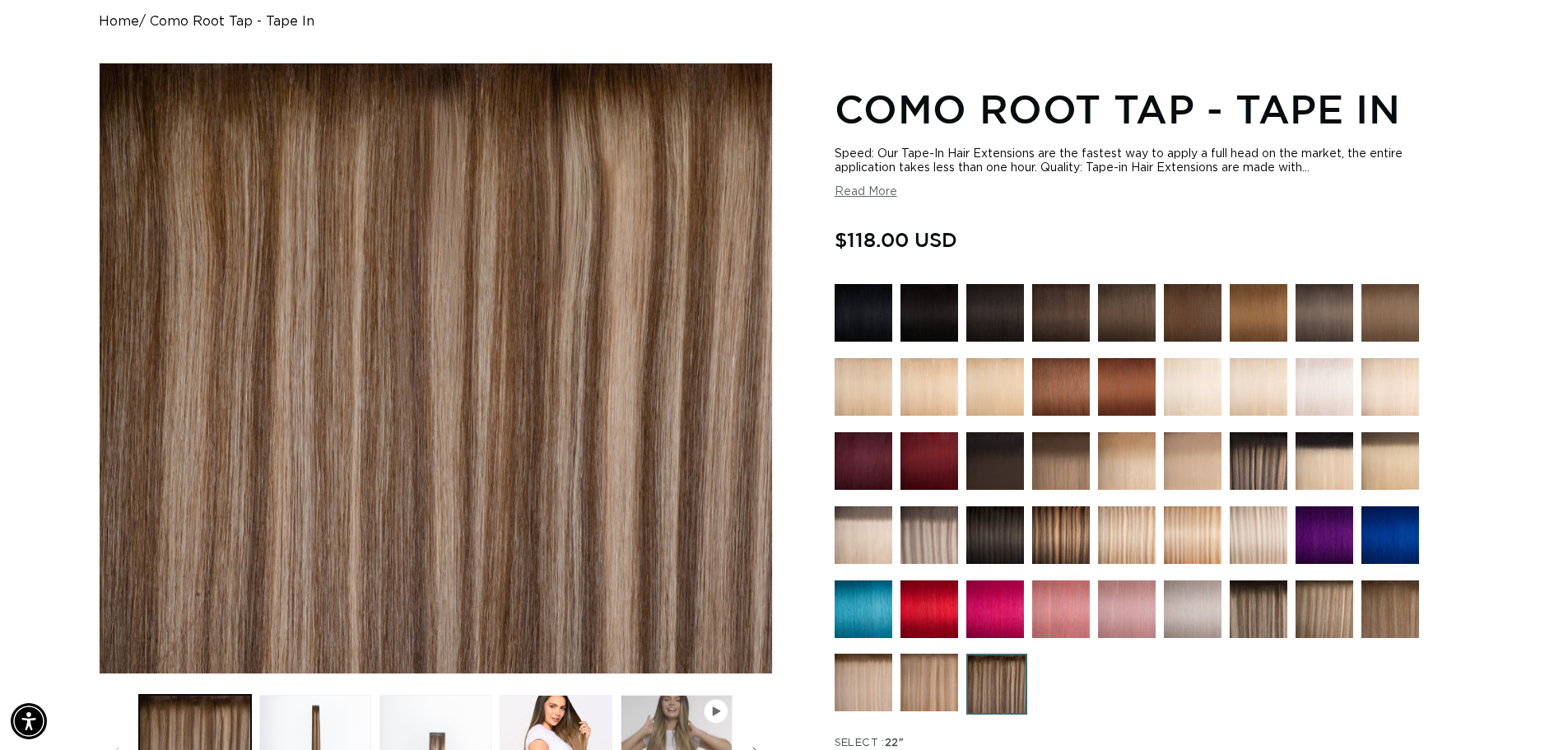
scroll to position [0, 1451]
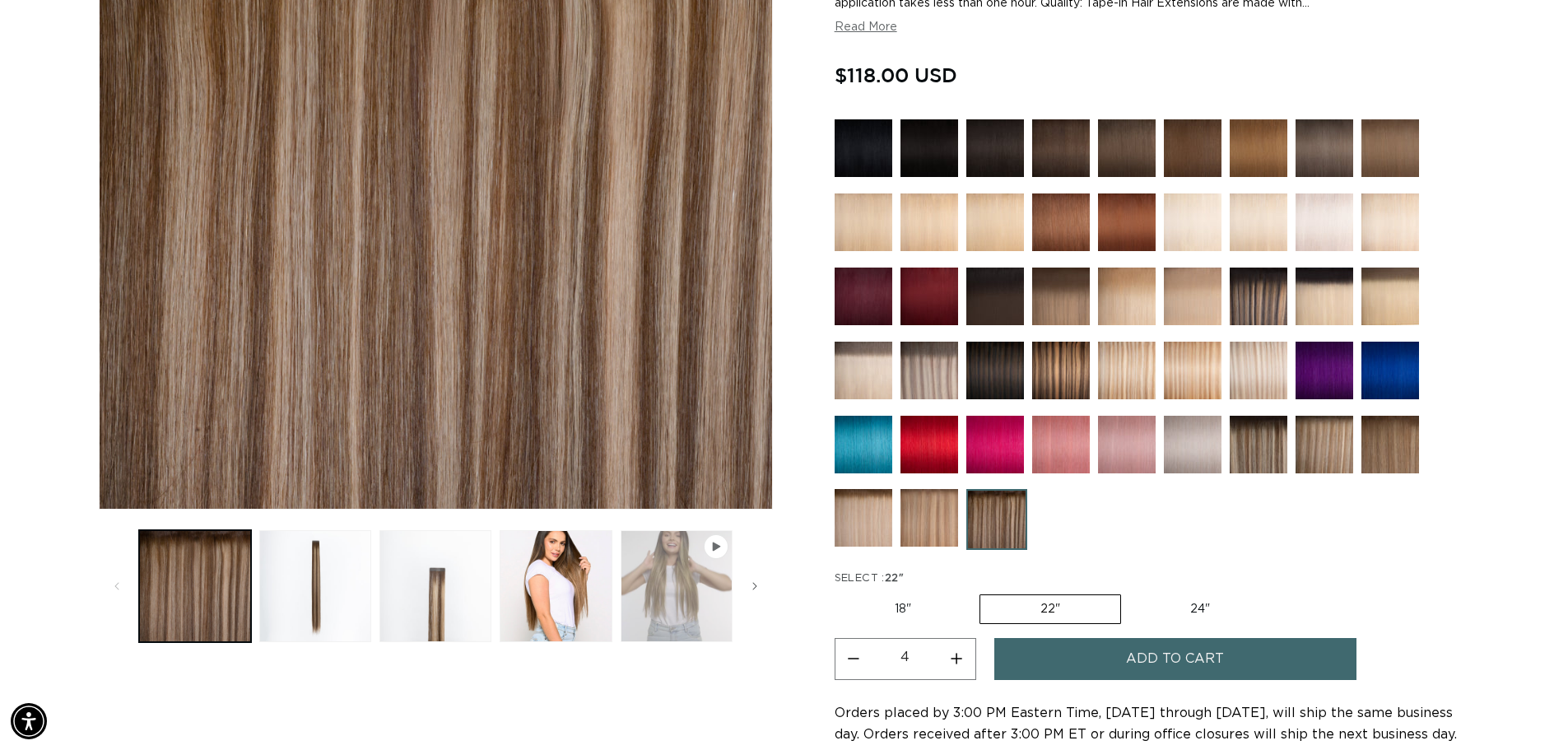
click at [673, 605] on button "Play video 1 in gallery view" at bounding box center [676, 586] width 112 height 112
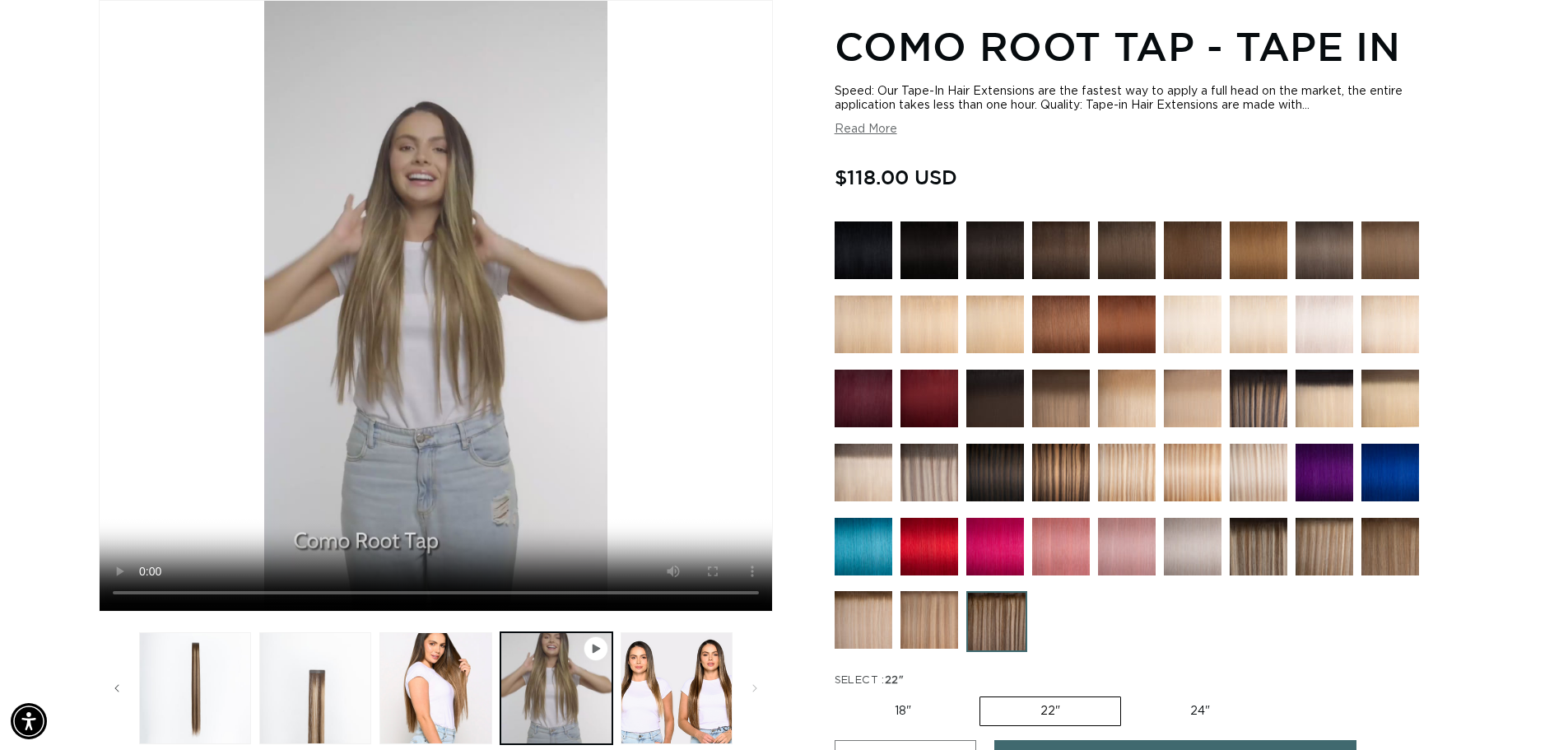
scroll to position [0, 2903]
click at [1250, 385] on img at bounding box center [1259, 398] width 57 height 57
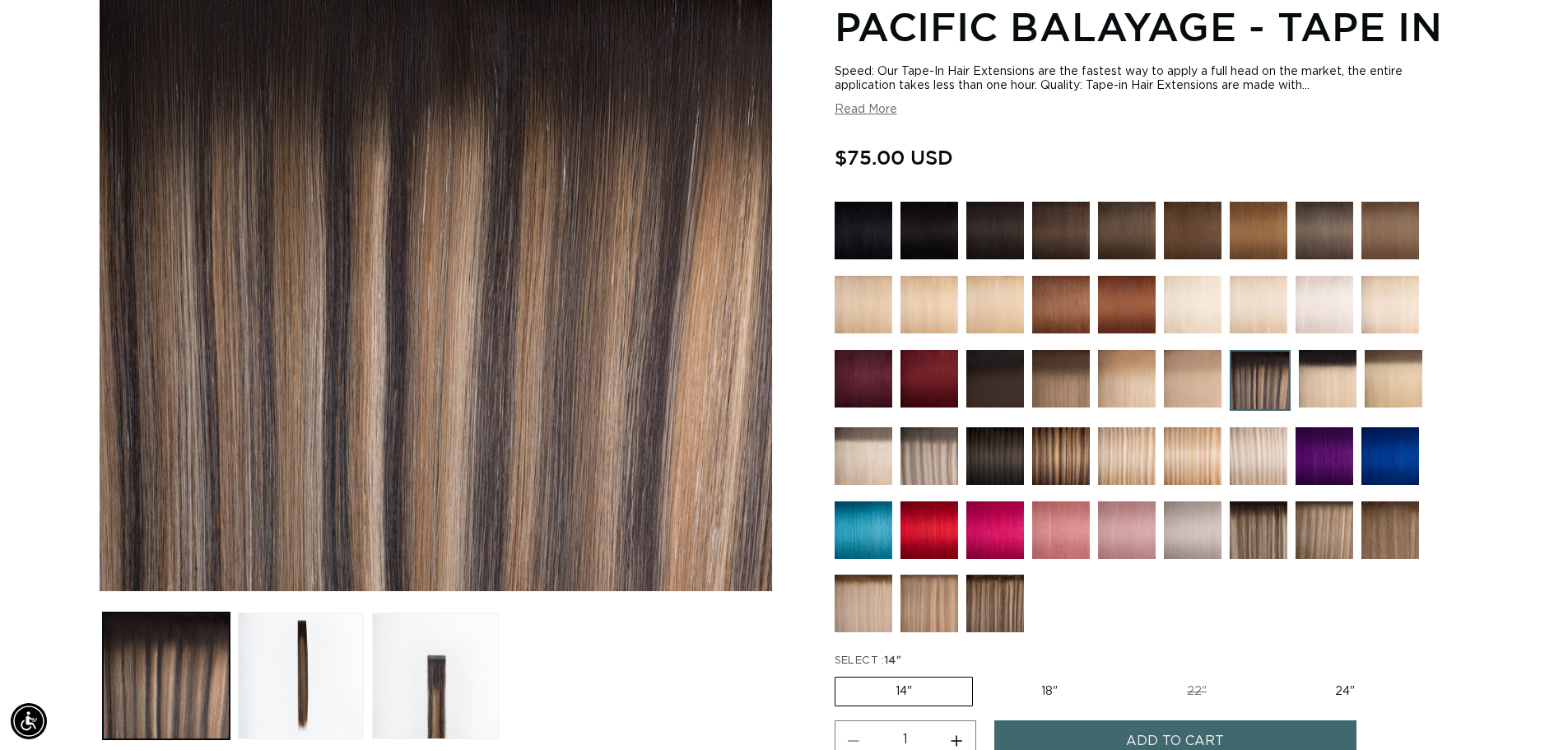
scroll to position [0, 1451]
click at [1259, 529] on img at bounding box center [1259, 530] width 57 height 57
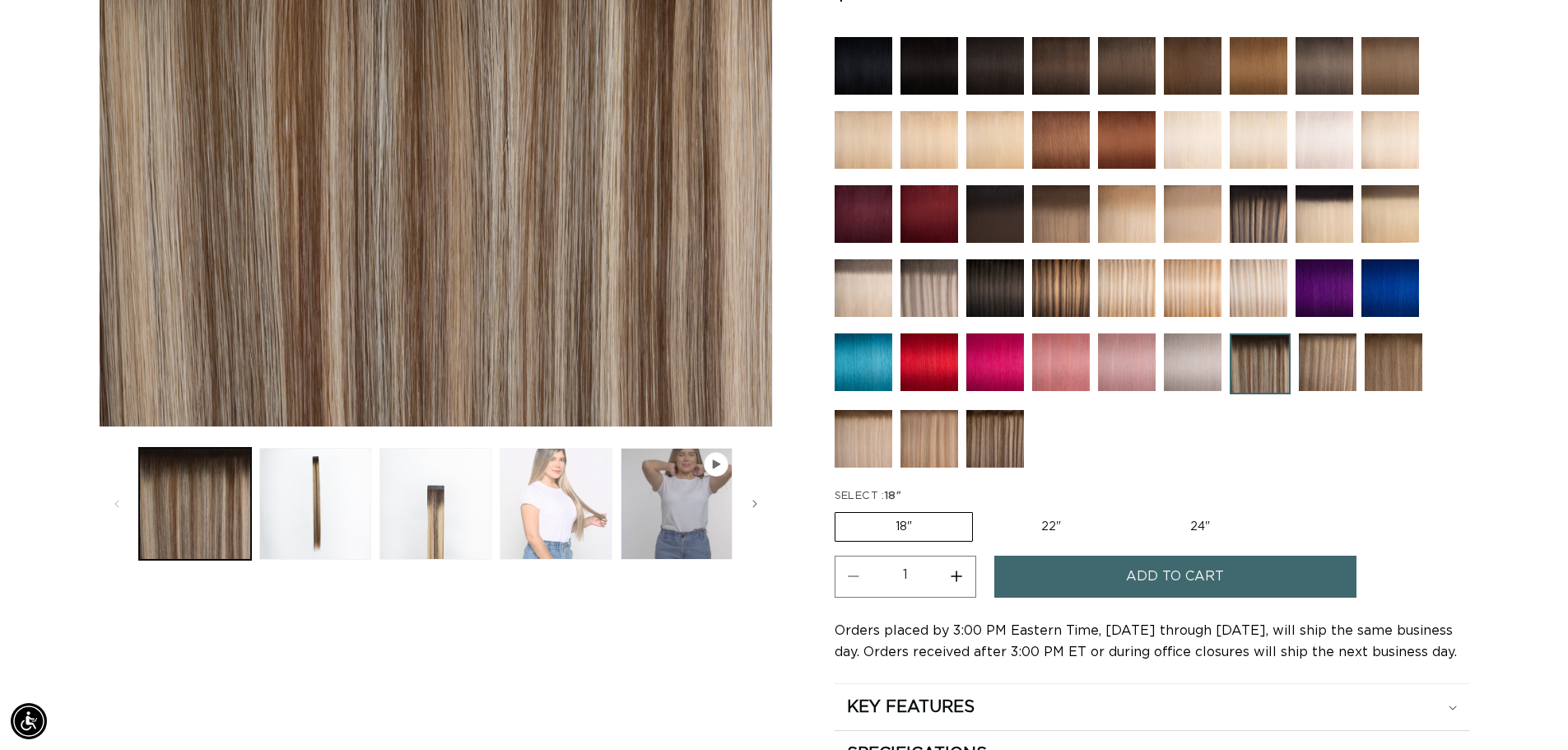
click at [556, 495] on button "Load image 4 in gallery view" at bounding box center [555, 504] width 112 height 112
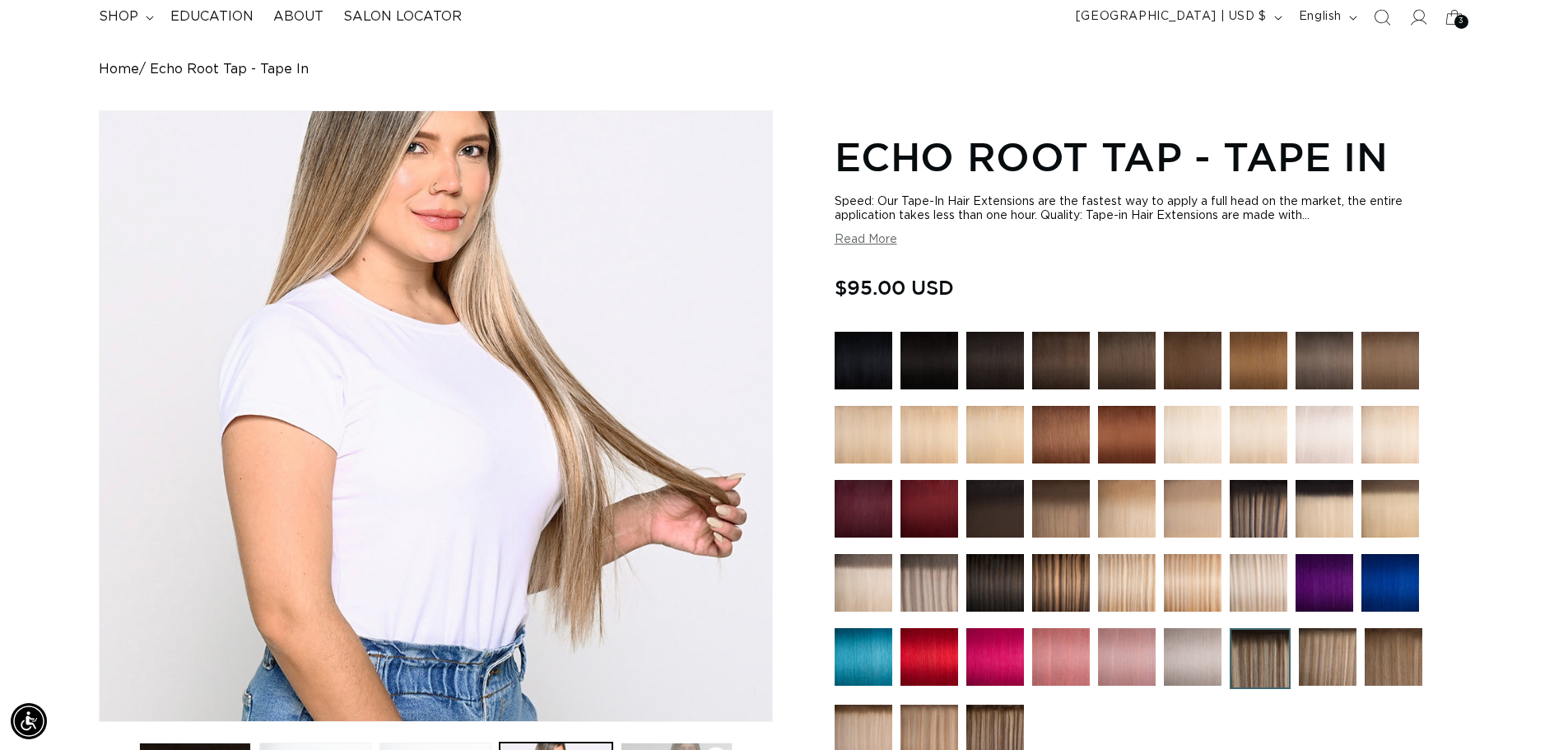
scroll to position [309, 0]
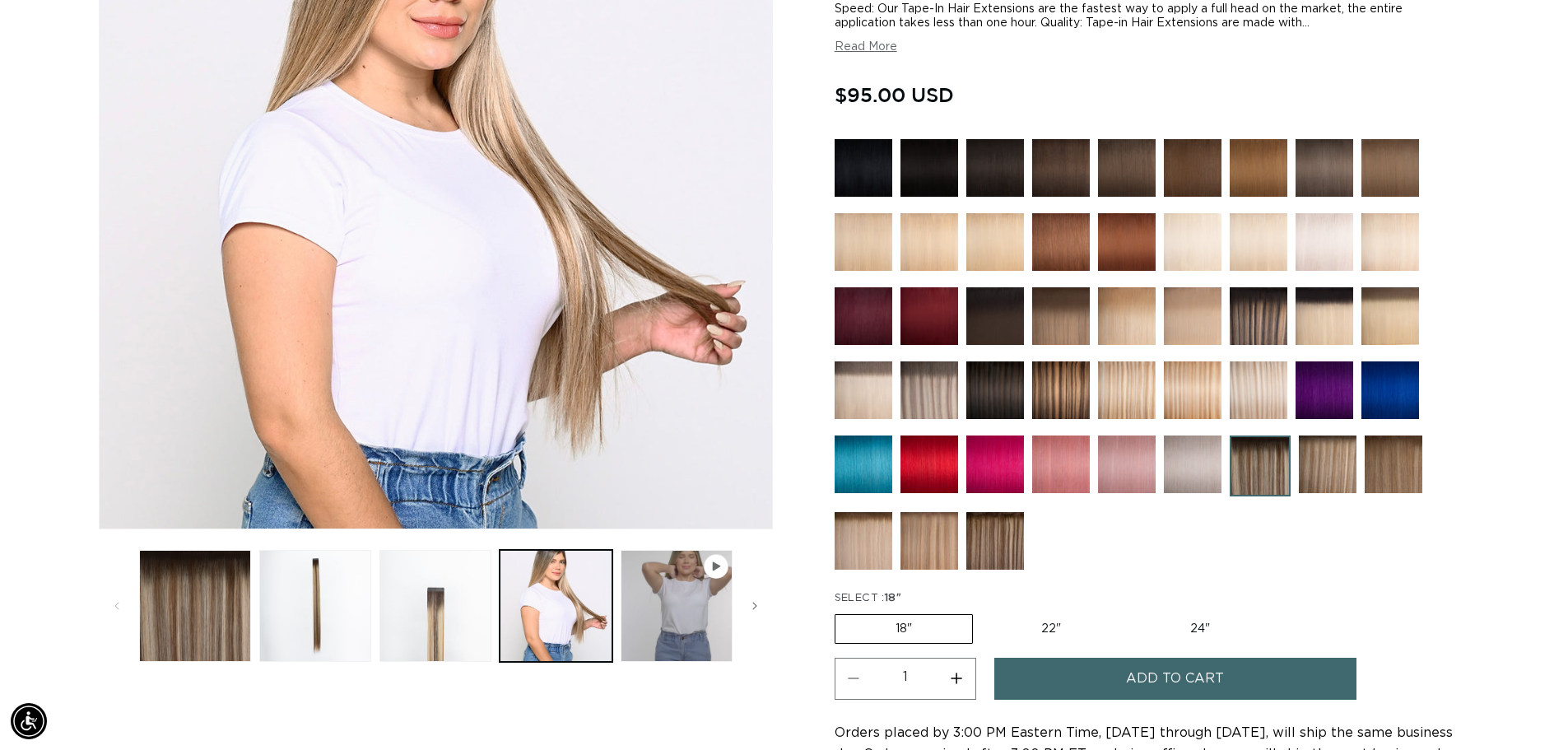
click at [1068, 386] on img at bounding box center [1061, 390] width 57 height 57
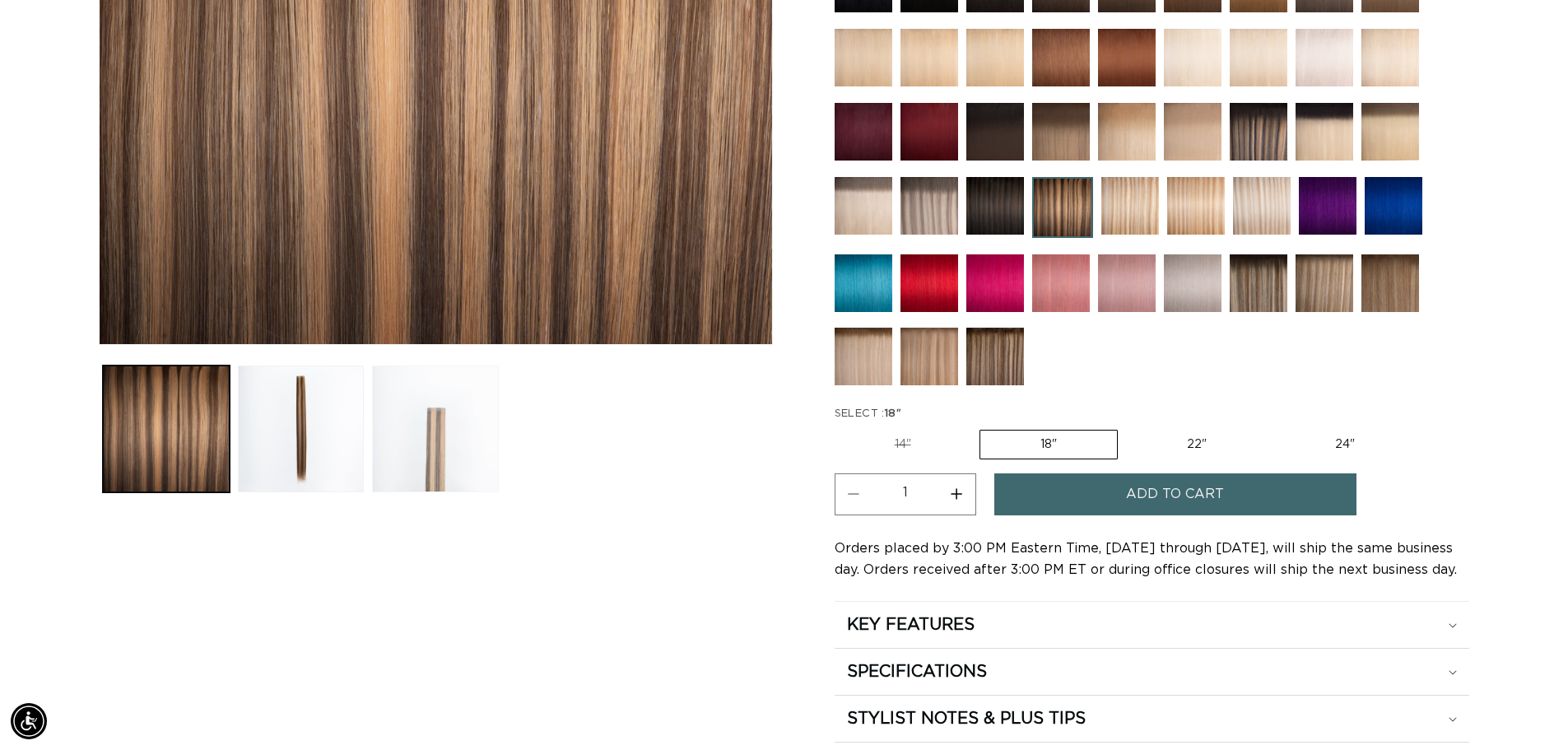
click at [432, 435] on button "Load image 3 in gallery view" at bounding box center [435, 429] width 127 height 127
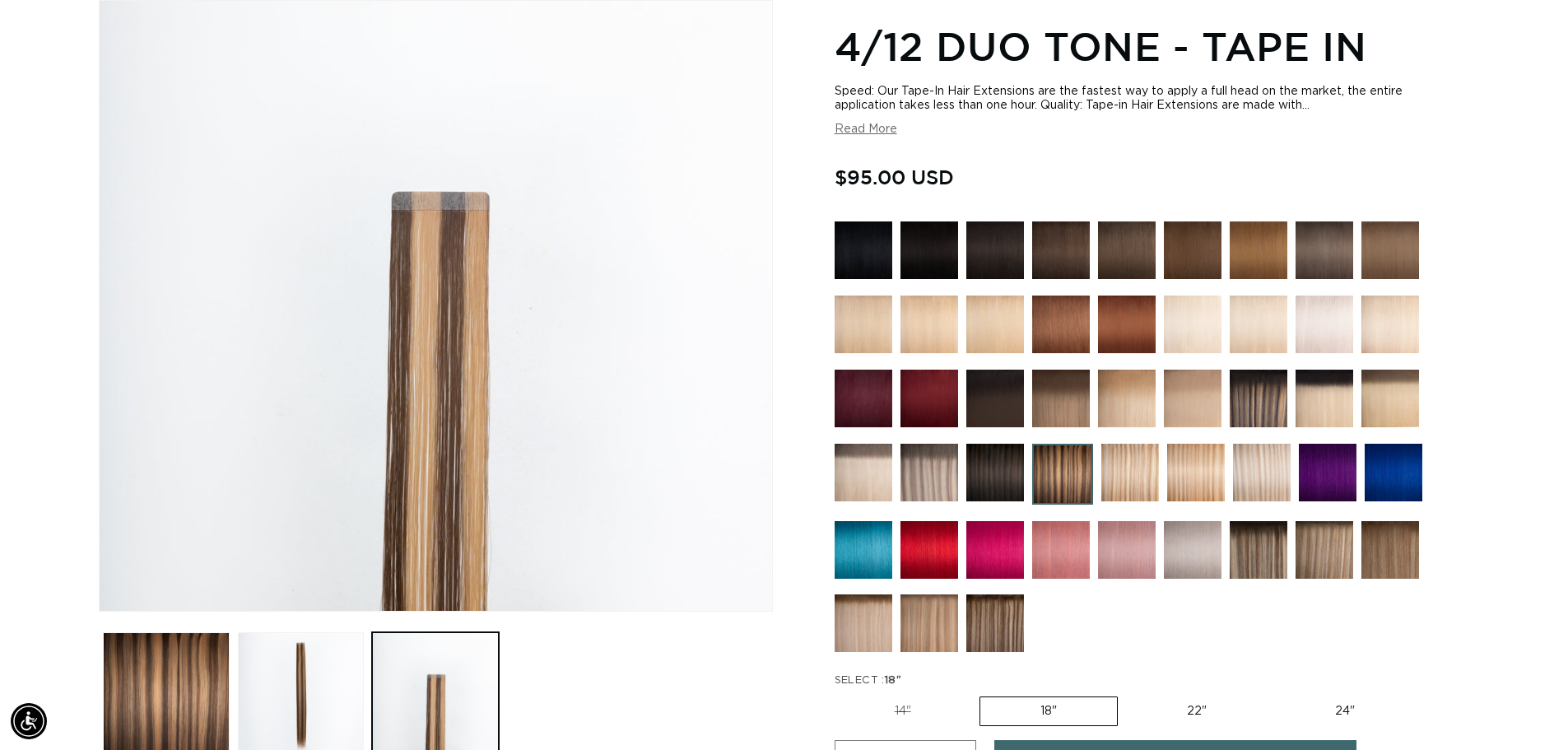
scroll to position [0, 2903]
click at [1244, 402] on img at bounding box center [1259, 398] width 57 height 57
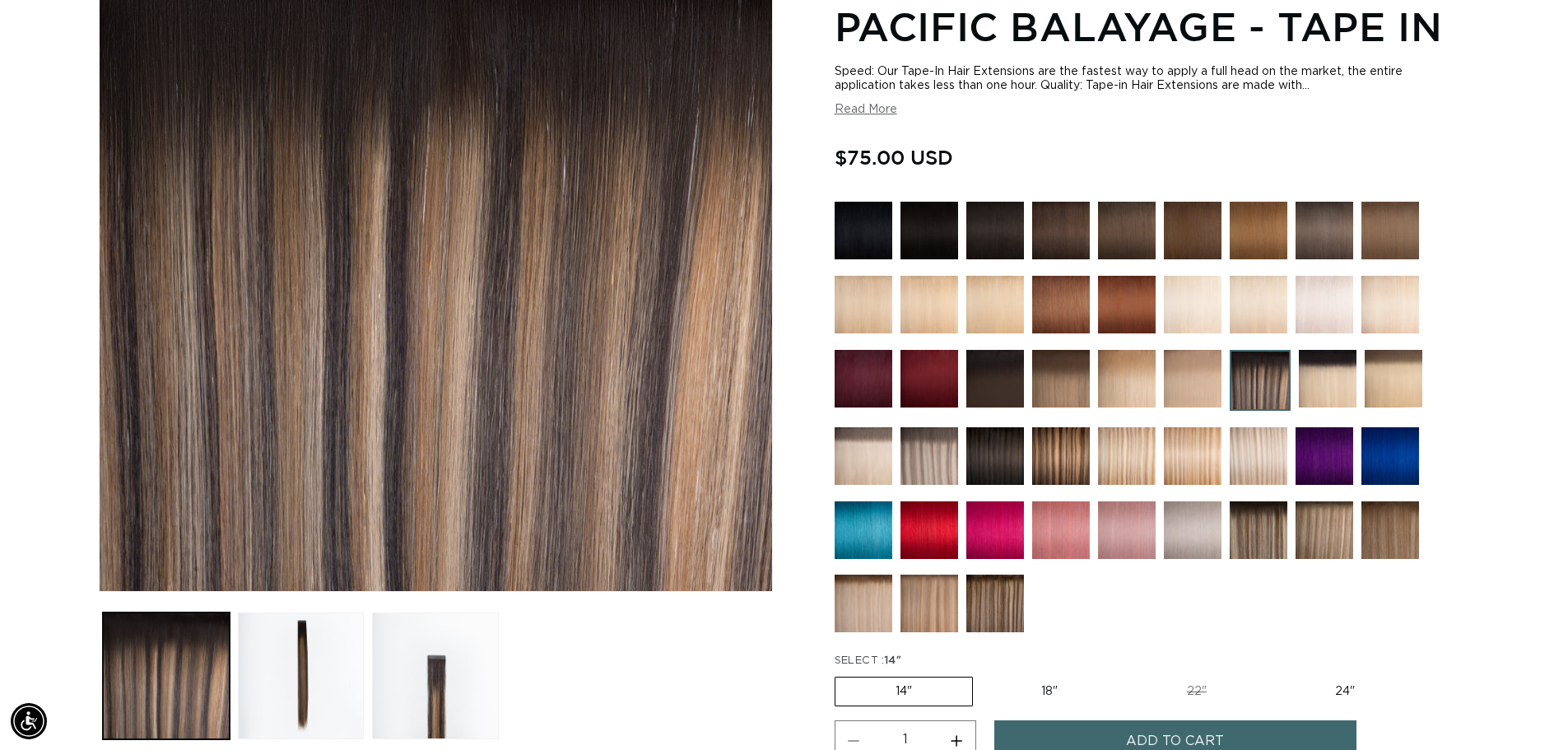
scroll to position [0, 2903]
click at [468, 705] on button "Load image 3 in gallery view" at bounding box center [435, 676] width 127 height 127
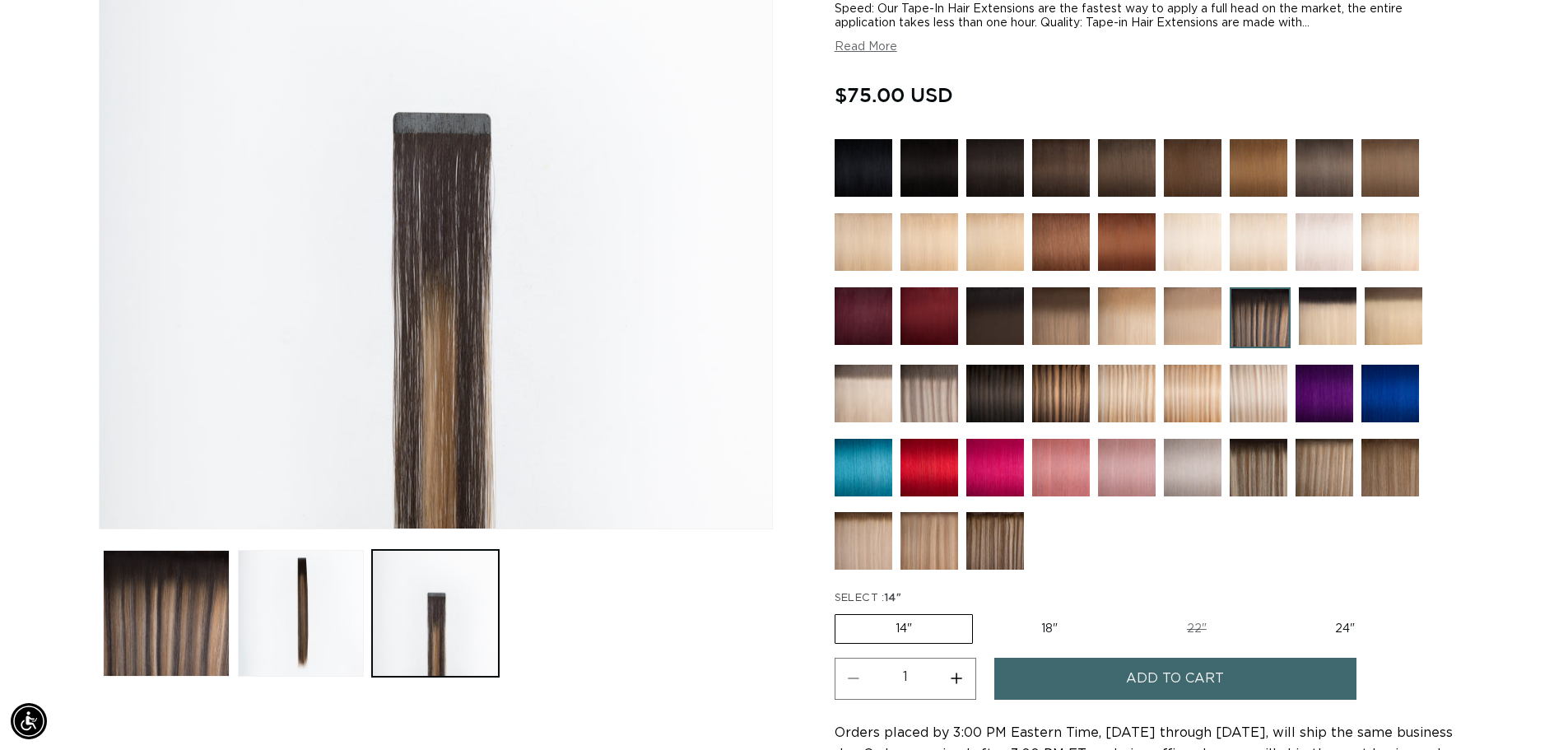
click at [1358, 630] on label "24" Variant sold out or unavailable" at bounding box center [1345, 628] width 140 height 28
click at [1276, 612] on input "24" Variant sold out or unavailable" at bounding box center [1275, 611] width 1 height 1
radio input "true"
click at [959, 677] on button "Increase quantity for Pacific Balayage - Tape In" at bounding box center [957, 679] width 37 height 42
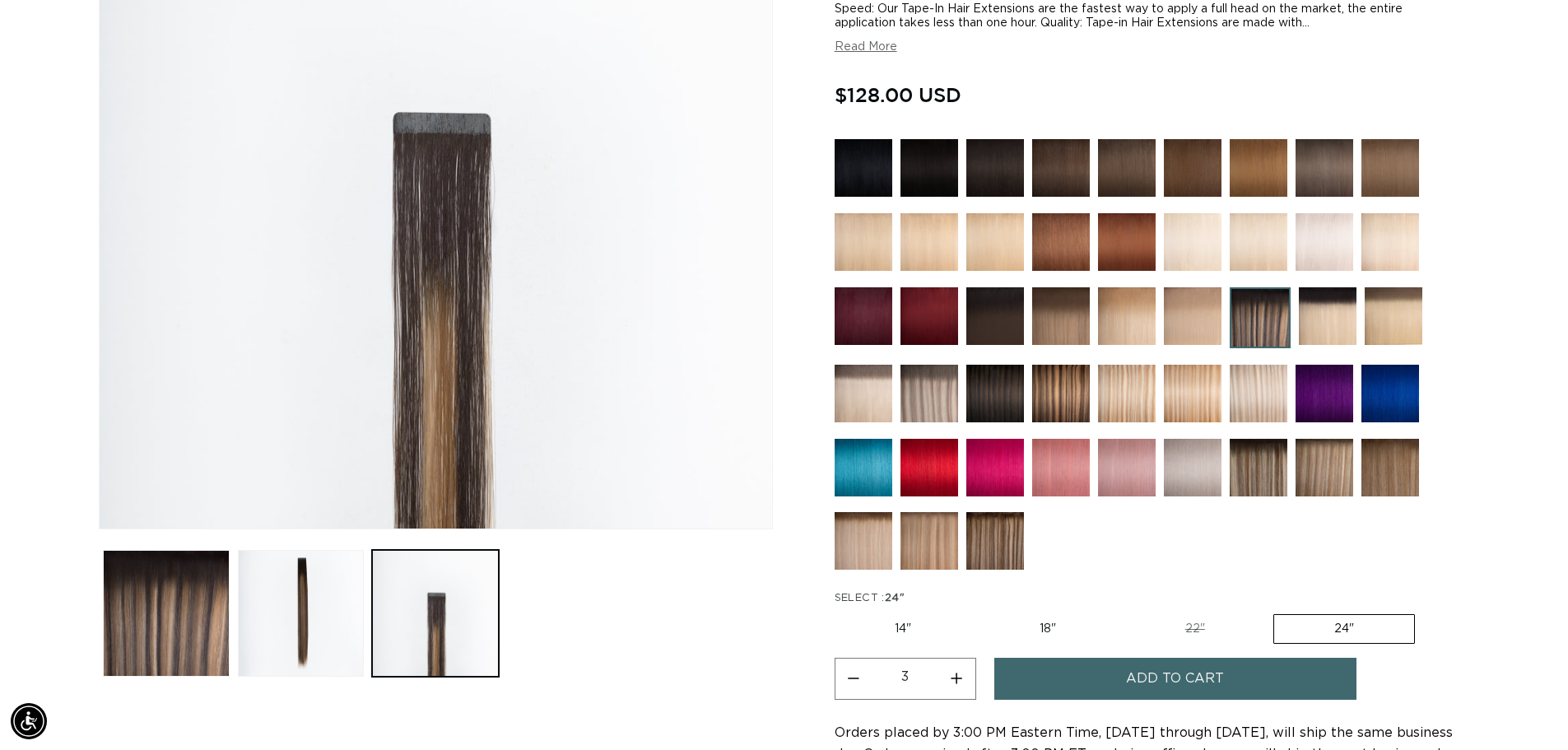
click at [959, 677] on button "Increase quantity for Pacific Balayage - Tape In" at bounding box center [957, 679] width 37 height 42
type input "4"
click at [1112, 683] on button "Add to cart" at bounding box center [1175, 679] width 362 height 42
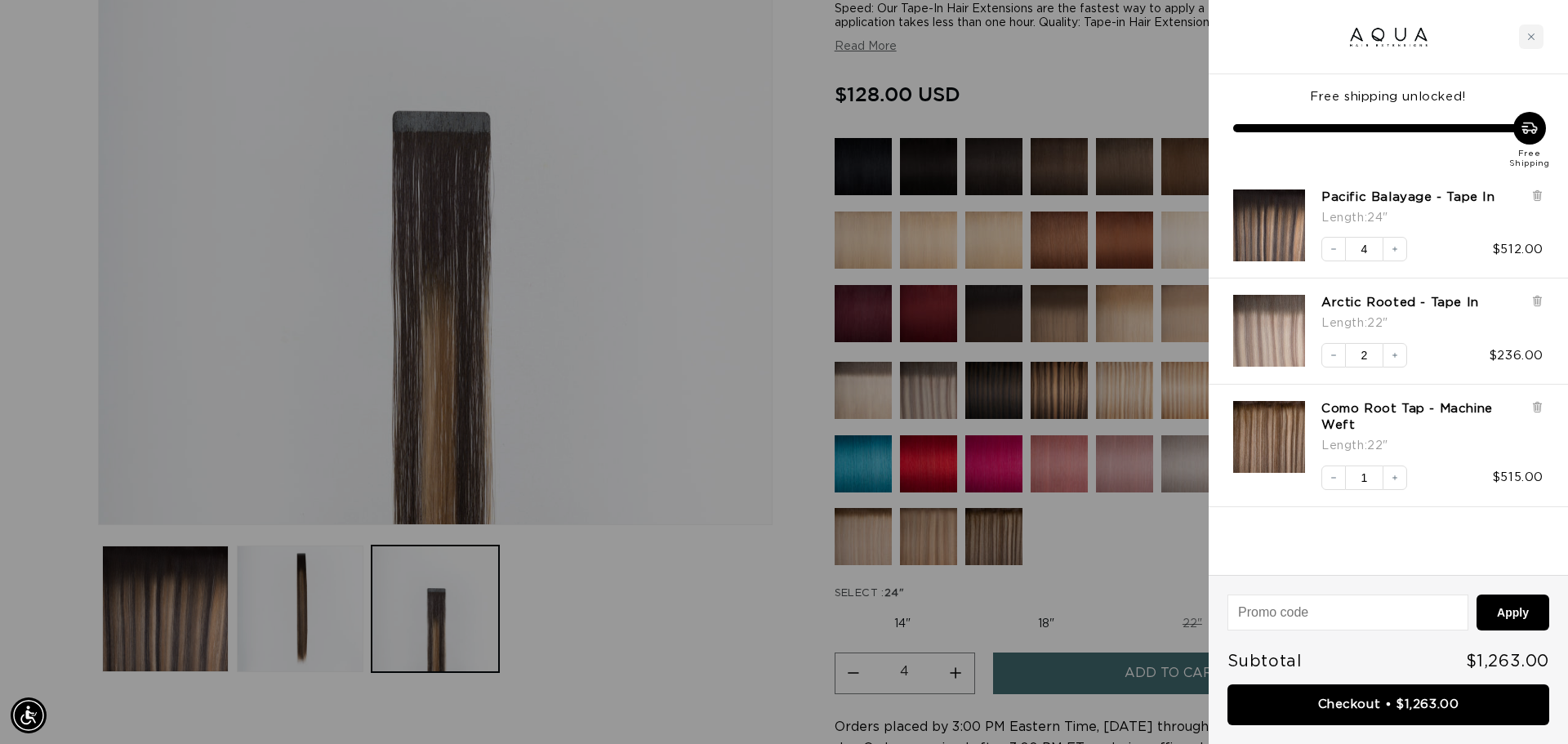
scroll to position [0, 2904]
click at [1532, 403] on icon at bounding box center [1537, 407] width 13 height 13
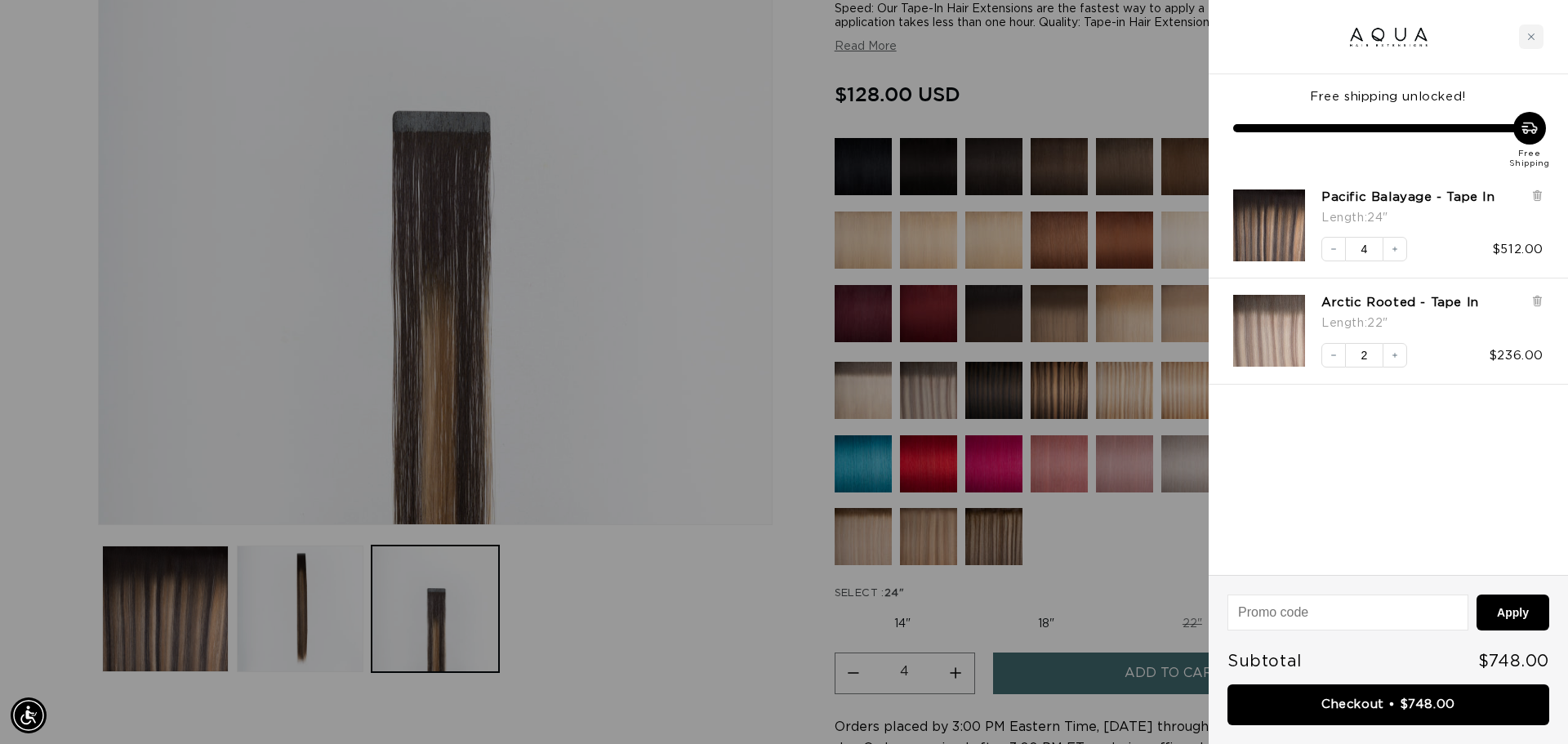
scroll to position [0, 0]
click at [1531, 300] on icon at bounding box center [1537, 301] width 13 height 13
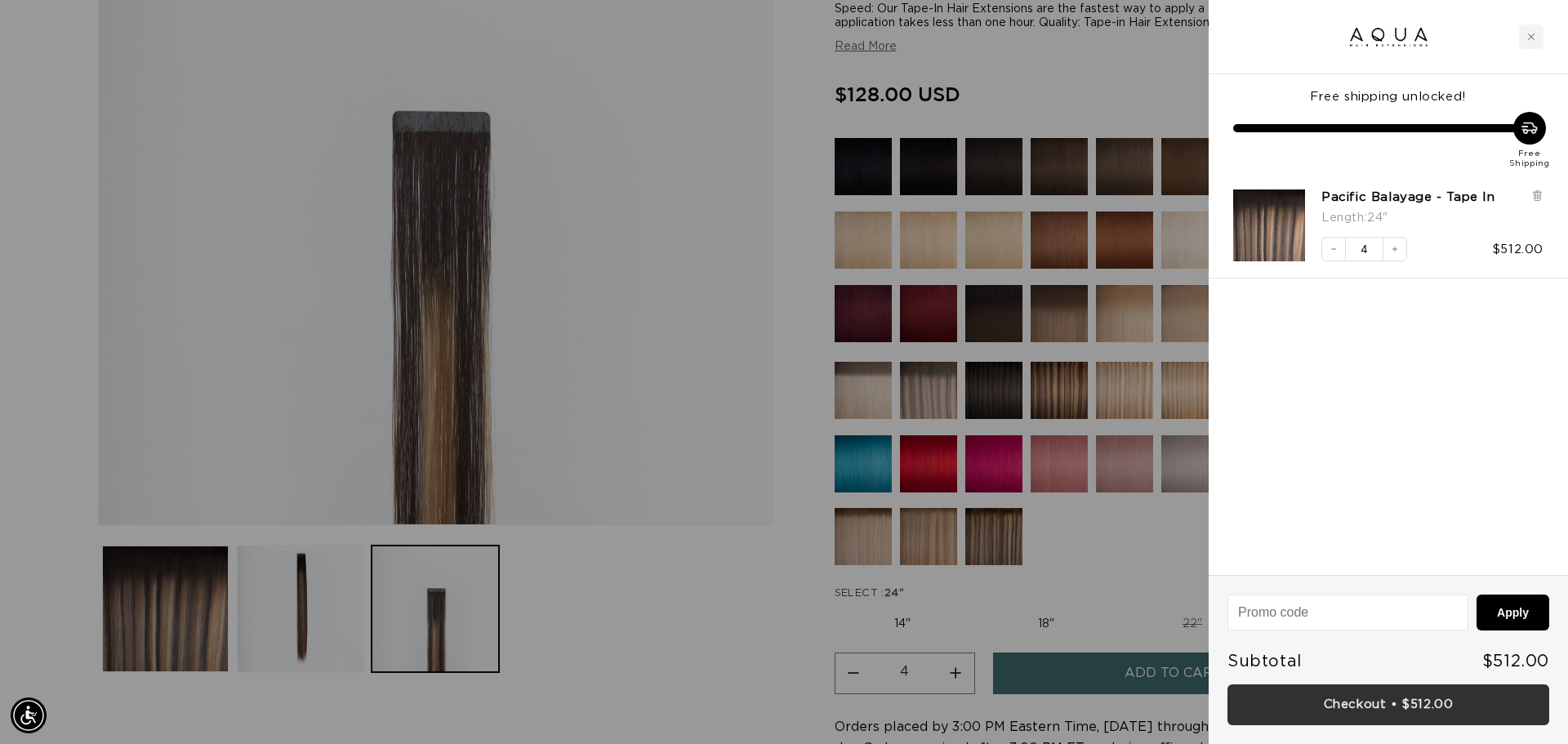
click at [1379, 705] on link "Checkout • $512.00" at bounding box center [1389, 705] width 322 height 42
